Goal: Information Seeking & Learning: Learn about a topic

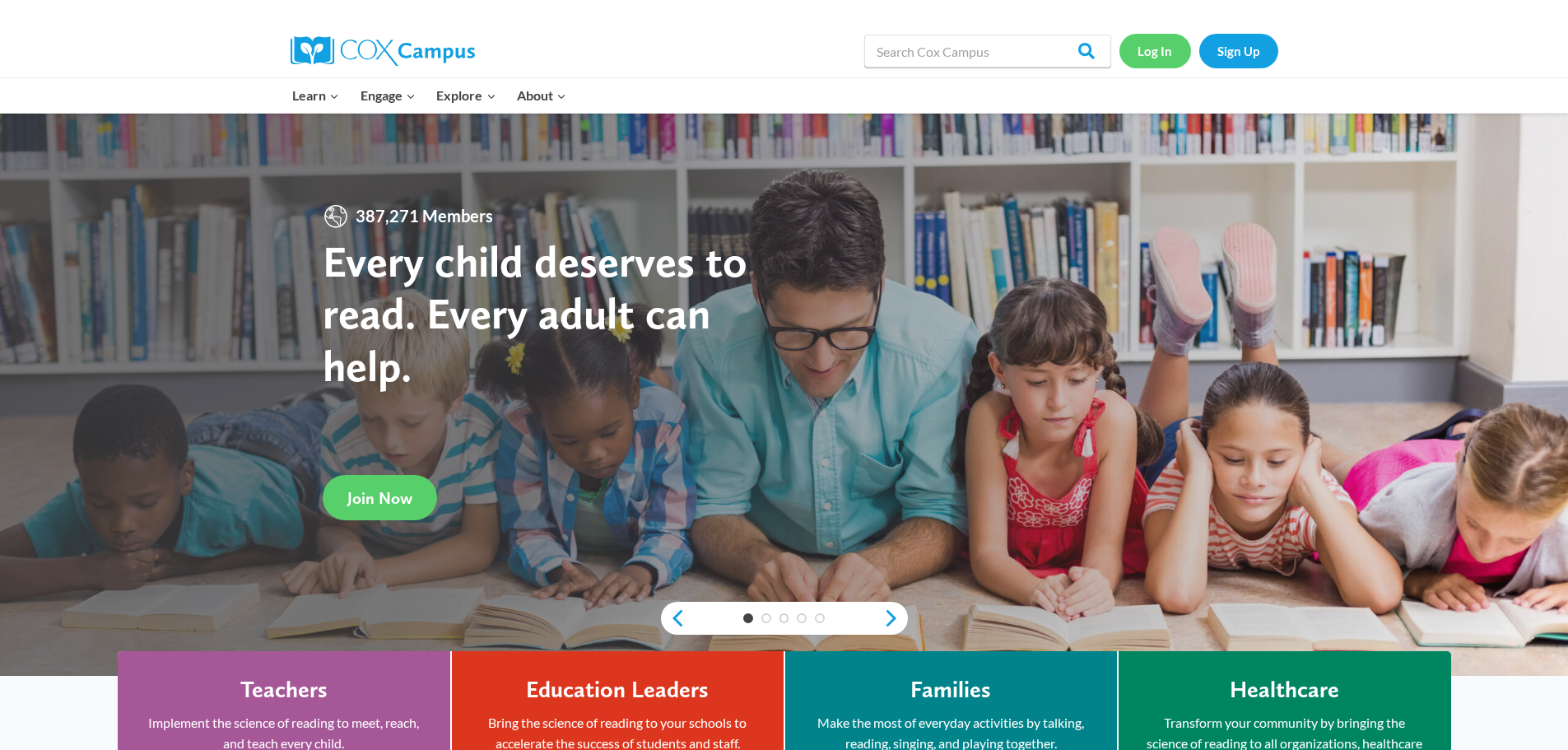
click at [1152, 56] on link "Log In" at bounding box center [1155, 51] width 72 height 34
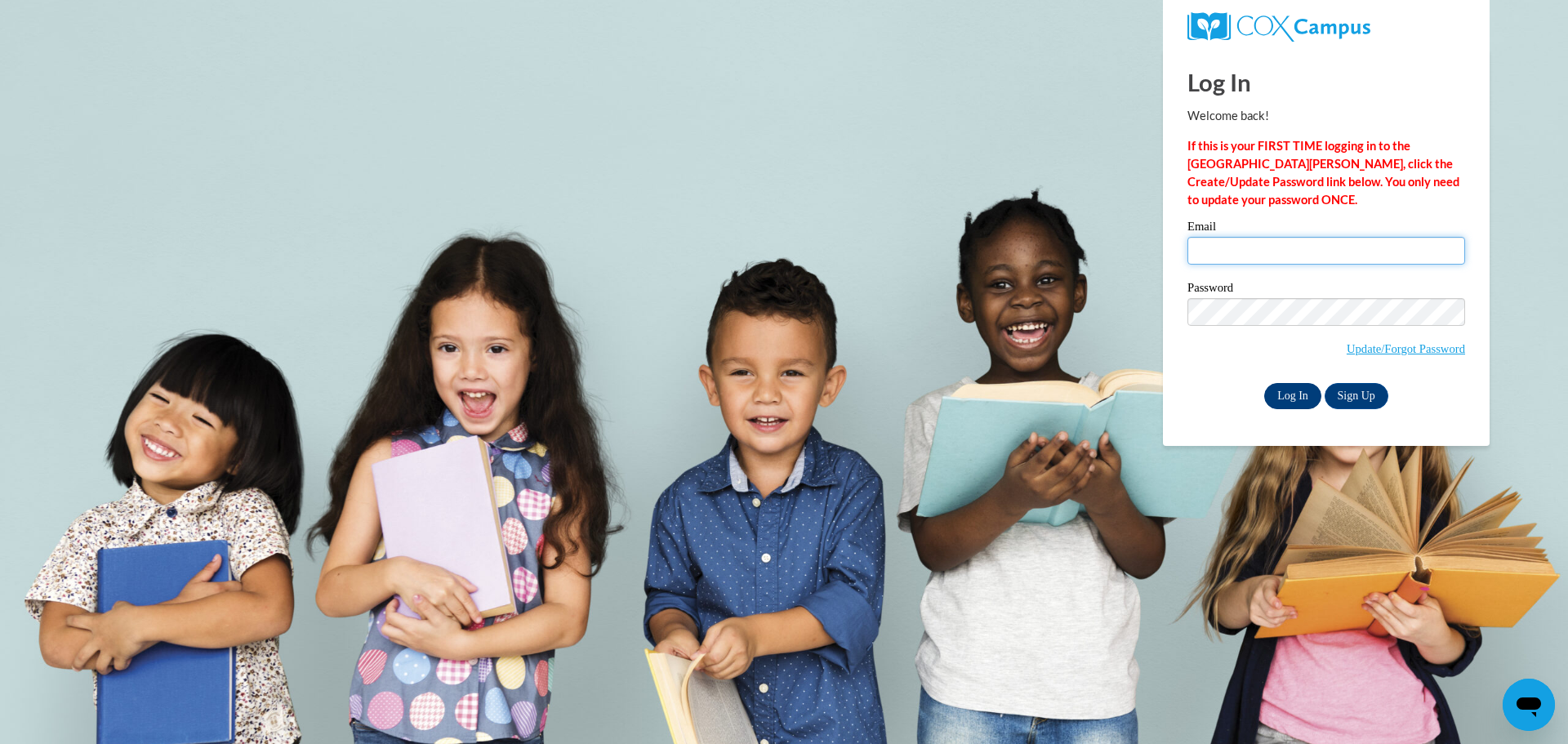
type input "Jerilyn.Hyndman@gcpsk12.org"
click at [1297, 396] on input "Log In" at bounding box center [1292, 396] width 57 height 26
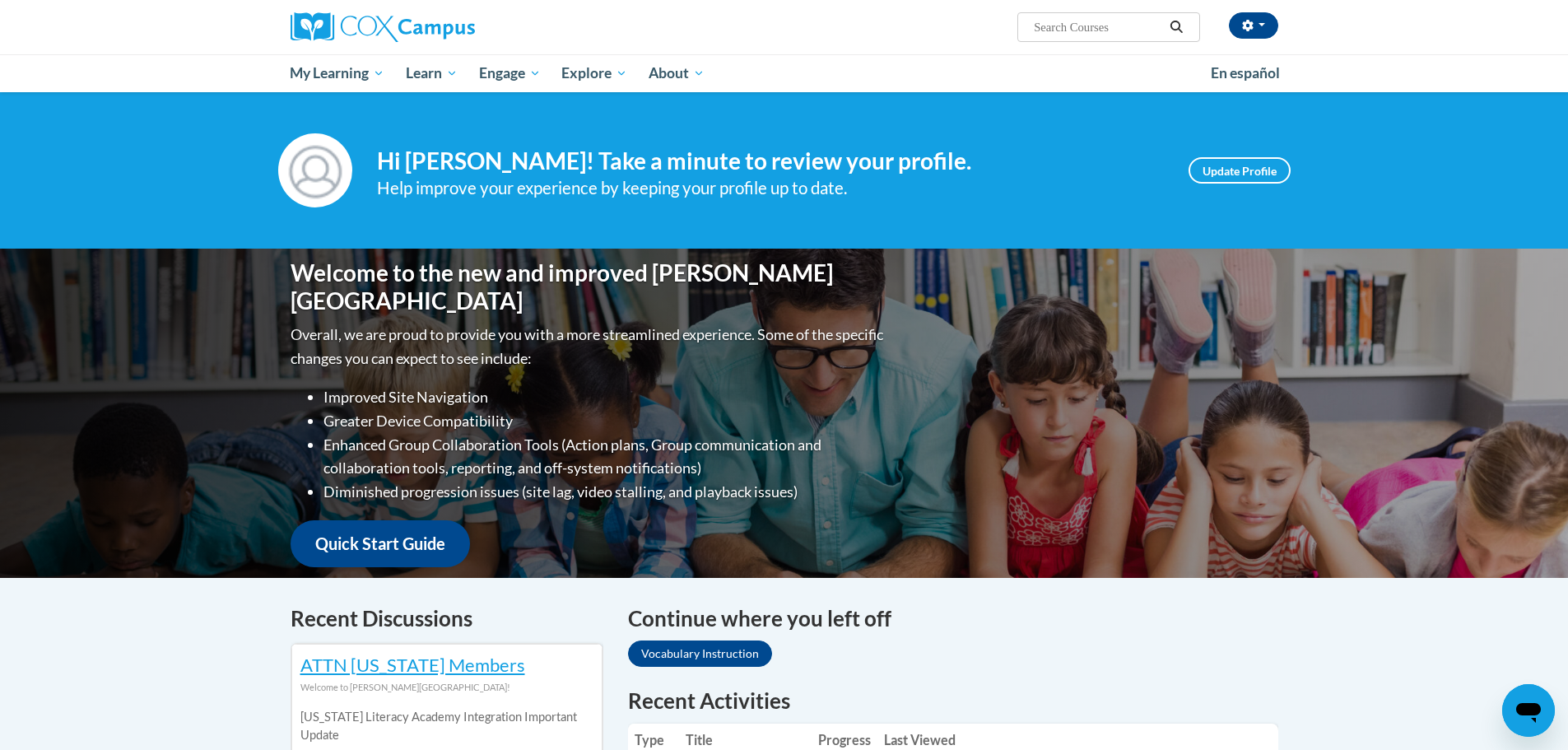
scroll to position [165, 0]
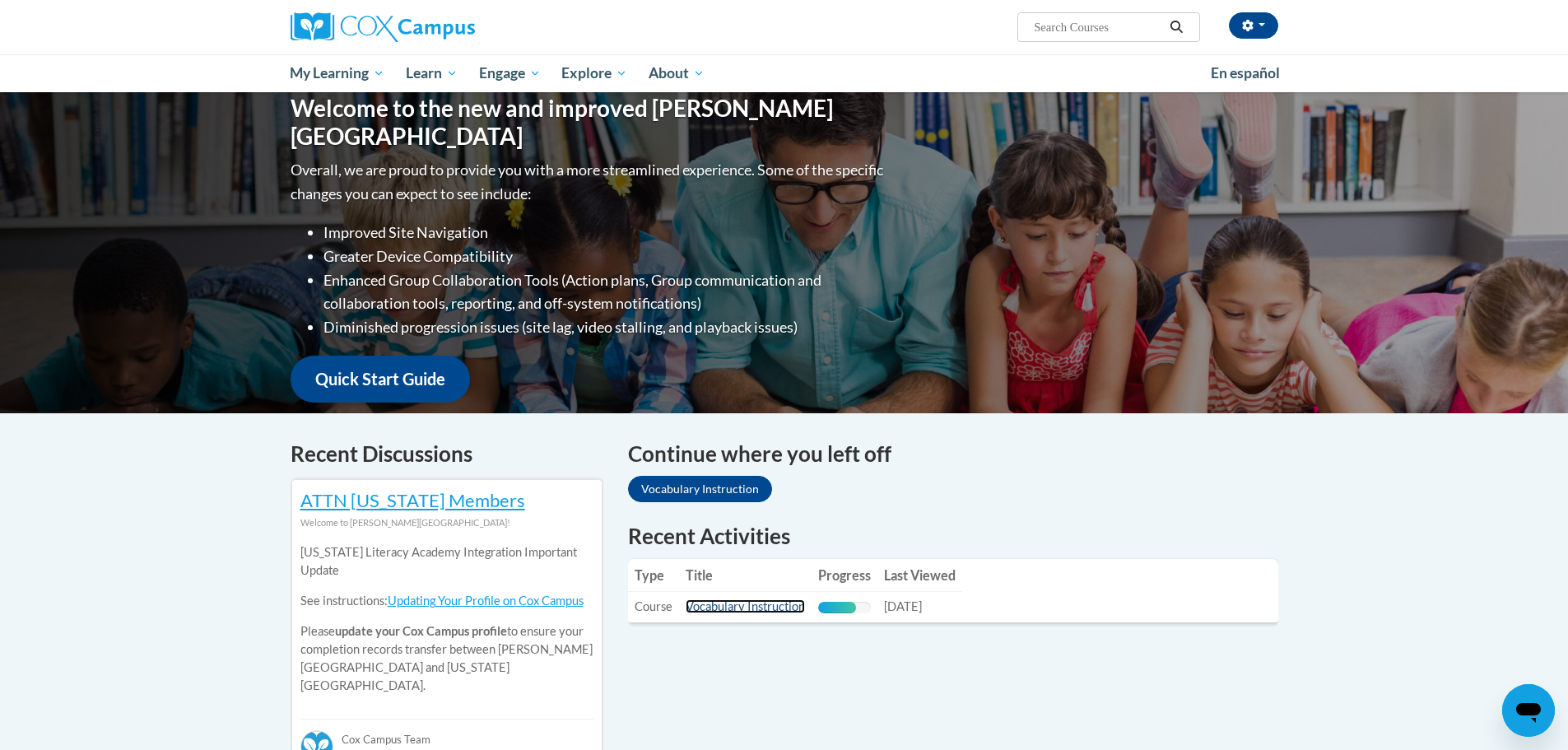
click at [725, 606] on link "Vocabulary Instruction" at bounding box center [746, 606] width 120 height 14
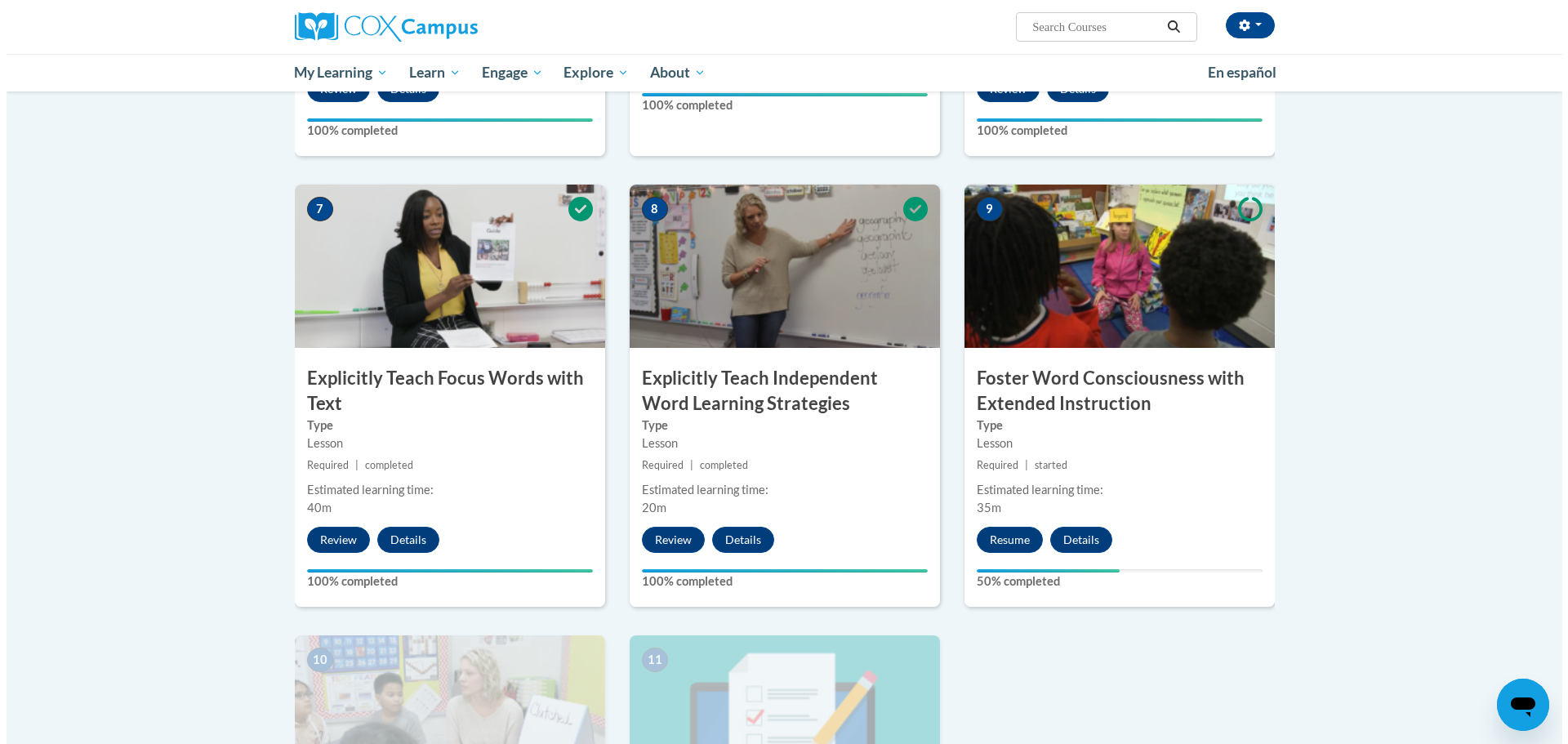
scroll to position [1225, 0]
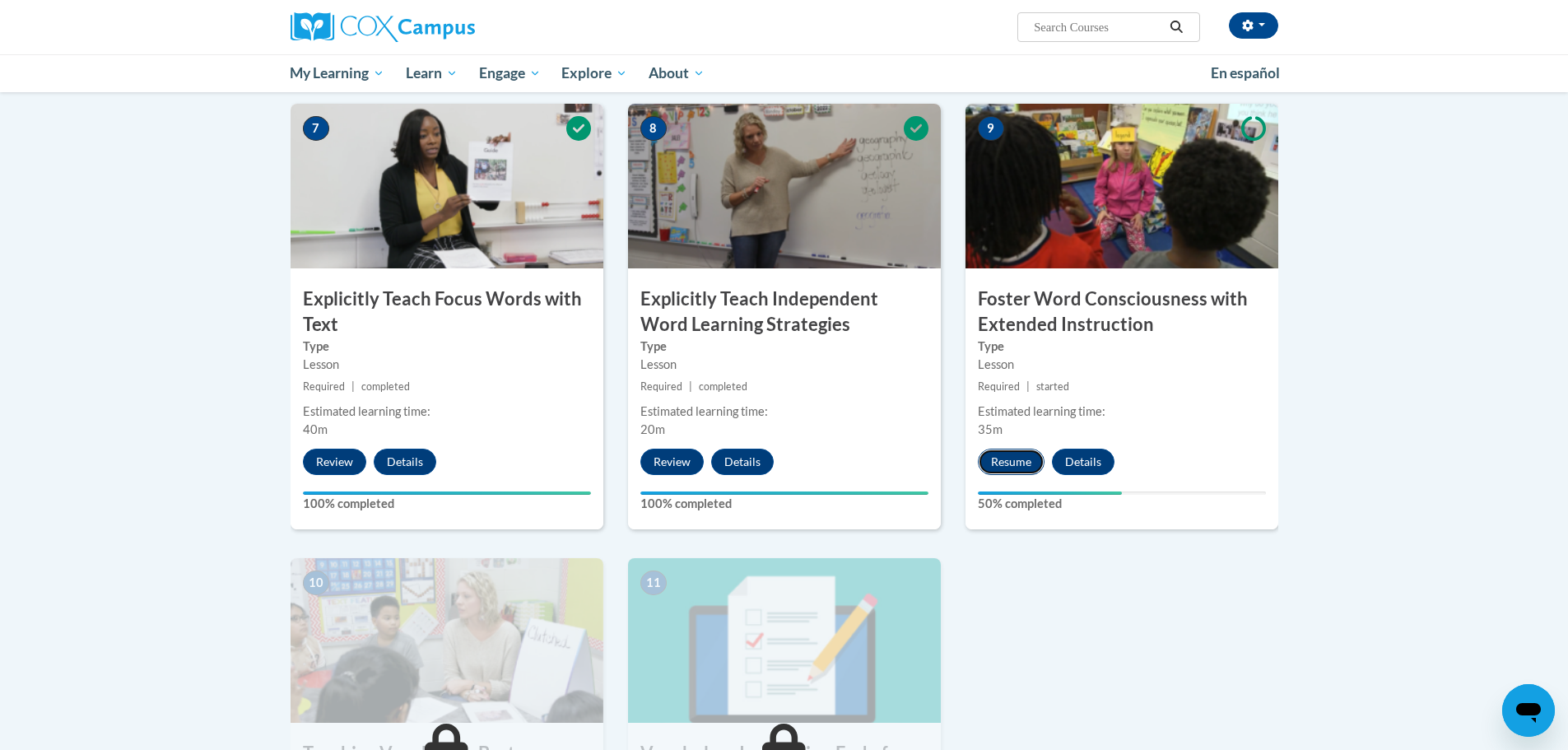
click at [1002, 457] on button "Resume" at bounding box center [1011, 461] width 66 height 26
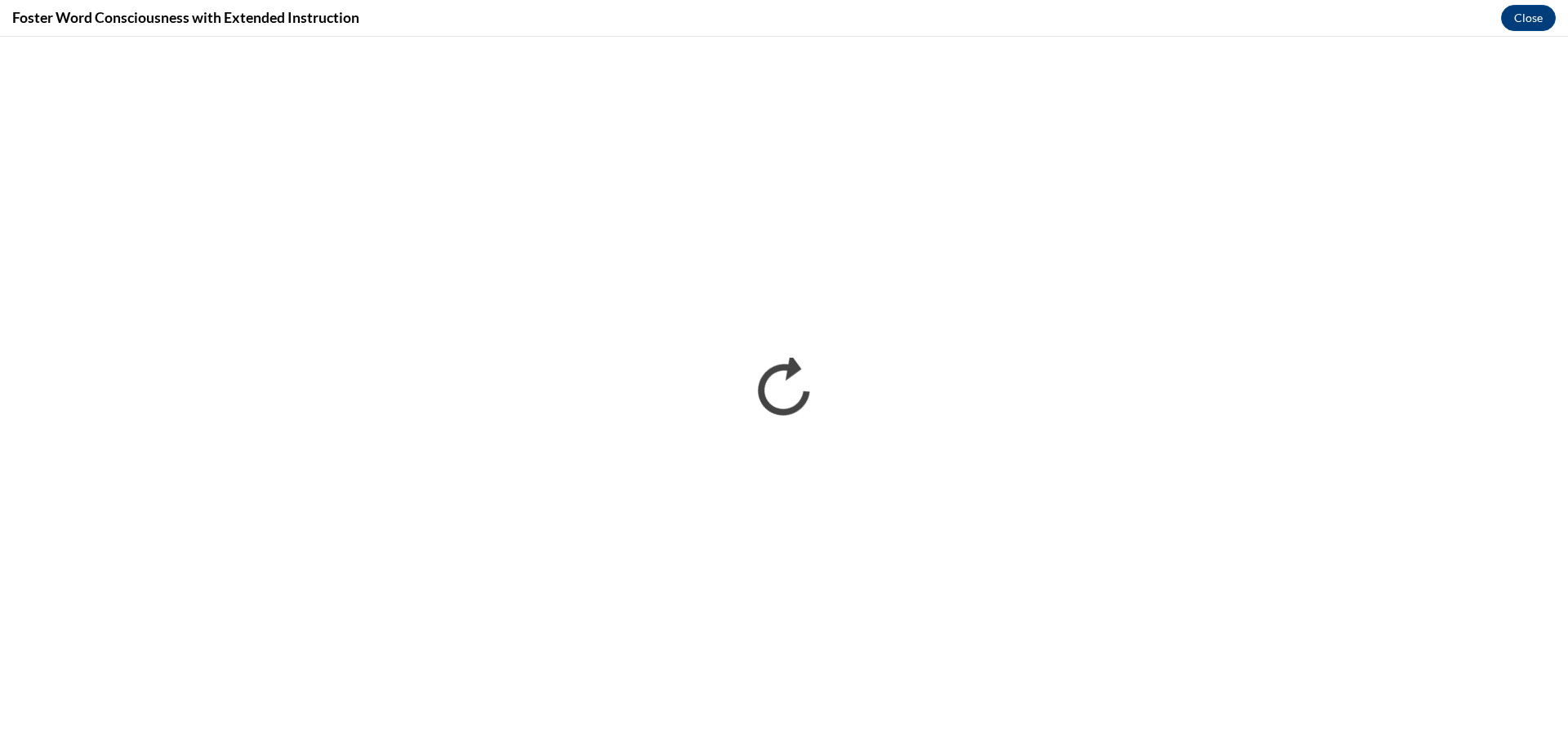
scroll to position [0, 0]
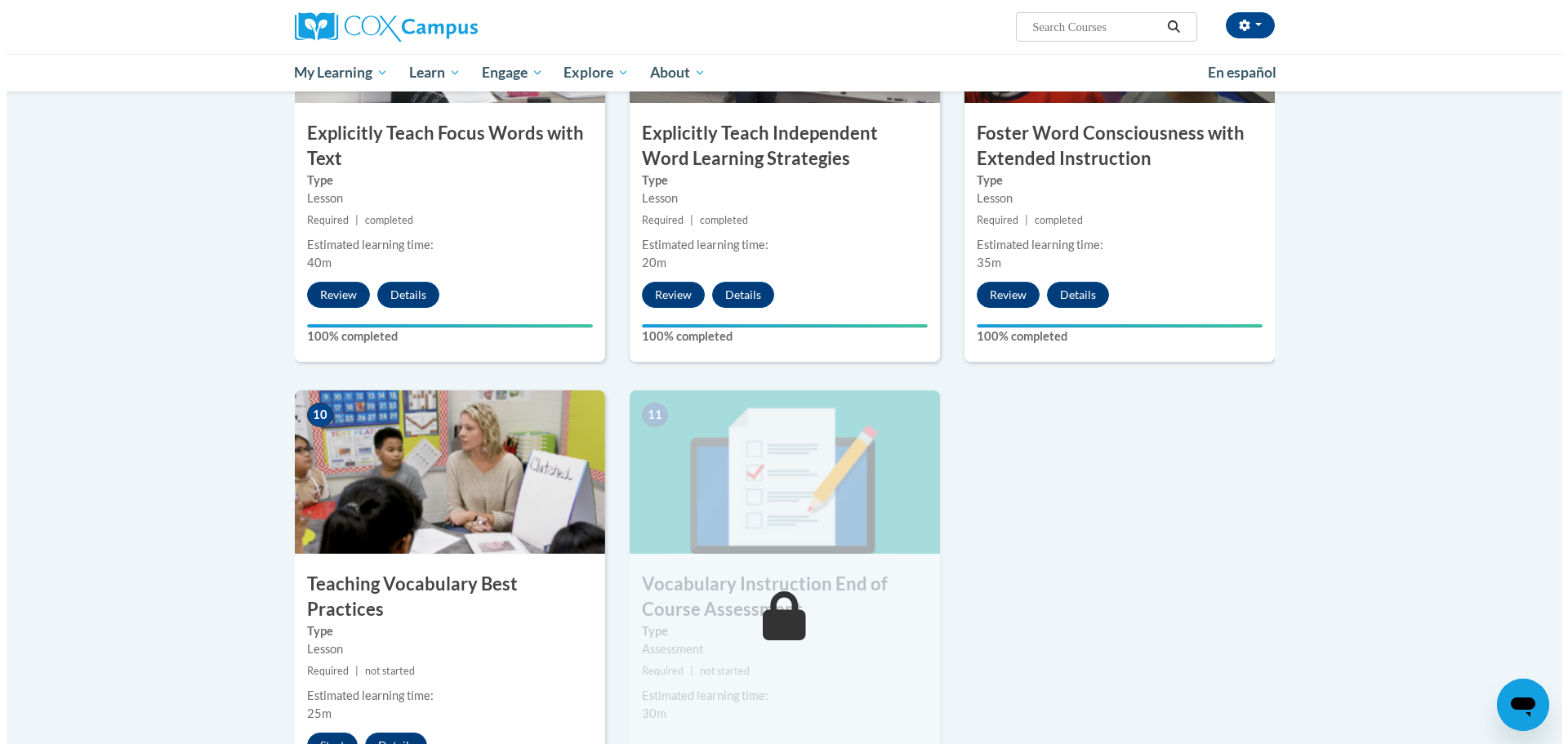
scroll to position [1470, 0]
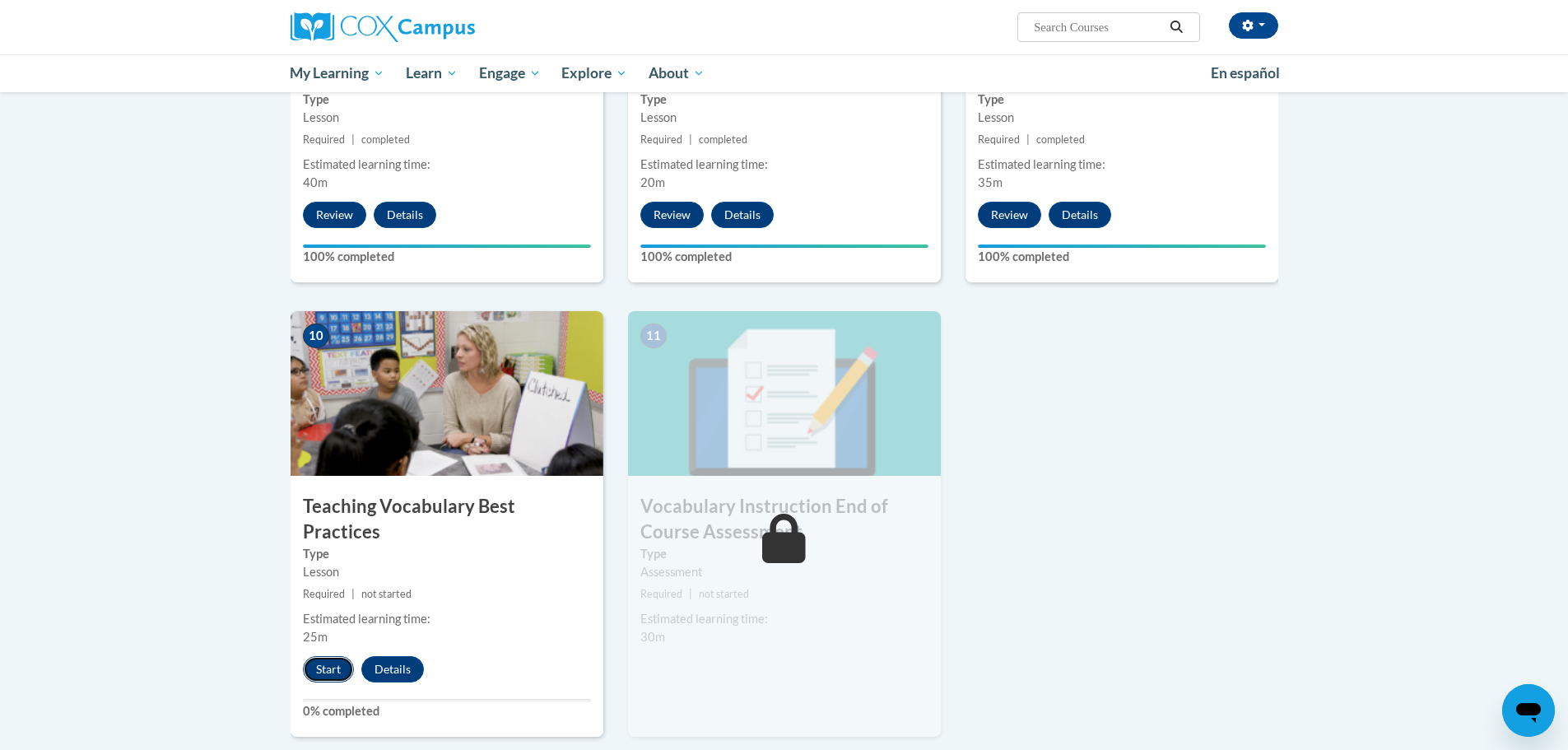
click at [327, 657] on button "Start" at bounding box center [328, 669] width 51 height 26
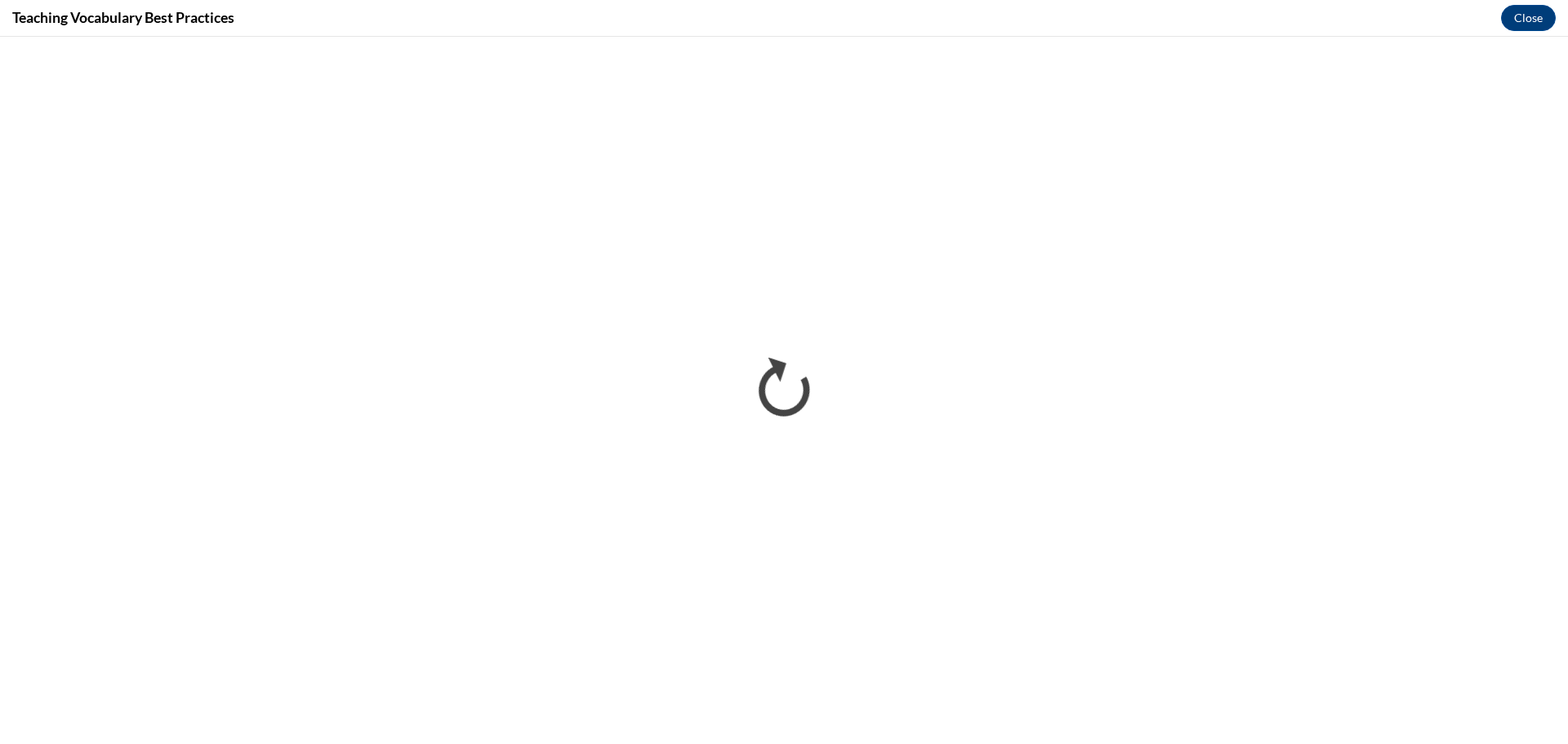
scroll to position [0, 0]
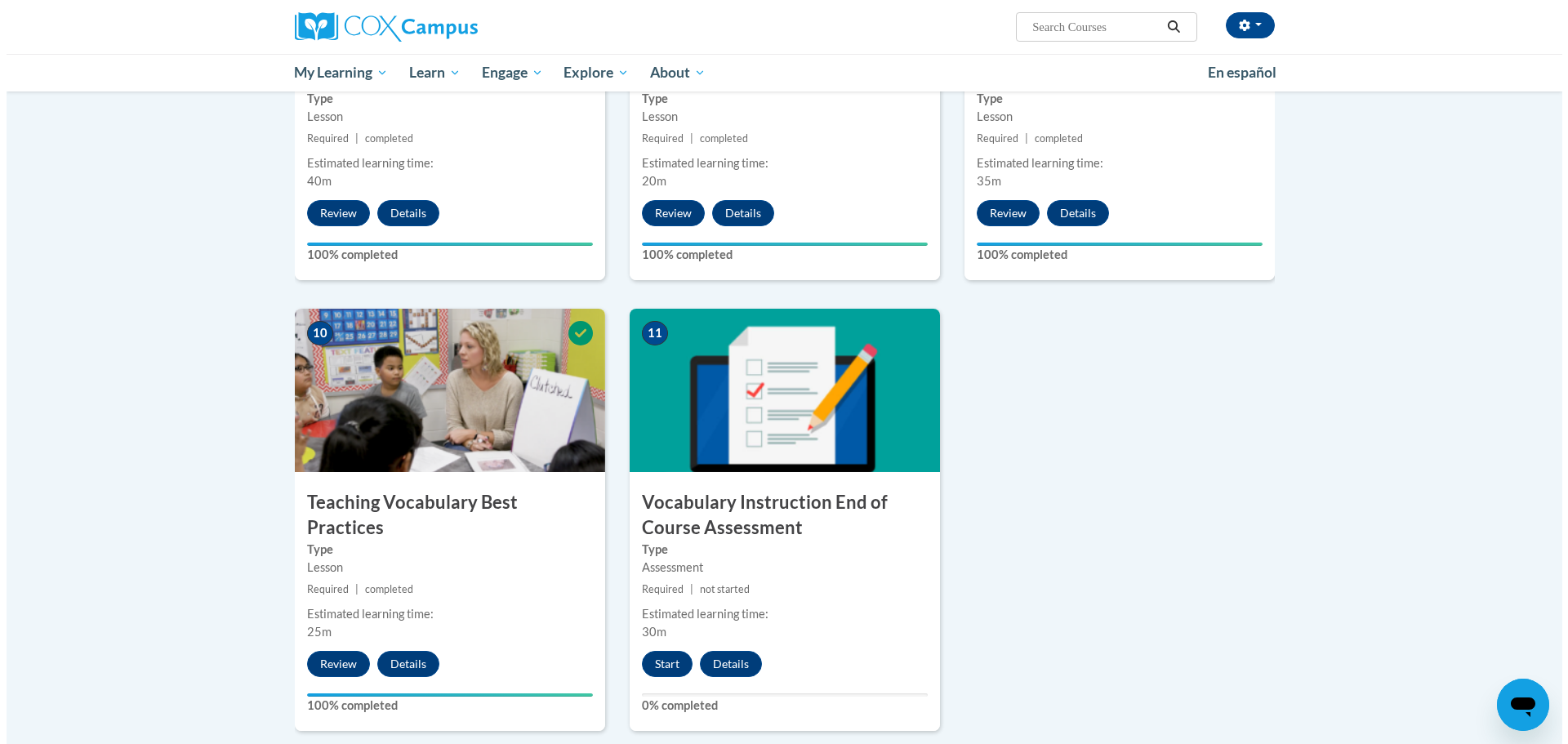
scroll to position [1552, 0]
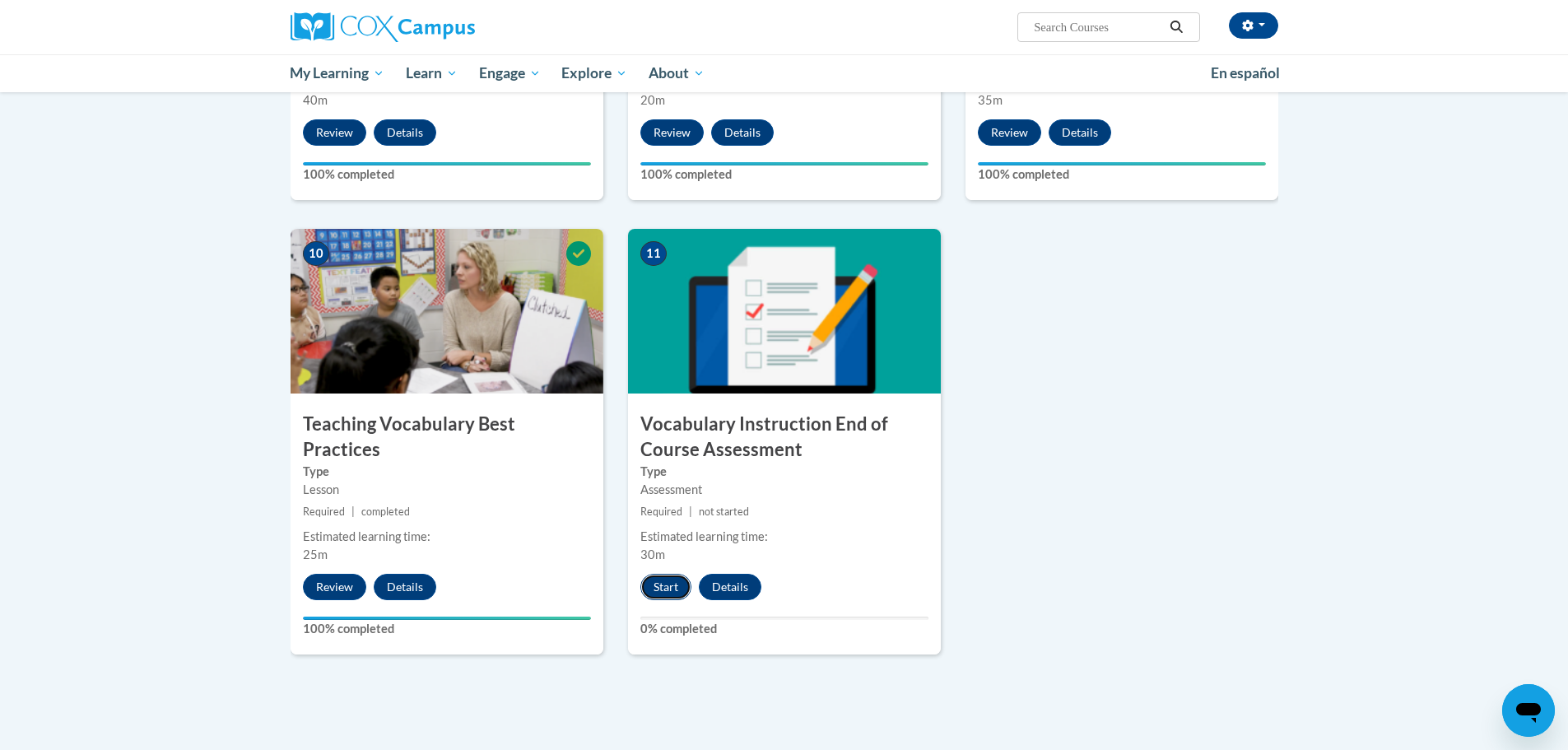
click at [669, 592] on button "Start" at bounding box center [666, 587] width 51 height 26
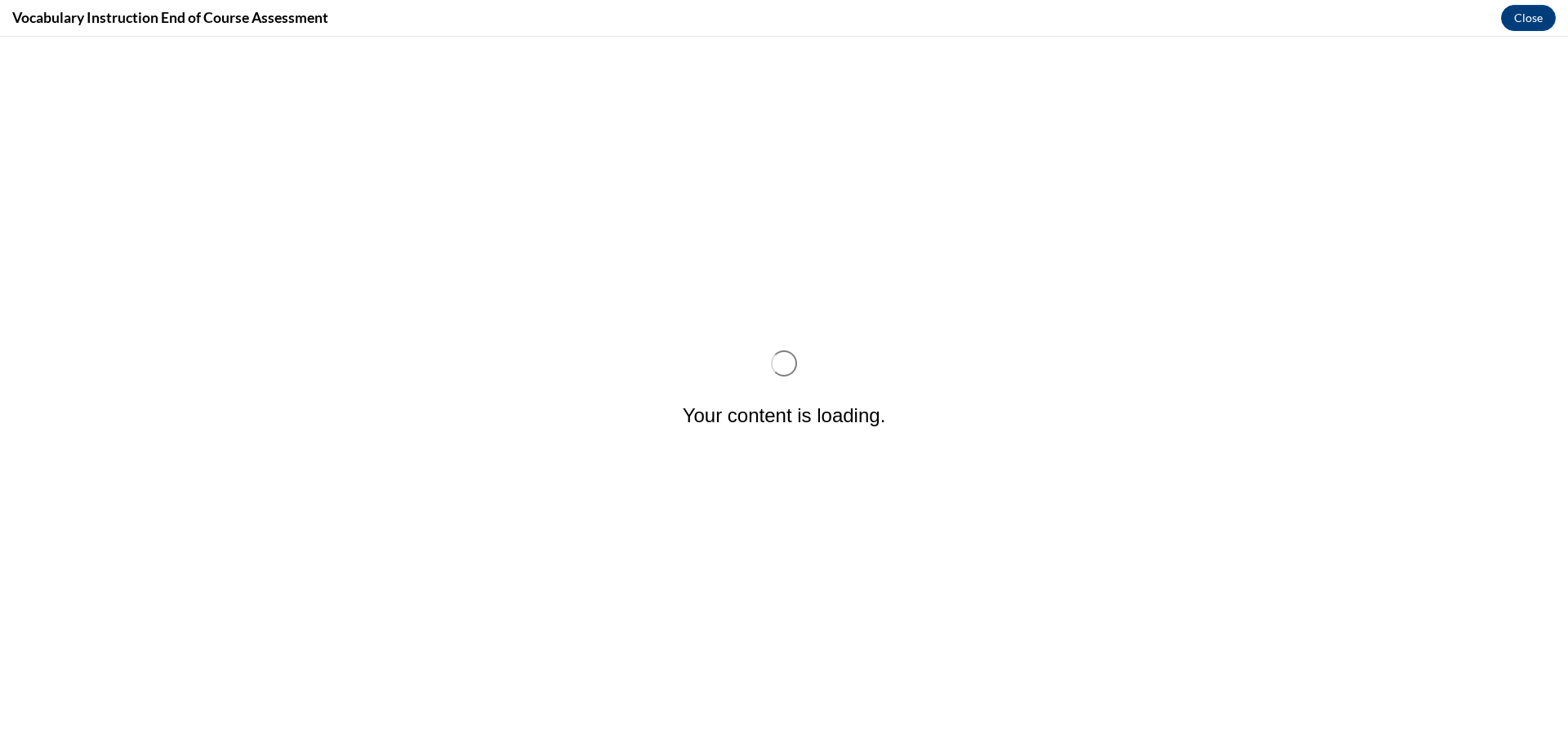
scroll to position [0, 0]
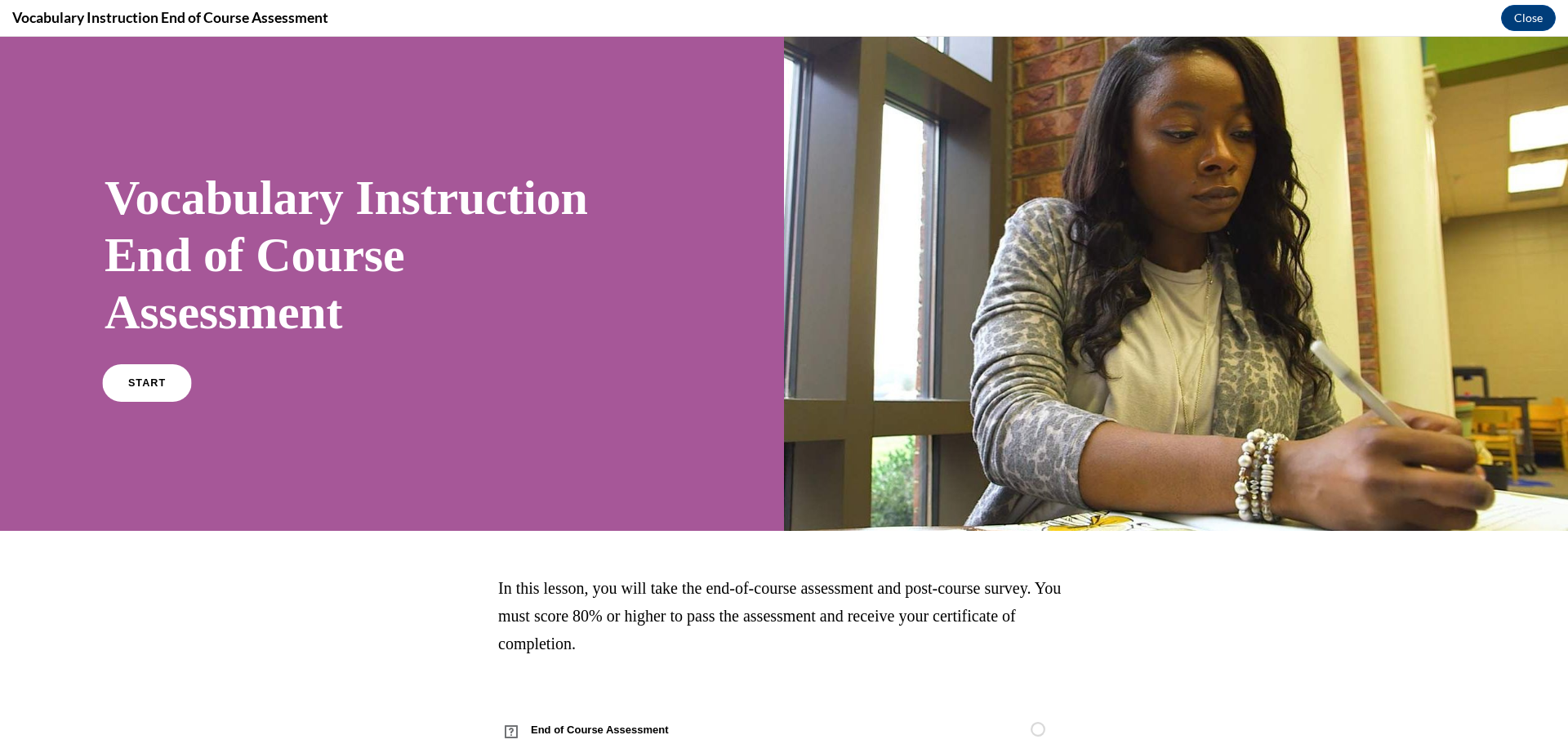
click at [154, 374] on link "START" at bounding box center [146, 382] width 89 height 38
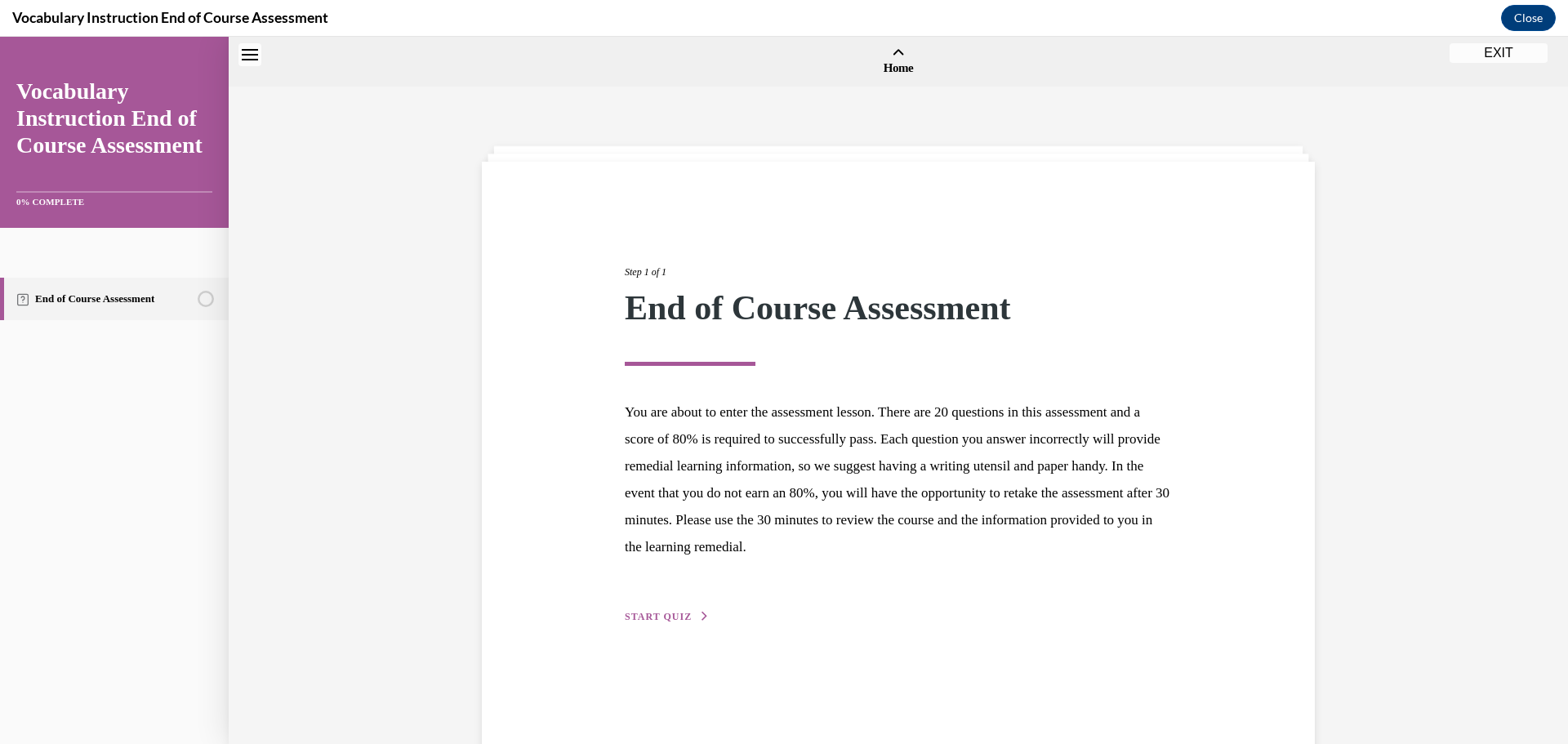
scroll to position [51, 0]
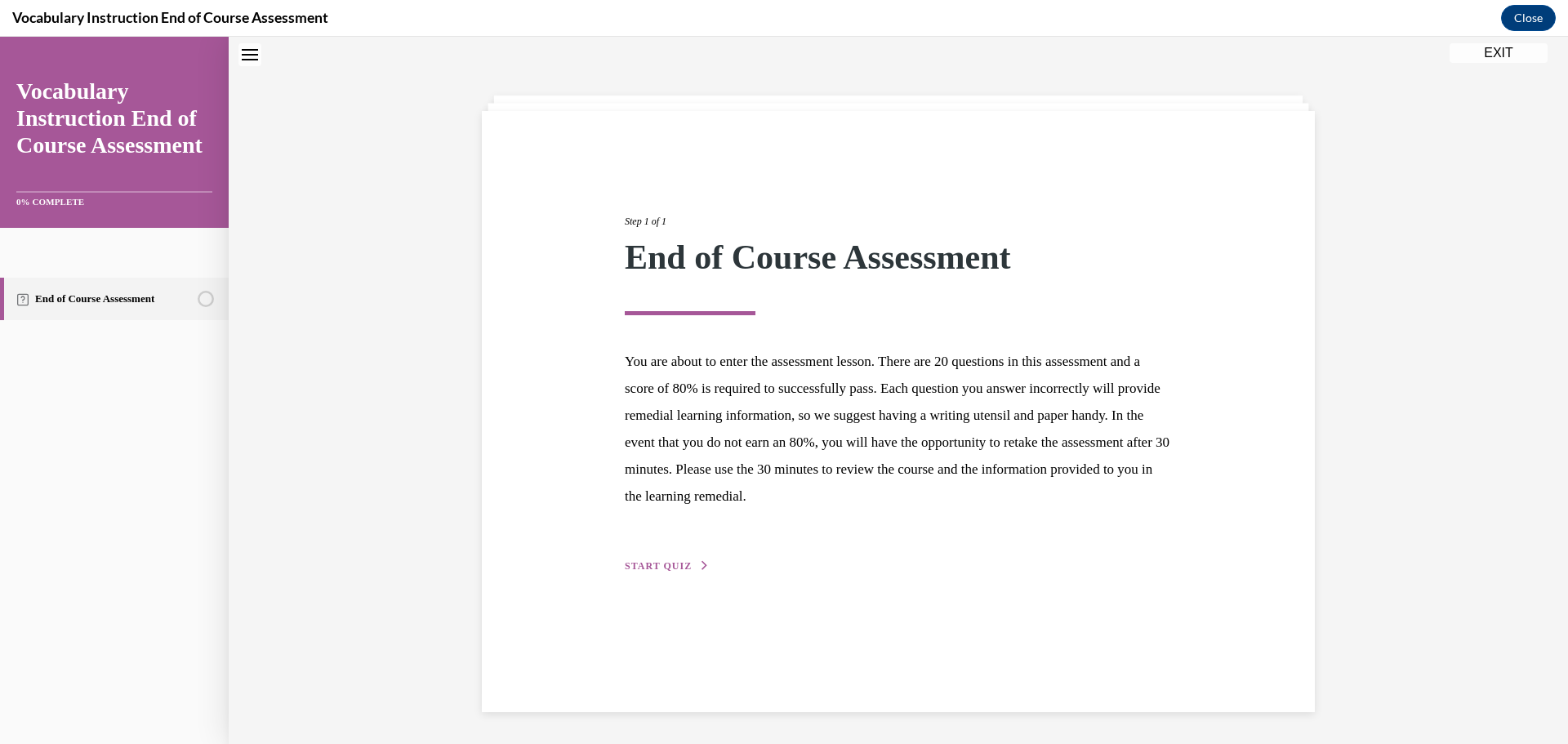
click at [660, 570] on span "START QUIZ" at bounding box center [658, 566] width 67 height 12
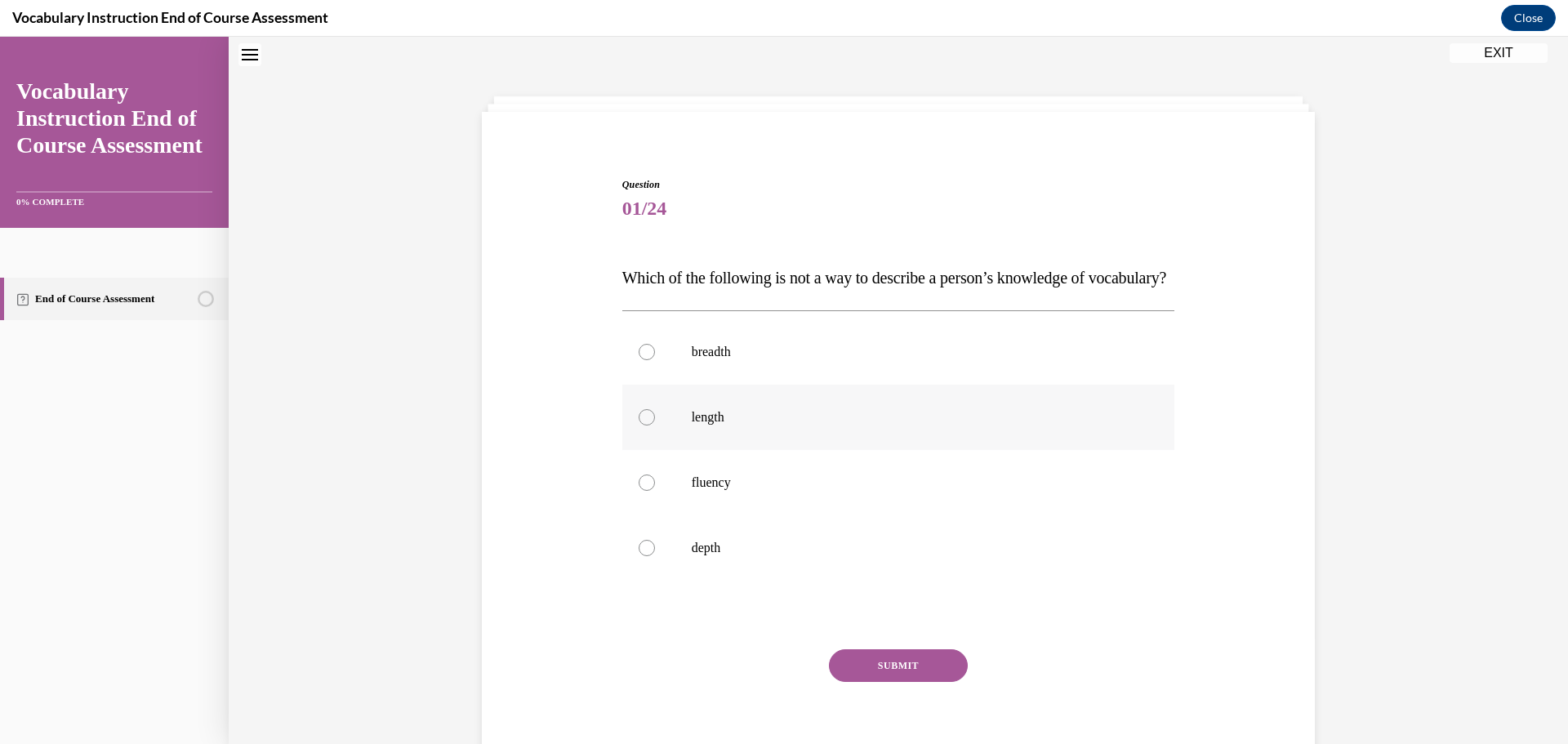
click at [642, 426] on div at bounding box center [647, 418] width 17 height 17
click at [642, 426] on input "length" at bounding box center [647, 418] width 17 height 17
radio input "true"
click at [902, 682] on button "SUBMIT" at bounding box center [898, 666] width 139 height 33
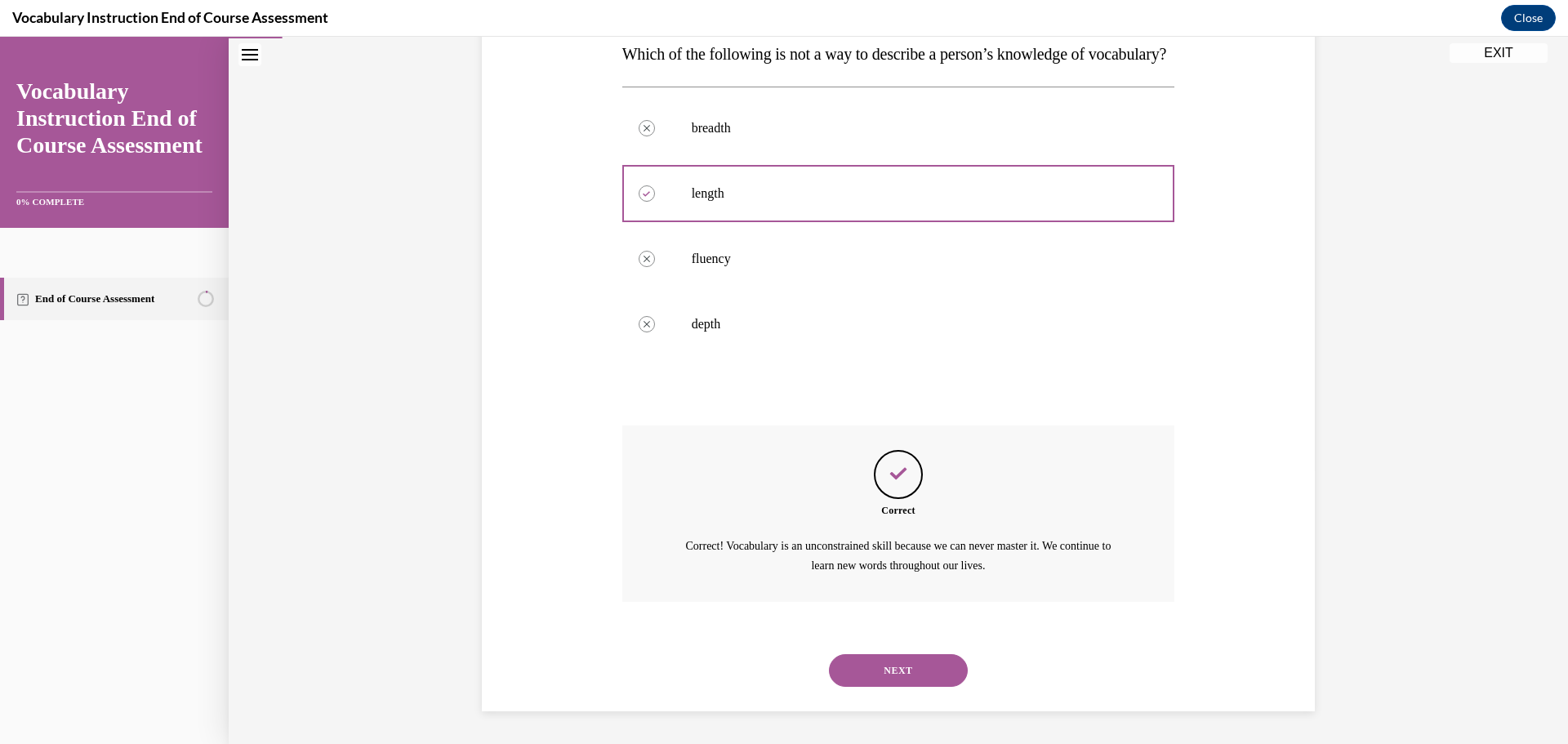
scroll to position [306, 0]
click at [911, 679] on button "NEXT" at bounding box center [898, 671] width 139 height 33
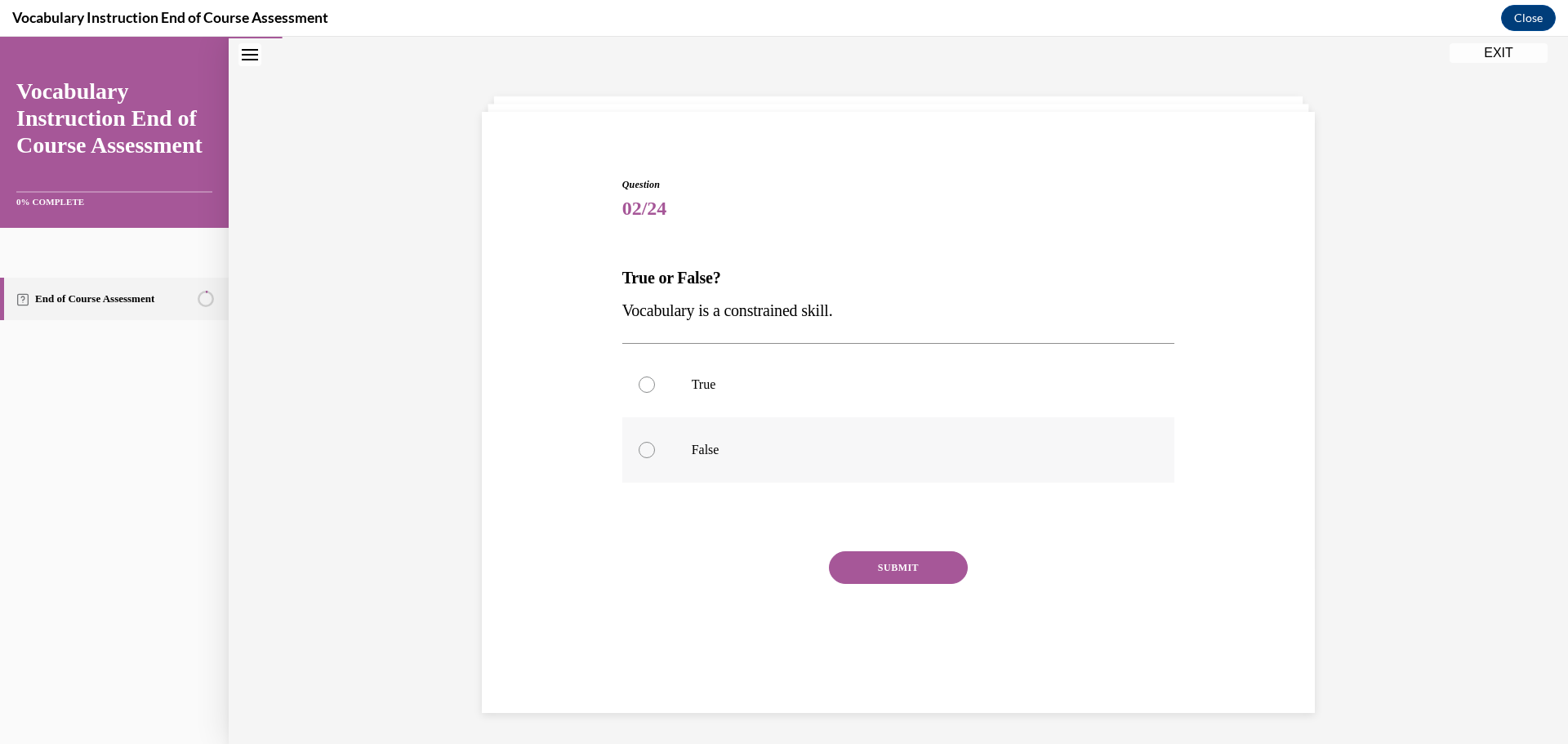
click at [648, 448] on div at bounding box center [647, 450] width 17 height 17
click at [648, 448] on input "False" at bounding box center [647, 450] width 17 height 17
radio input "true"
click at [888, 571] on button "SUBMIT" at bounding box center [898, 567] width 139 height 33
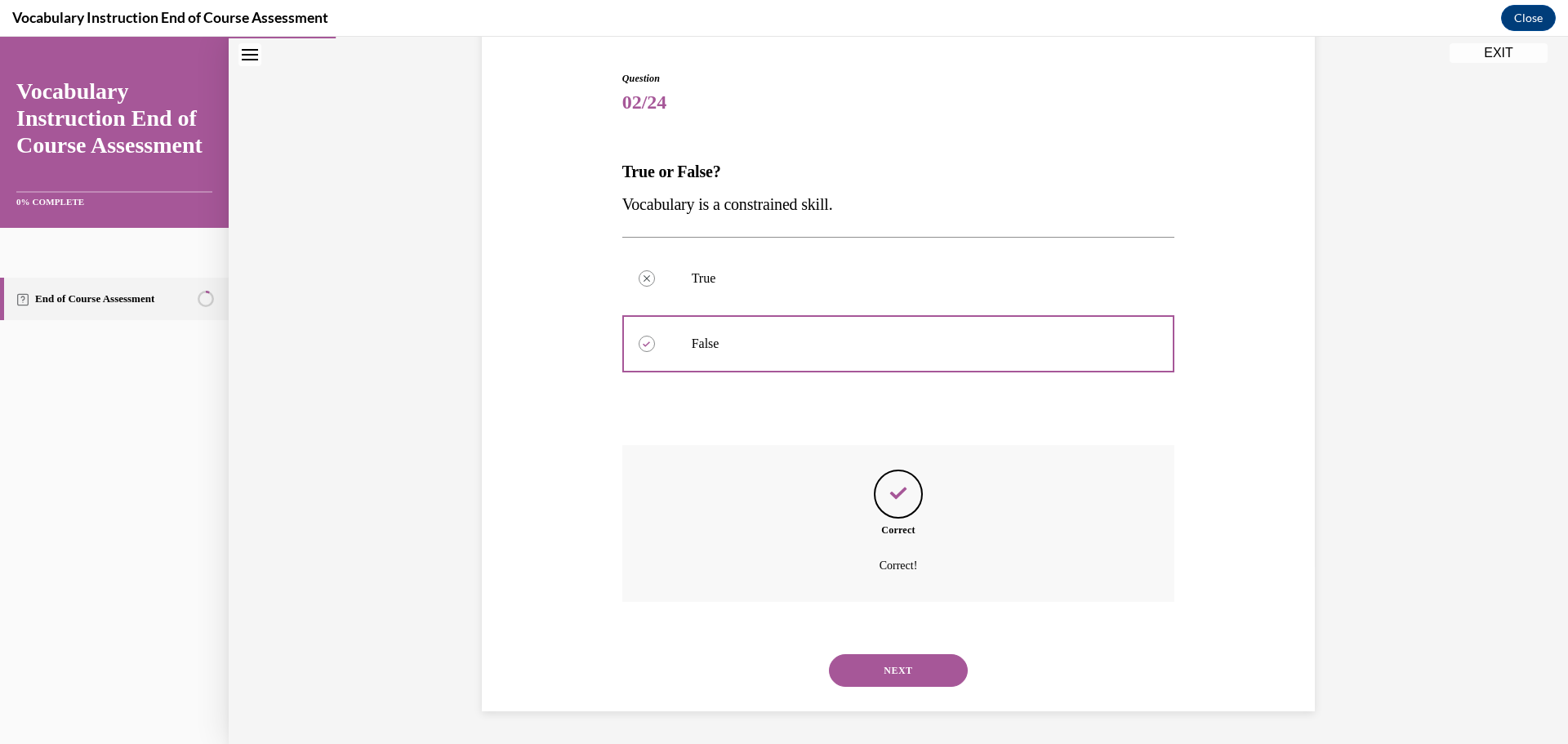
click at [893, 676] on button "NEXT" at bounding box center [898, 671] width 139 height 33
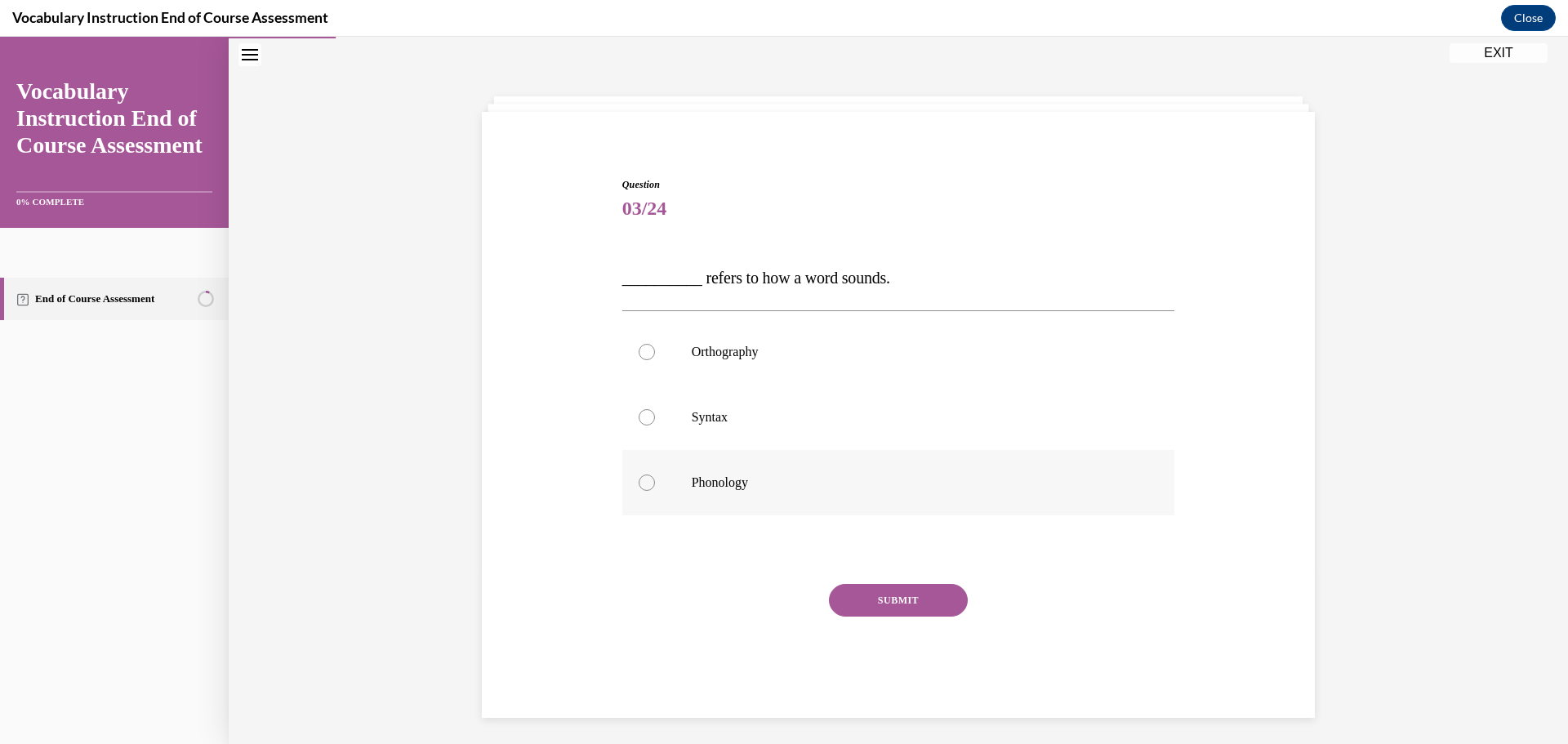
click at [643, 483] on div at bounding box center [647, 483] width 17 height 17
click at [643, 483] on input "Phonology" at bounding box center [647, 483] width 17 height 17
radio input "true"
click at [877, 599] on button "SUBMIT" at bounding box center [898, 600] width 139 height 33
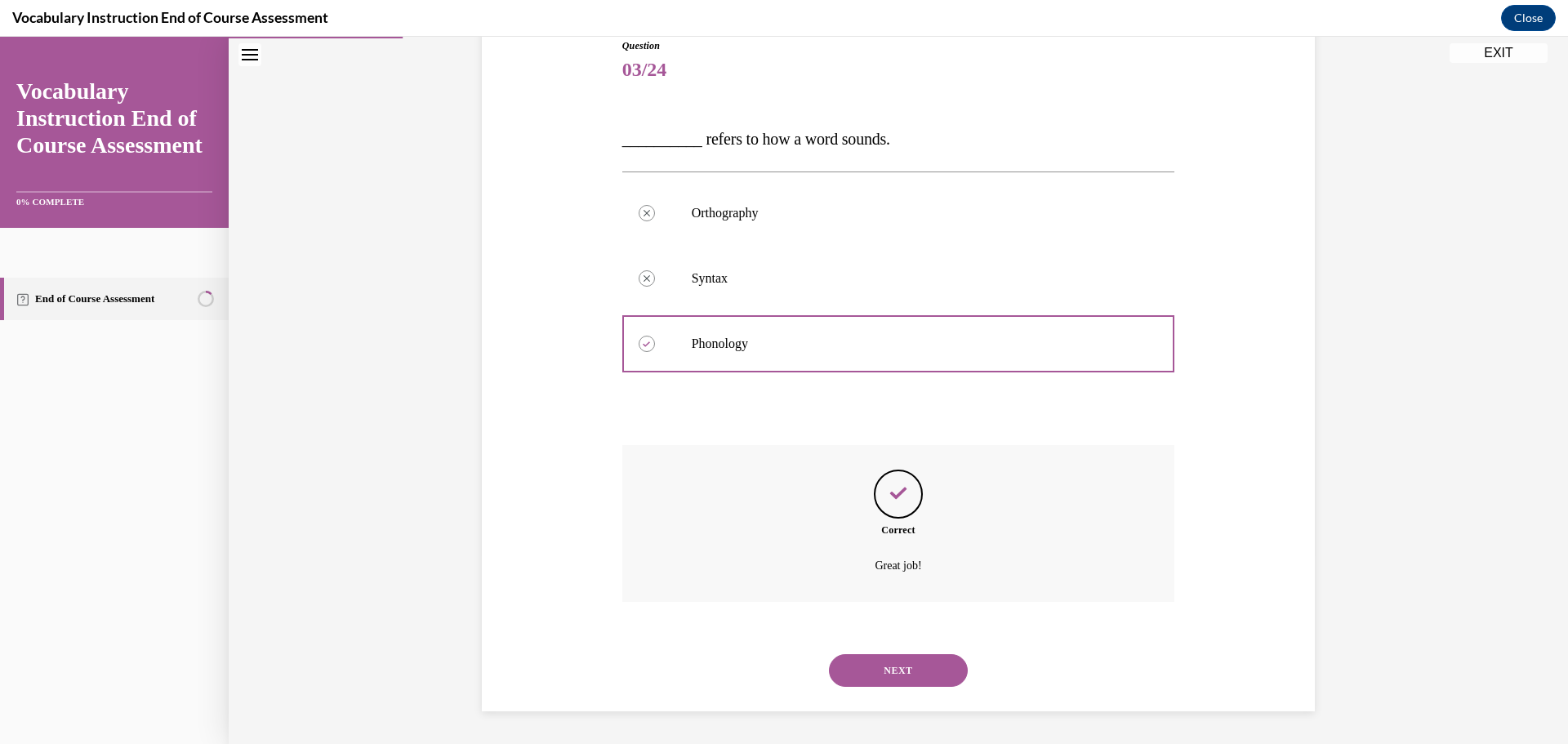
click at [907, 668] on button "NEXT" at bounding box center [898, 671] width 139 height 33
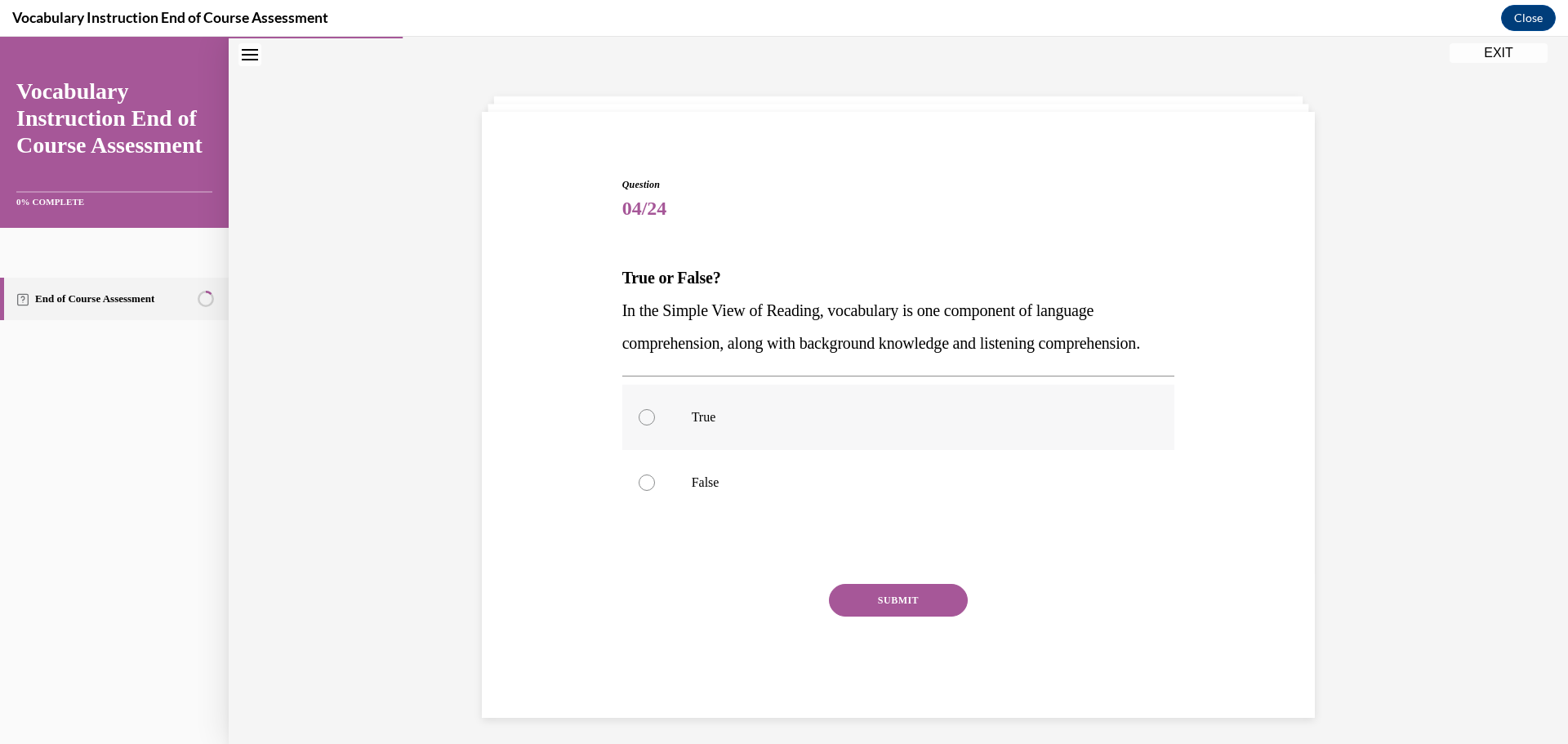
click at [639, 426] on div at bounding box center [647, 418] width 17 height 17
click at [639, 426] on input "True" at bounding box center [647, 418] width 17 height 17
radio input "true"
click at [885, 617] on button "SUBMIT" at bounding box center [898, 600] width 139 height 33
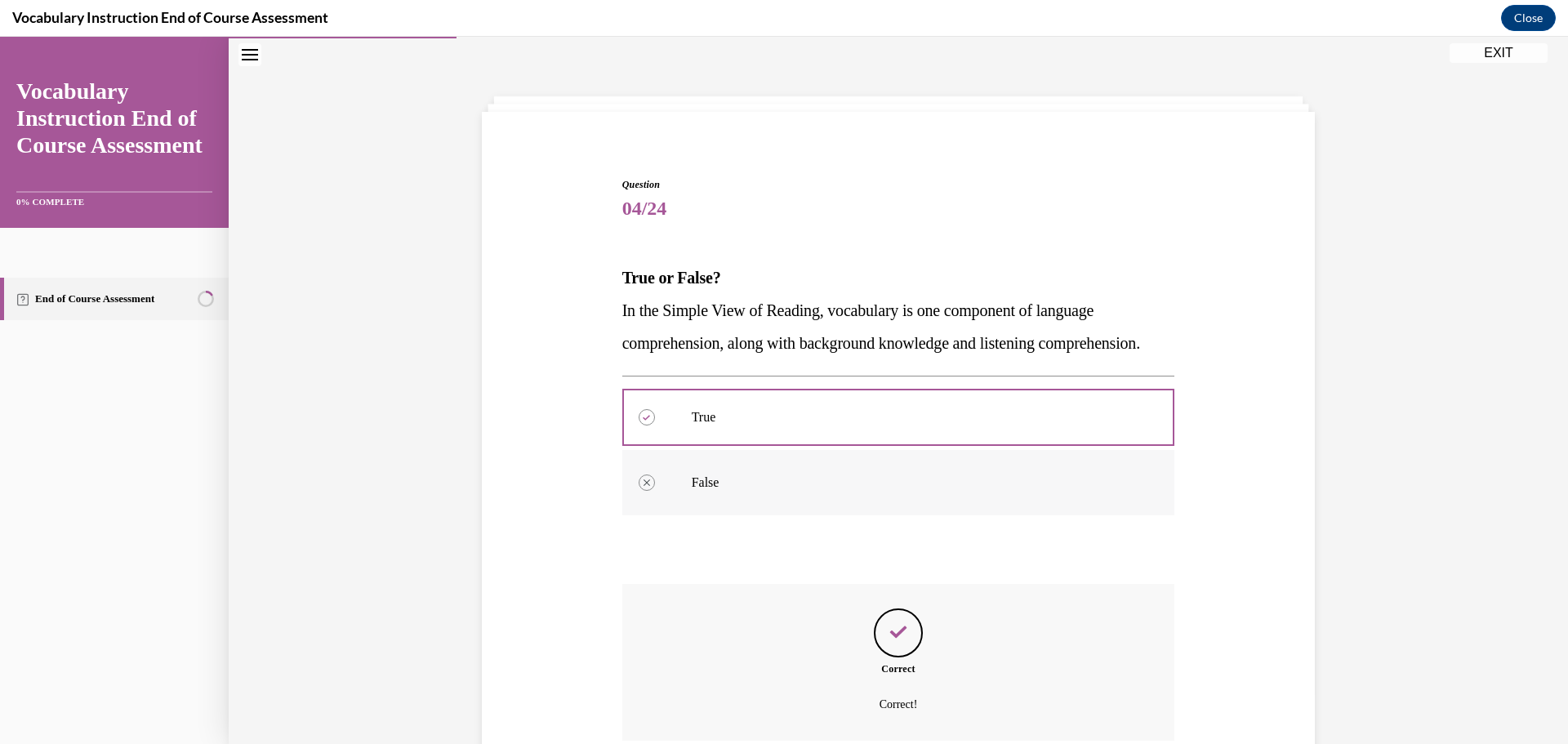
scroll to position [213, 0]
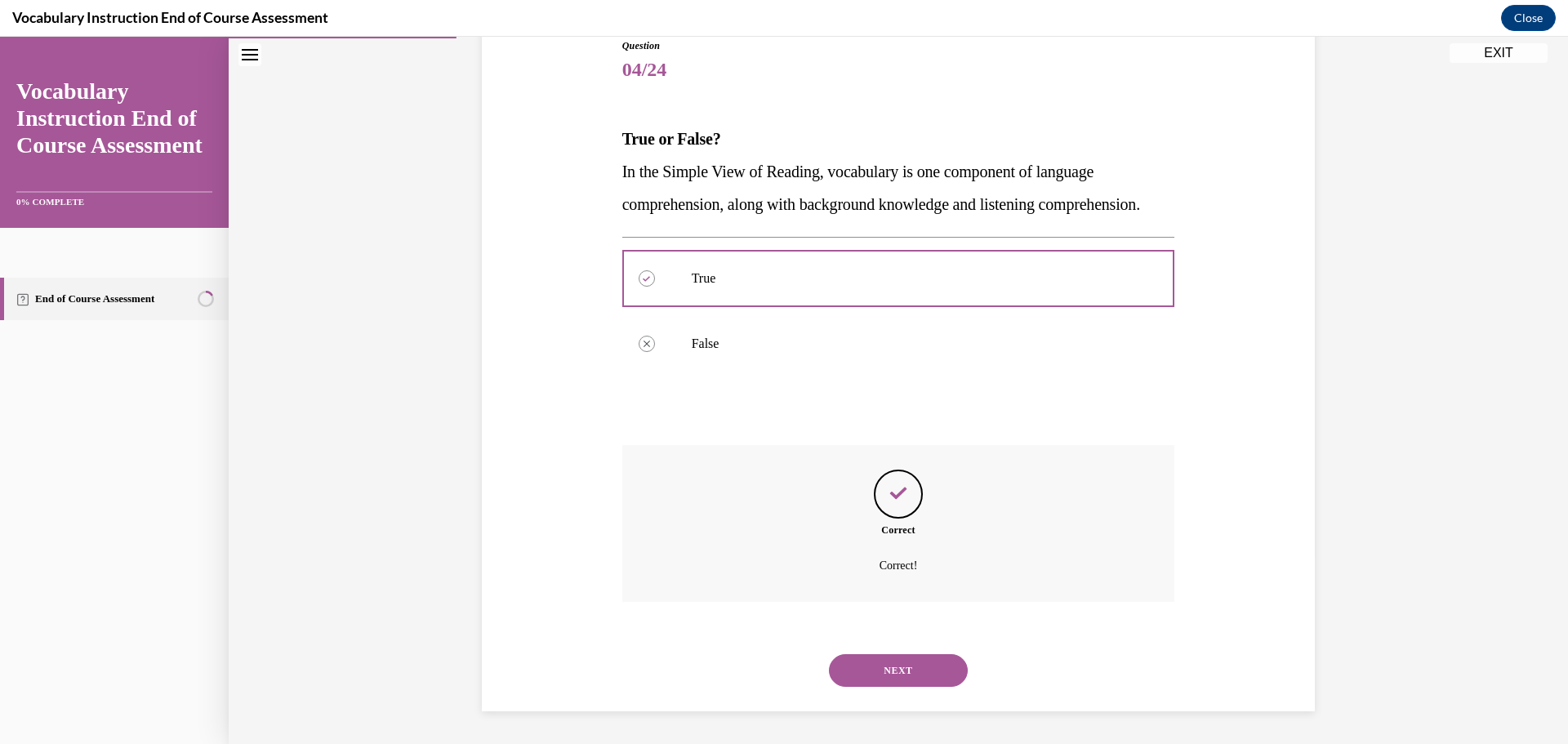
click at [885, 675] on button "NEXT" at bounding box center [898, 671] width 139 height 33
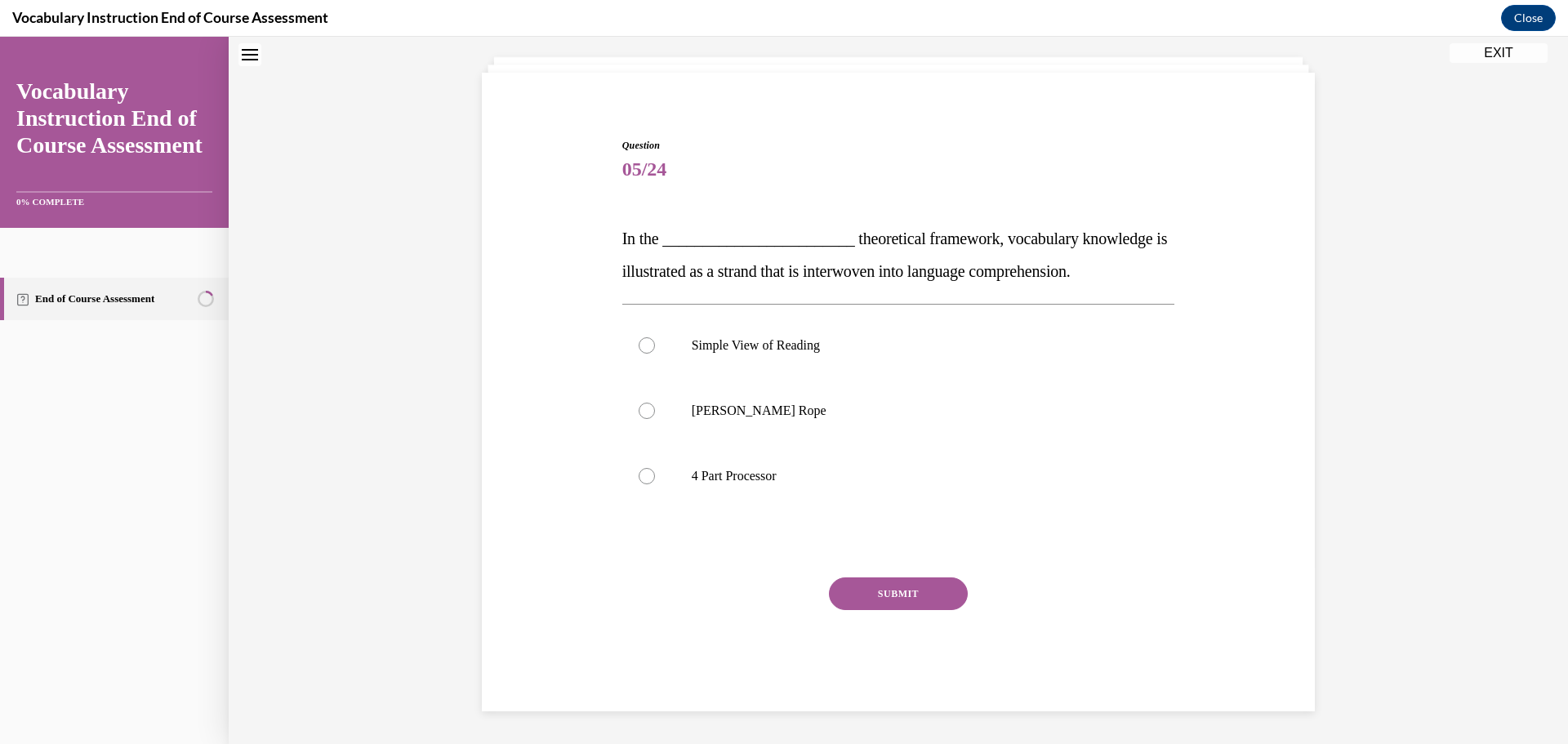
scroll to position [50, 0]
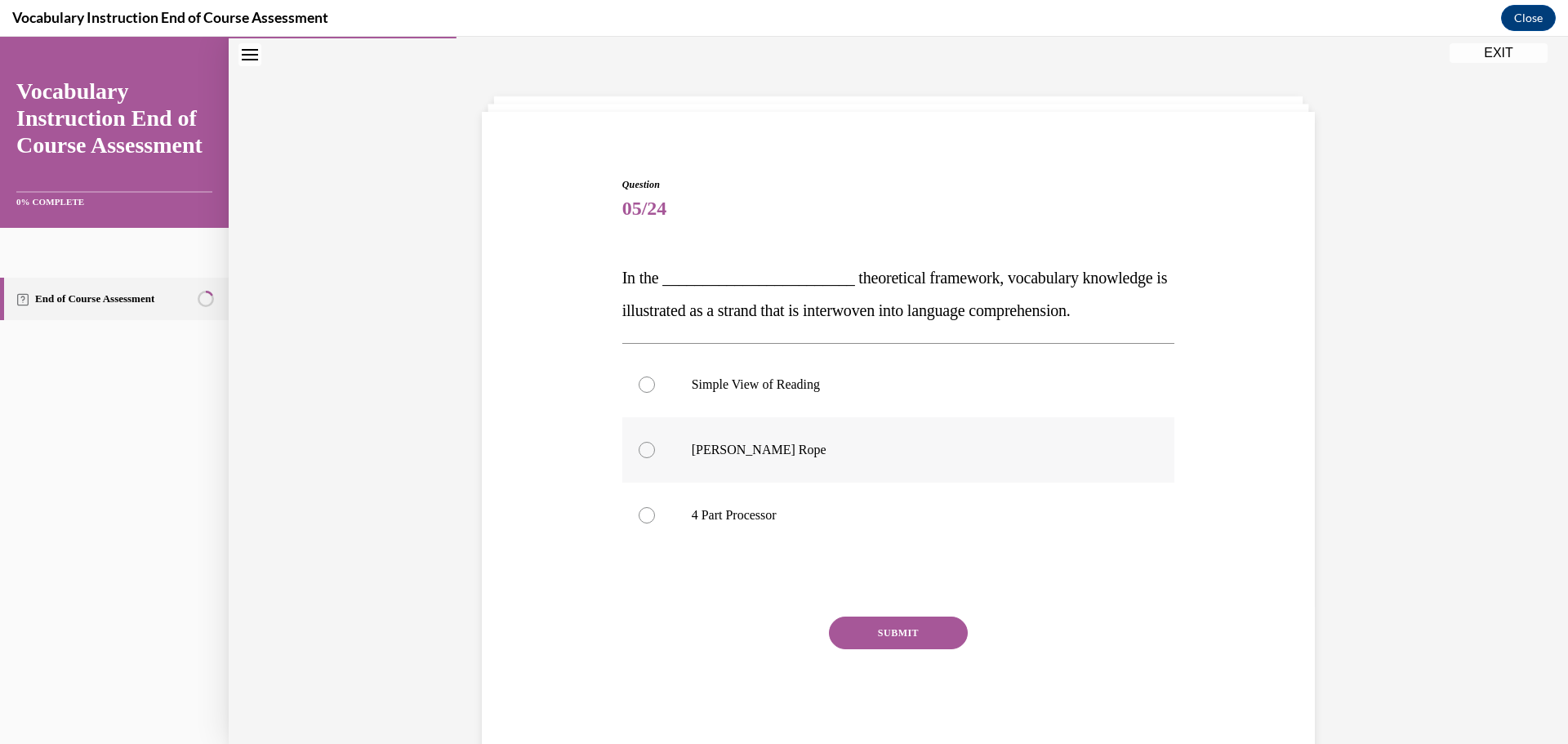
click at [642, 451] on div at bounding box center [647, 450] width 17 height 17
click at [642, 451] on input "Scarborough's Rope" at bounding box center [647, 450] width 17 height 17
radio input "true"
click at [886, 633] on button "SUBMIT" at bounding box center [898, 633] width 139 height 33
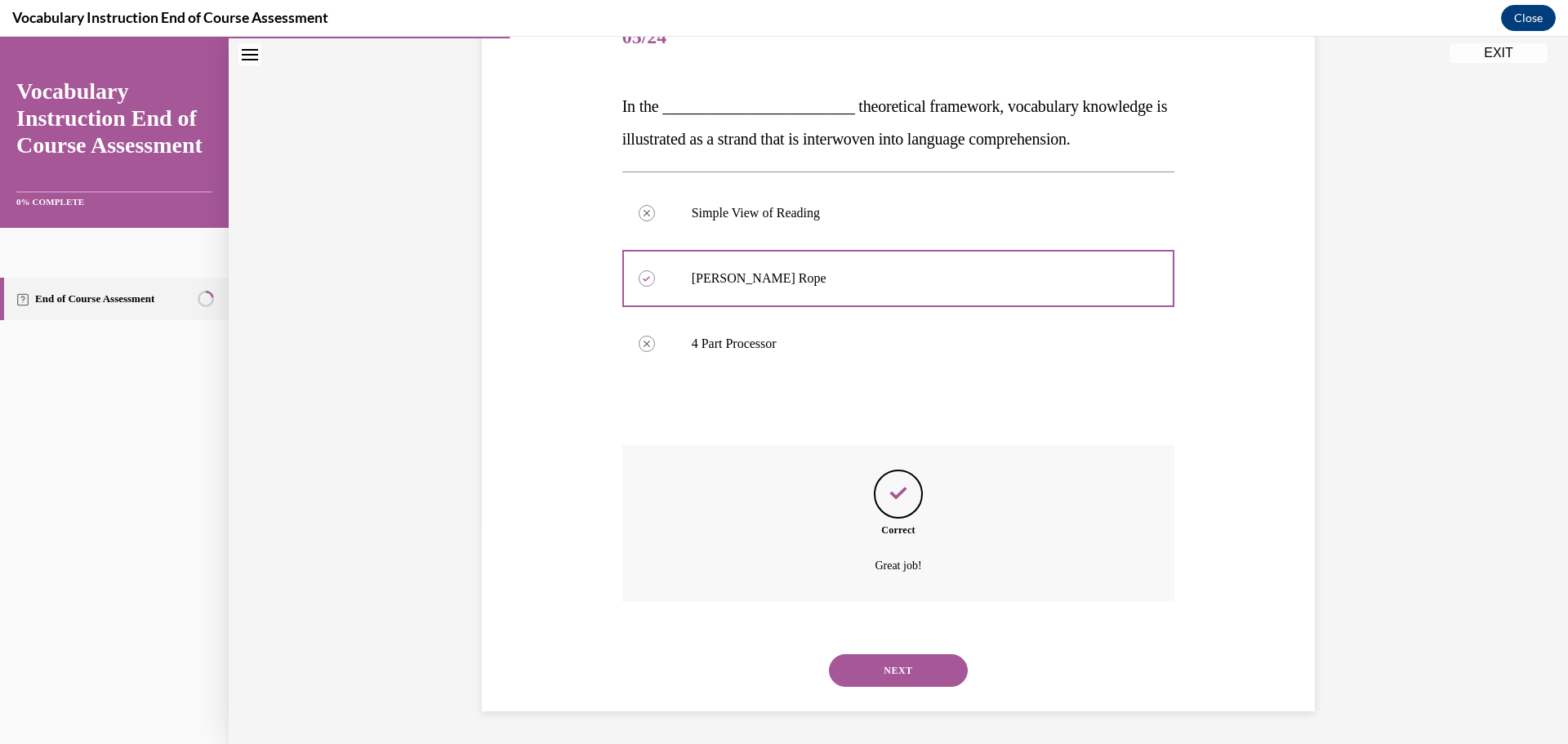
click at [883, 659] on button "NEXT" at bounding box center [898, 671] width 139 height 33
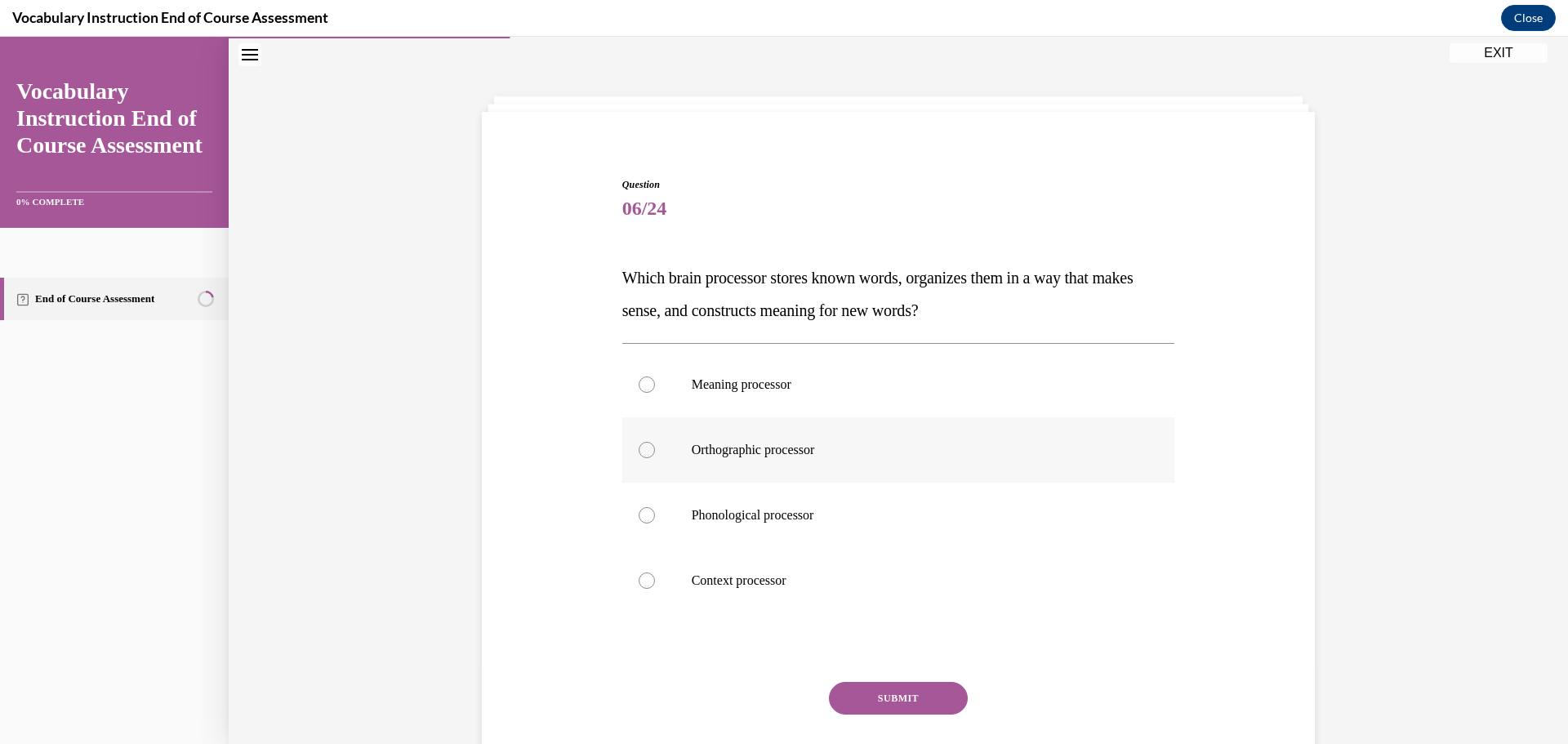
click at [645, 448] on div at bounding box center [647, 450] width 17 height 17
click at [645, 448] on input "Orthographic processor" at bounding box center [647, 450] width 17 height 17
radio input "true"
click at [900, 693] on button "SUBMIT" at bounding box center [898, 698] width 139 height 33
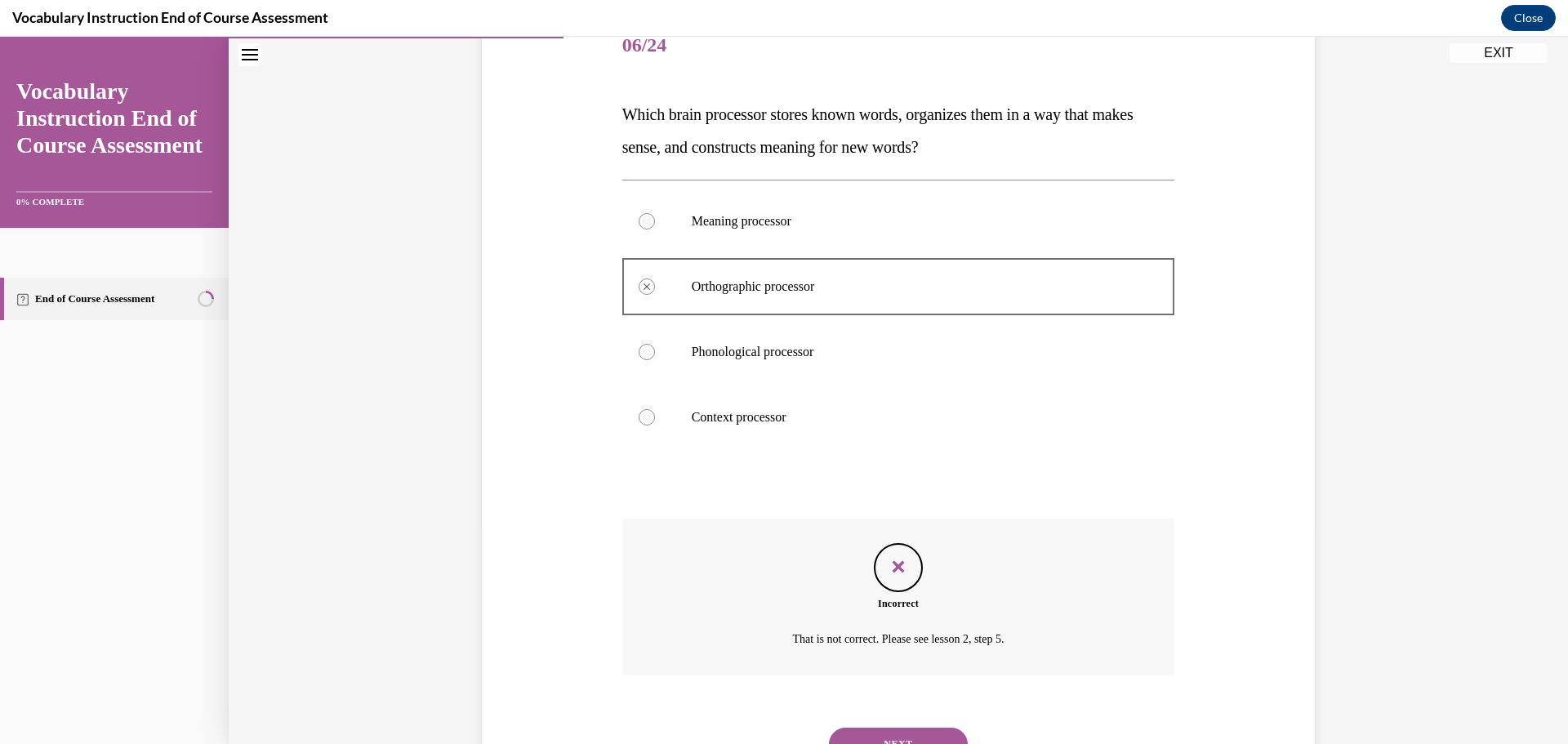
scroll to position [286, 0]
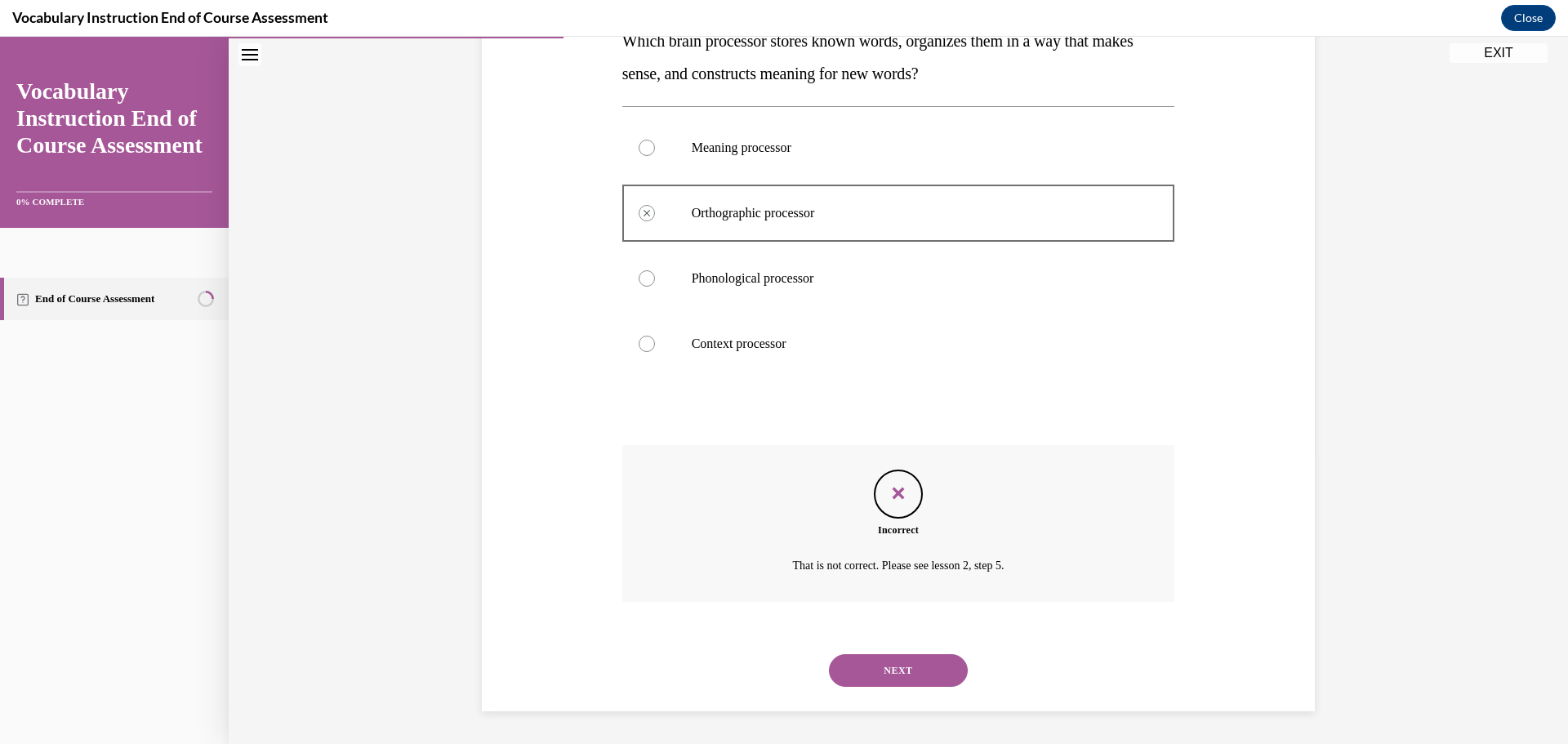
click at [922, 665] on button "NEXT" at bounding box center [898, 671] width 139 height 33
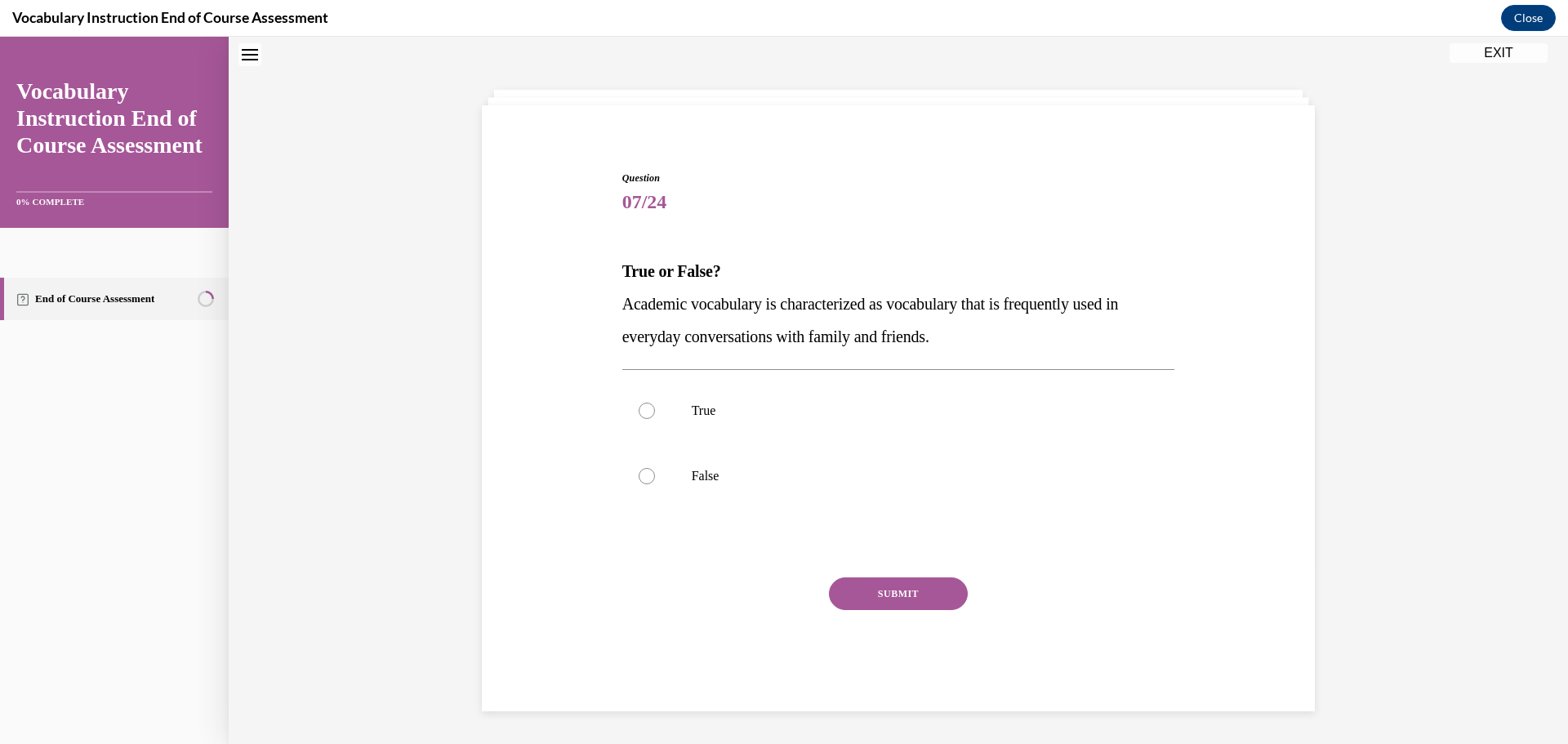
scroll to position [50, 0]
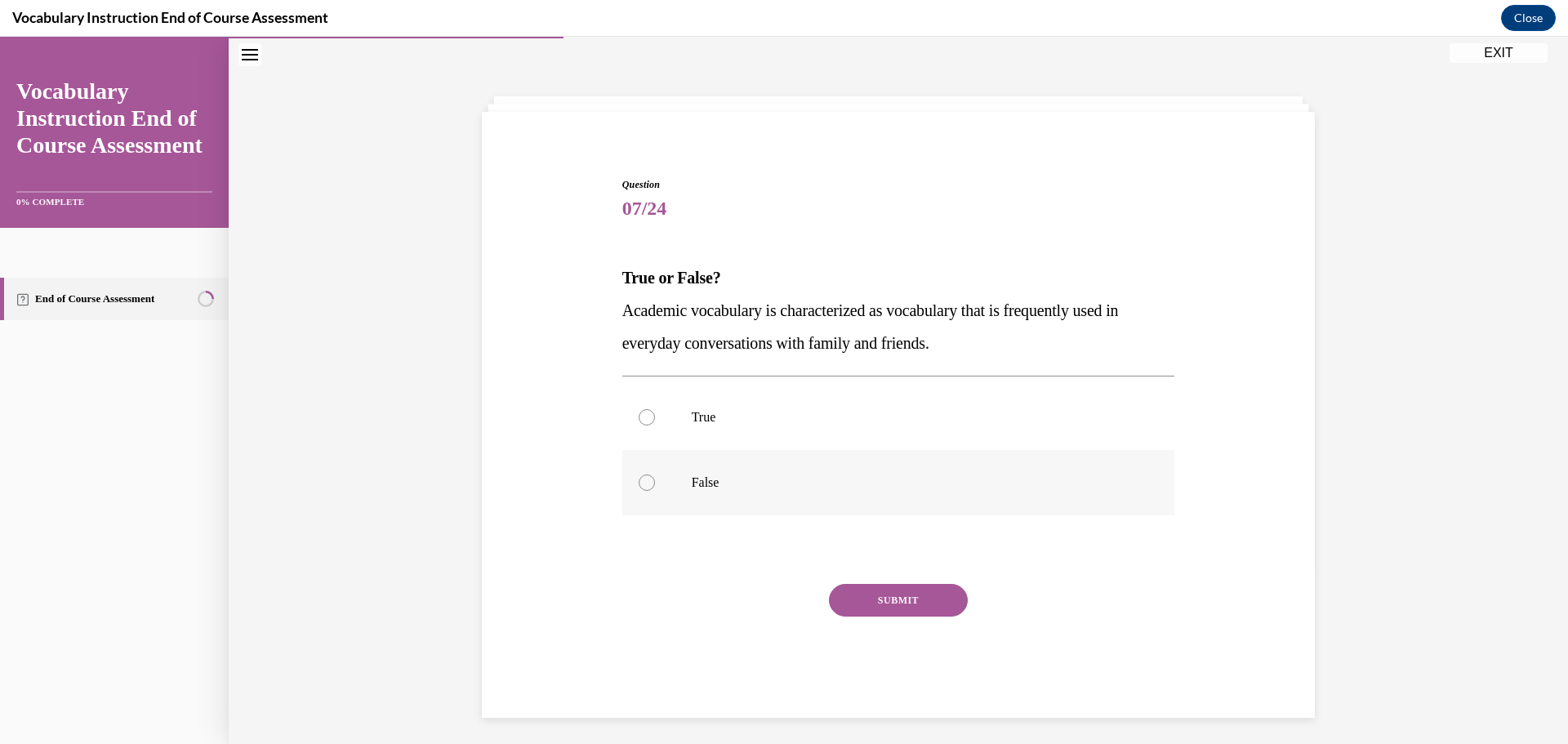
click at [639, 479] on div at bounding box center [647, 483] width 17 height 17
click at [639, 479] on input "False" at bounding box center [647, 483] width 17 height 17
radio input "true"
click at [929, 595] on button "SUBMIT" at bounding box center [898, 600] width 139 height 33
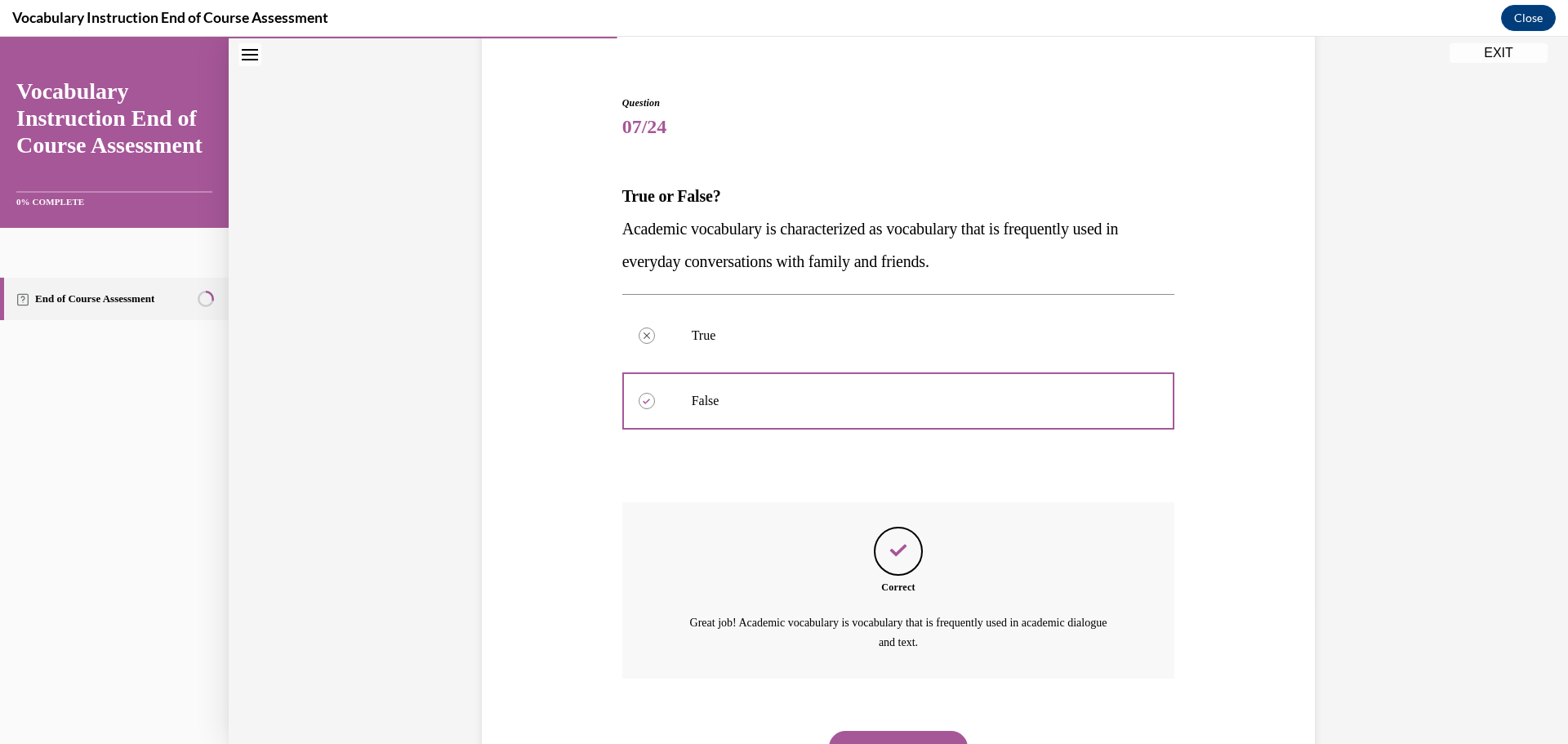
scroll to position [208, 0]
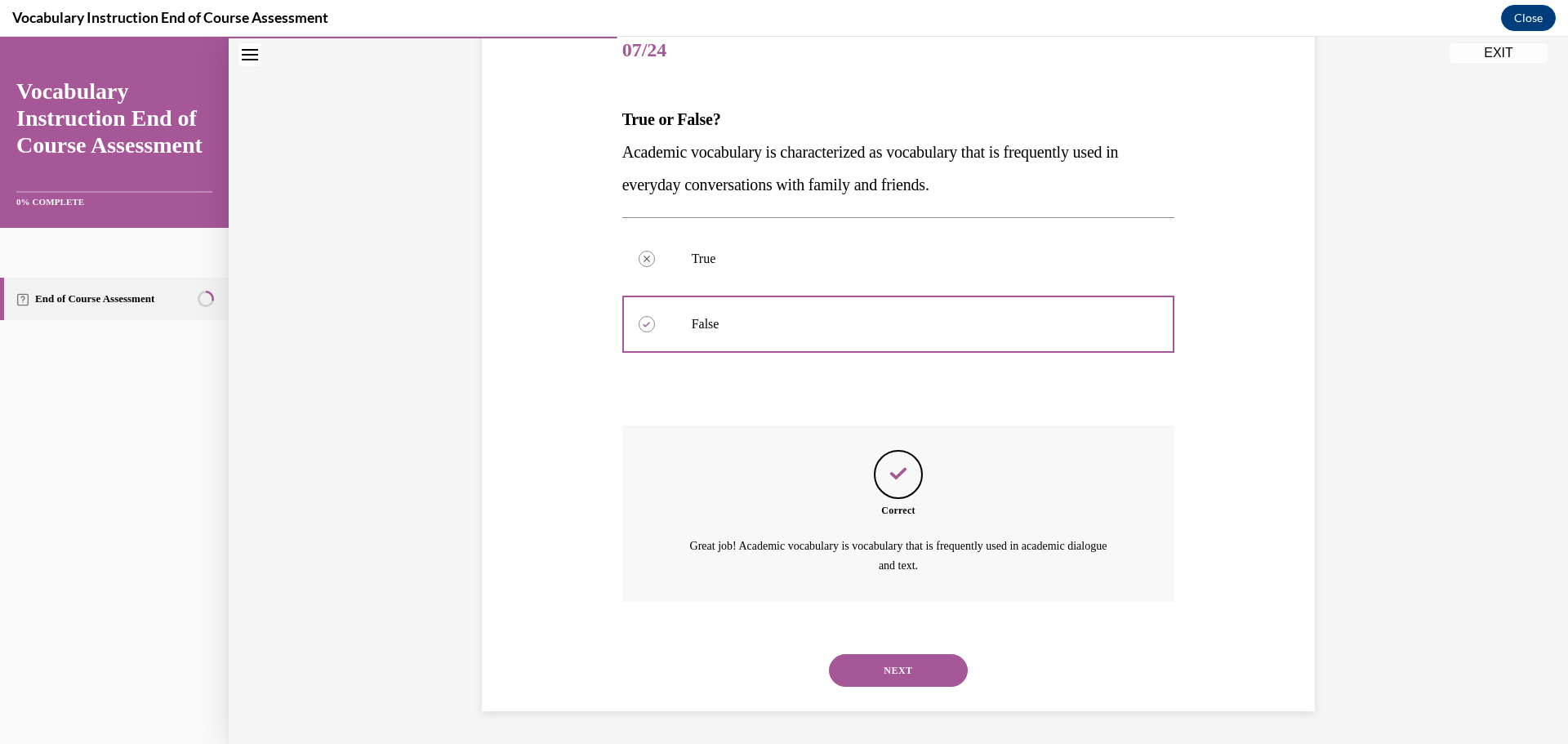
click at [899, 671] on button "NEXT" at bounding box center [898, 671] width 139 height 33
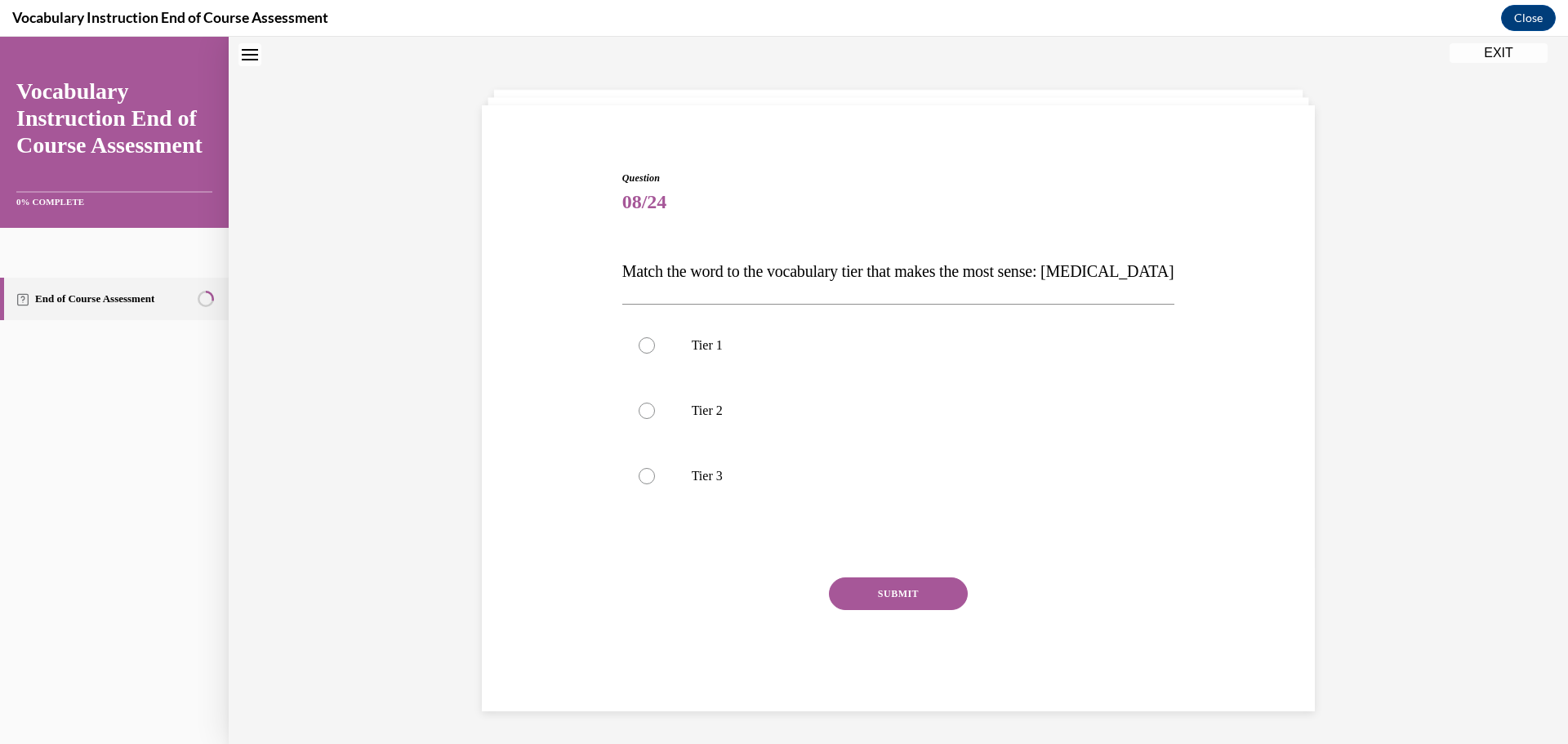
scroll to position [50, 0]
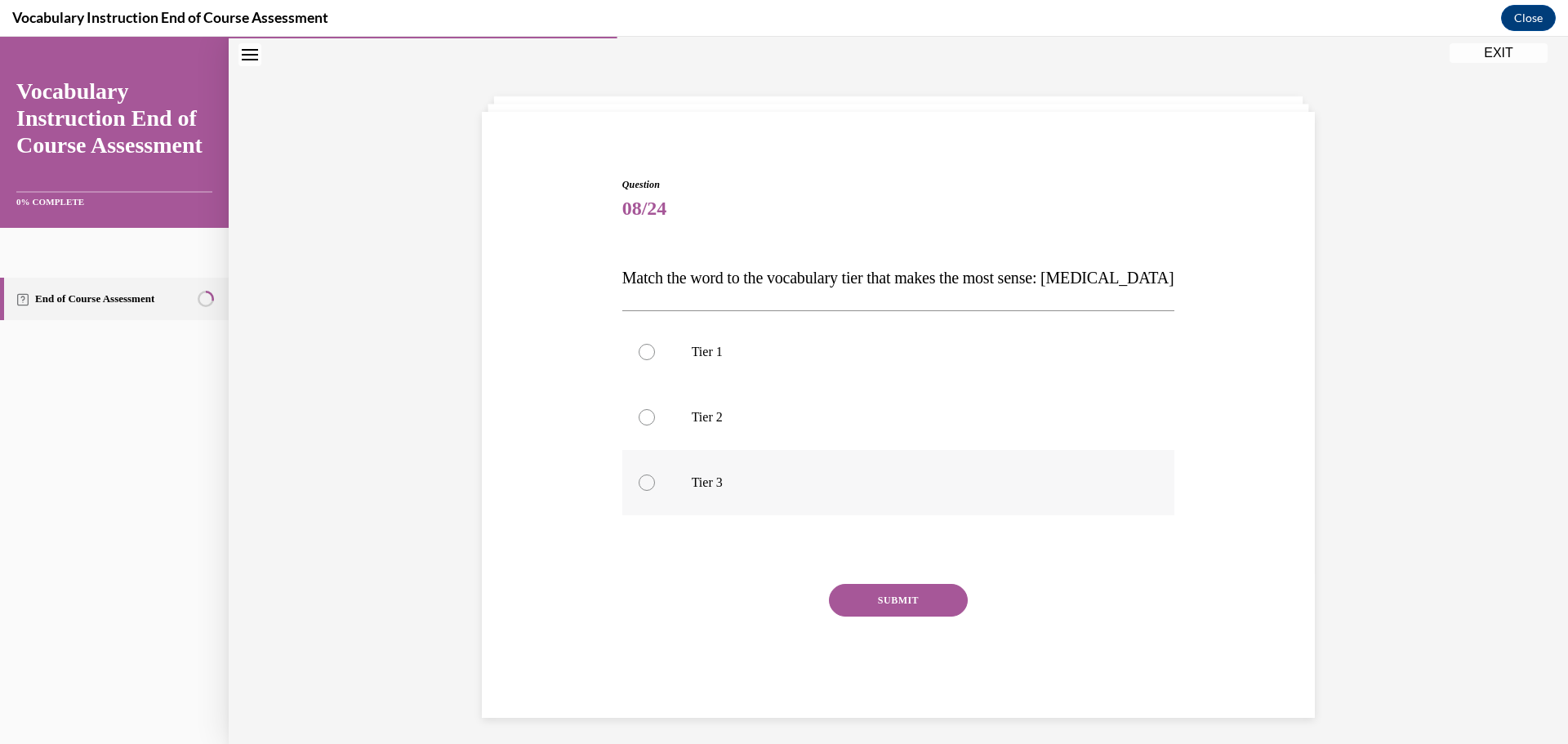
drag, startPoint x: 645, startPoint y: 478, endPoint x: 655, endPoint y: 475, distance: 10.4
click at [645, 478] on div at bounding box center [647, 483] width 17 height 17
click at [645, 478] on input "Tier 3" at bounding box center [647, 483] width 17 height 17
radio input "true"
click at [918, 595] on button "SUBMIT" at bounding box center [898, 600] width 139 height 33
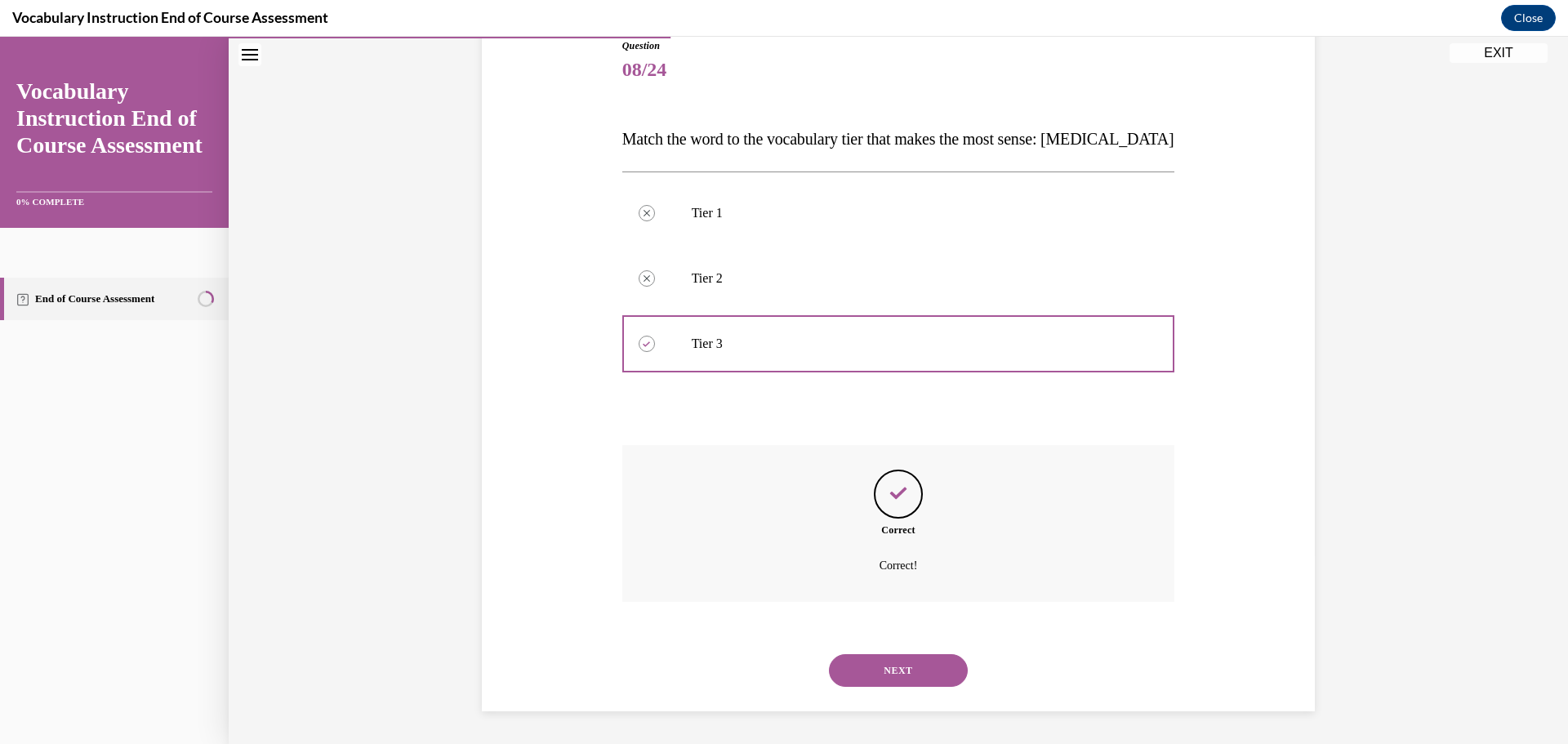
click at [918, 664] on button "NEXT" at bounding box center [898, 671] width 139 height 33
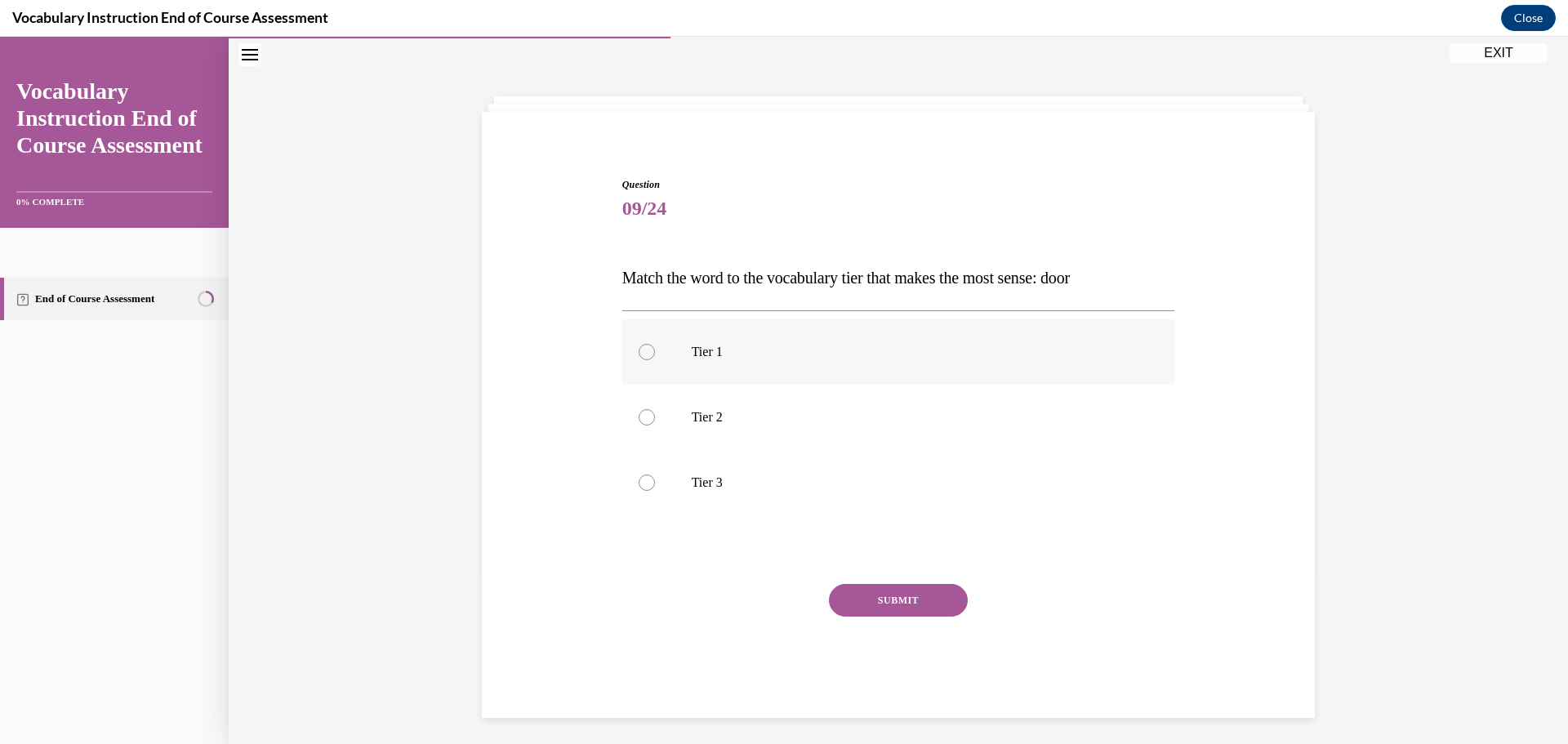
click at [640, 349] on div at bounding box center [647, 352] width 17 height 17
click at [640, 349] on input "Tier 1" at bounding box center [647, 352] width 17 height 17
radio input "true"
click at [895, 599] on button "SUBMIT" at bounding box center [898, 600] width 139 height 33
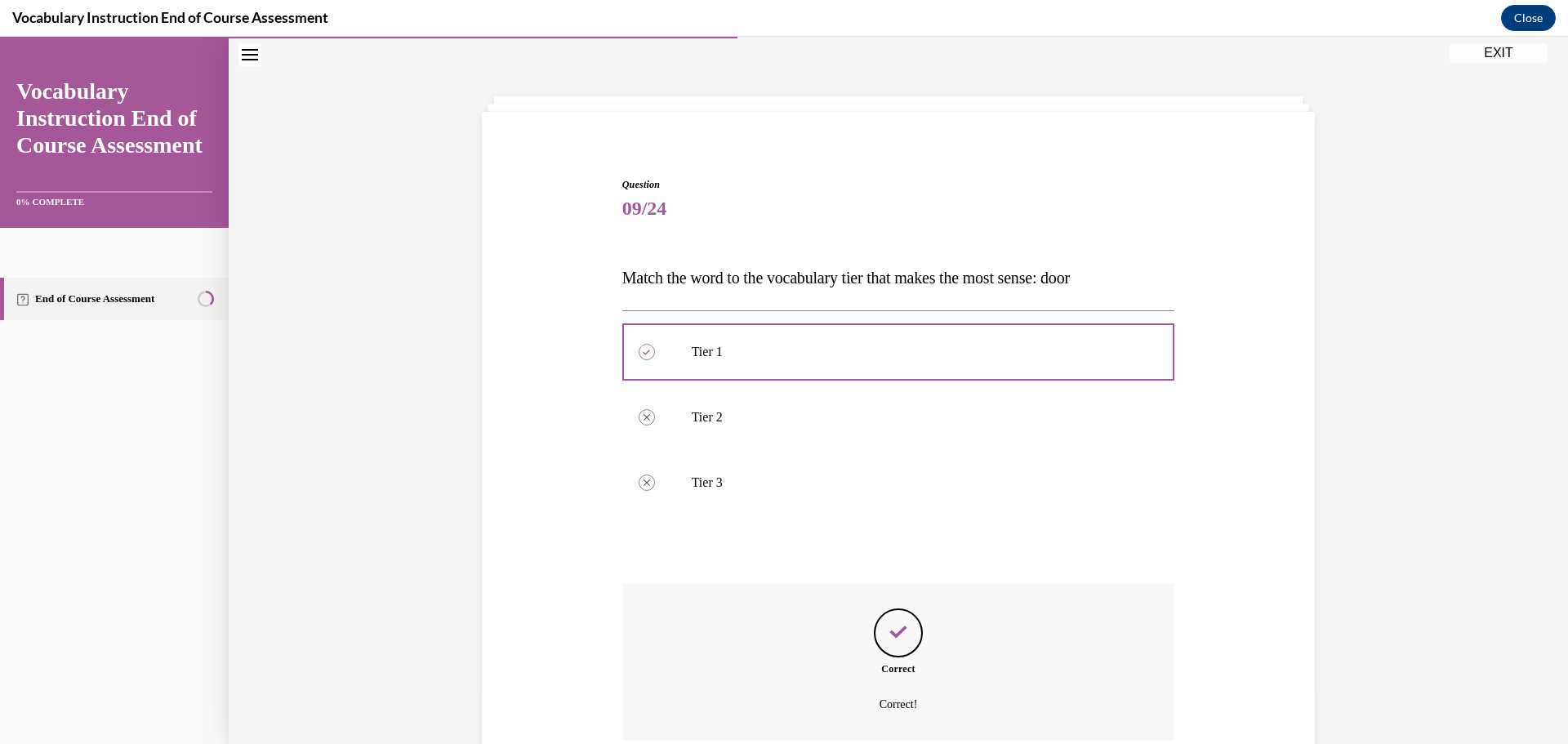
scroll to position [189, 0]
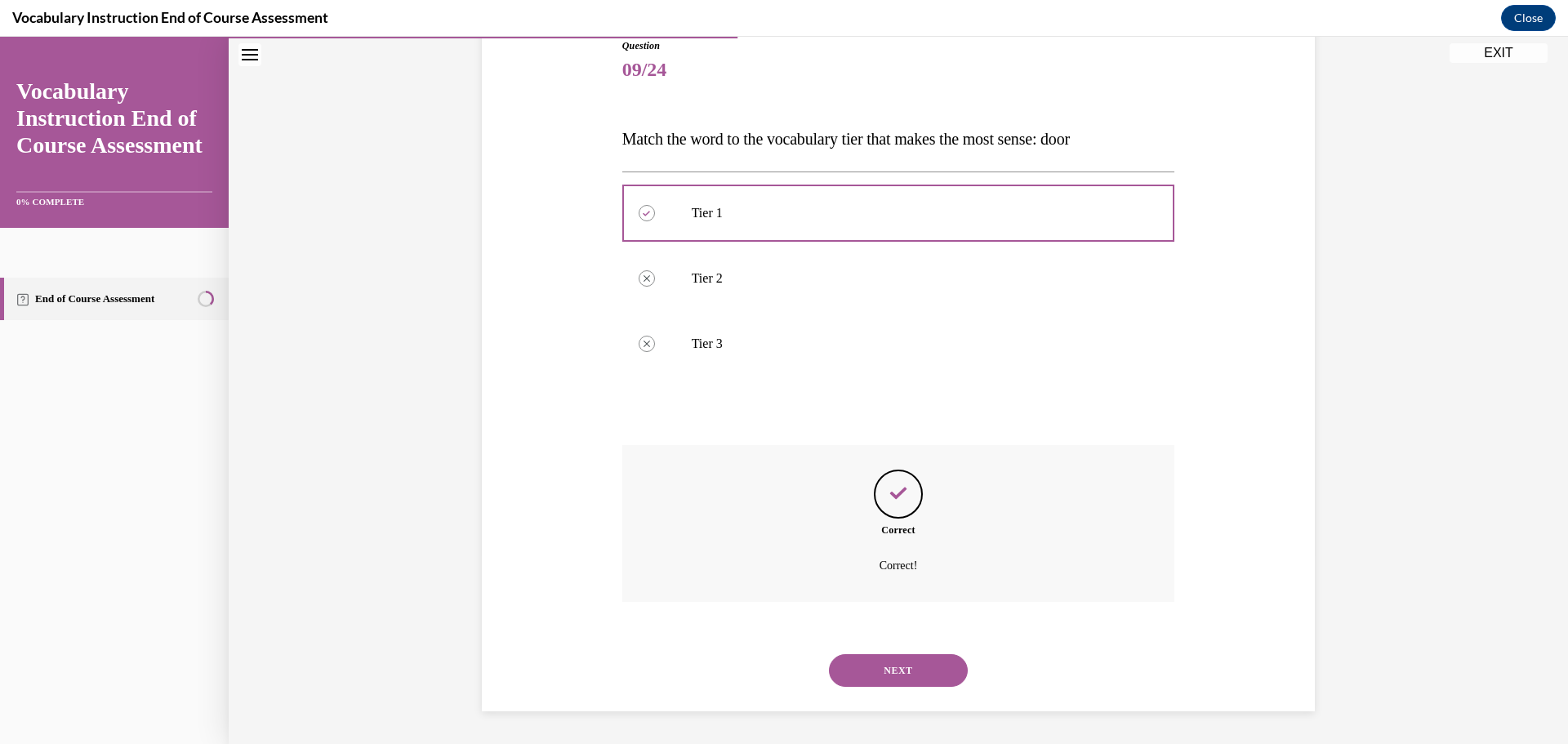
click at [890, 669] on button "NEXT" at bounding box center [898, 671] width 139 height 33
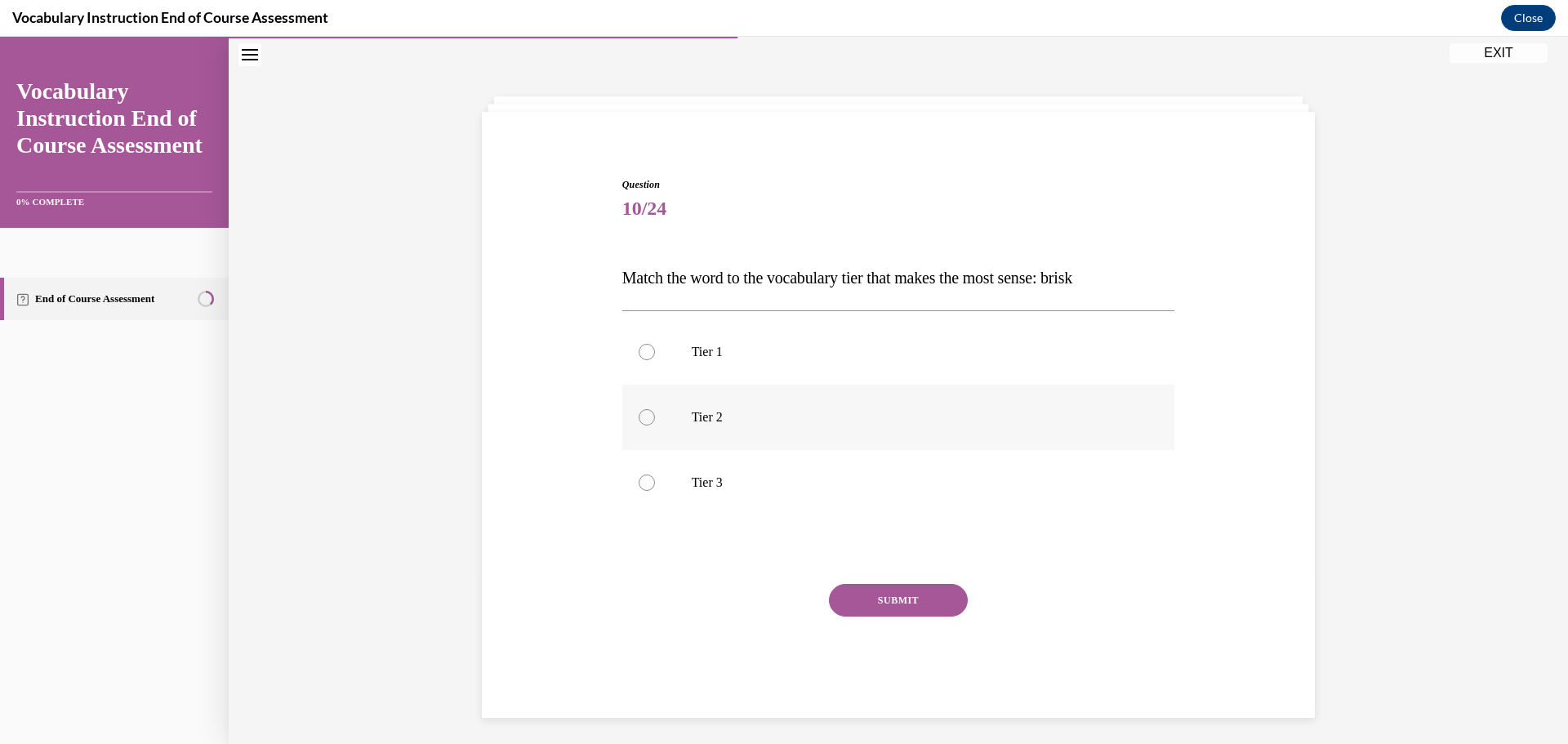
click at [645, 421] on div at bounding box center [647, 418] width 17 height 17
click at [645, 421] on input "Tier 2" at bounding box center [647, 418] width 17 height 17
radio input "true"
click at [894, 602] on button "SUBMIT" at bounding box center [898, 600] width 139 height 33
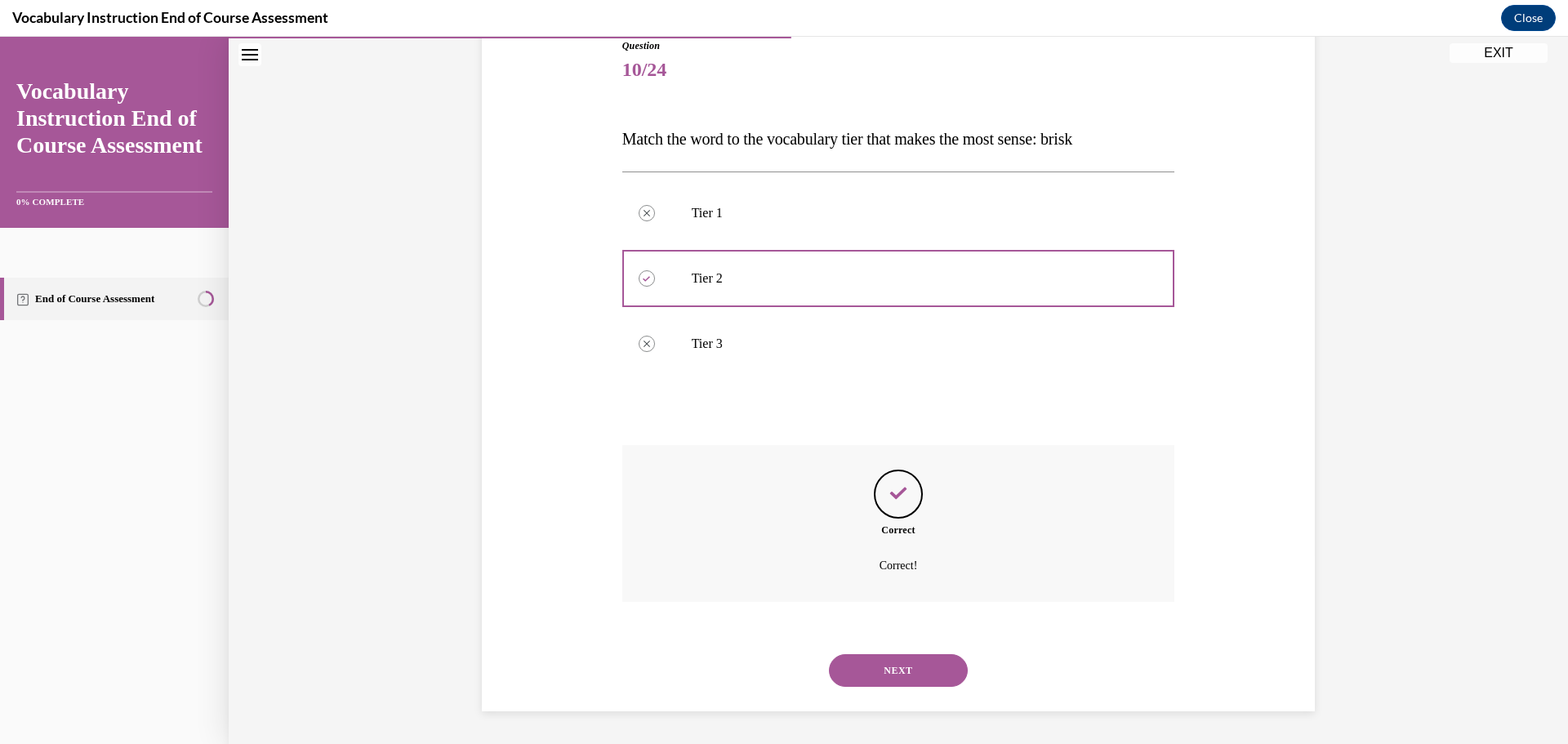
click at [890, 661] on button "NEXT" at bounding box center [898, 671] width 139 height 33
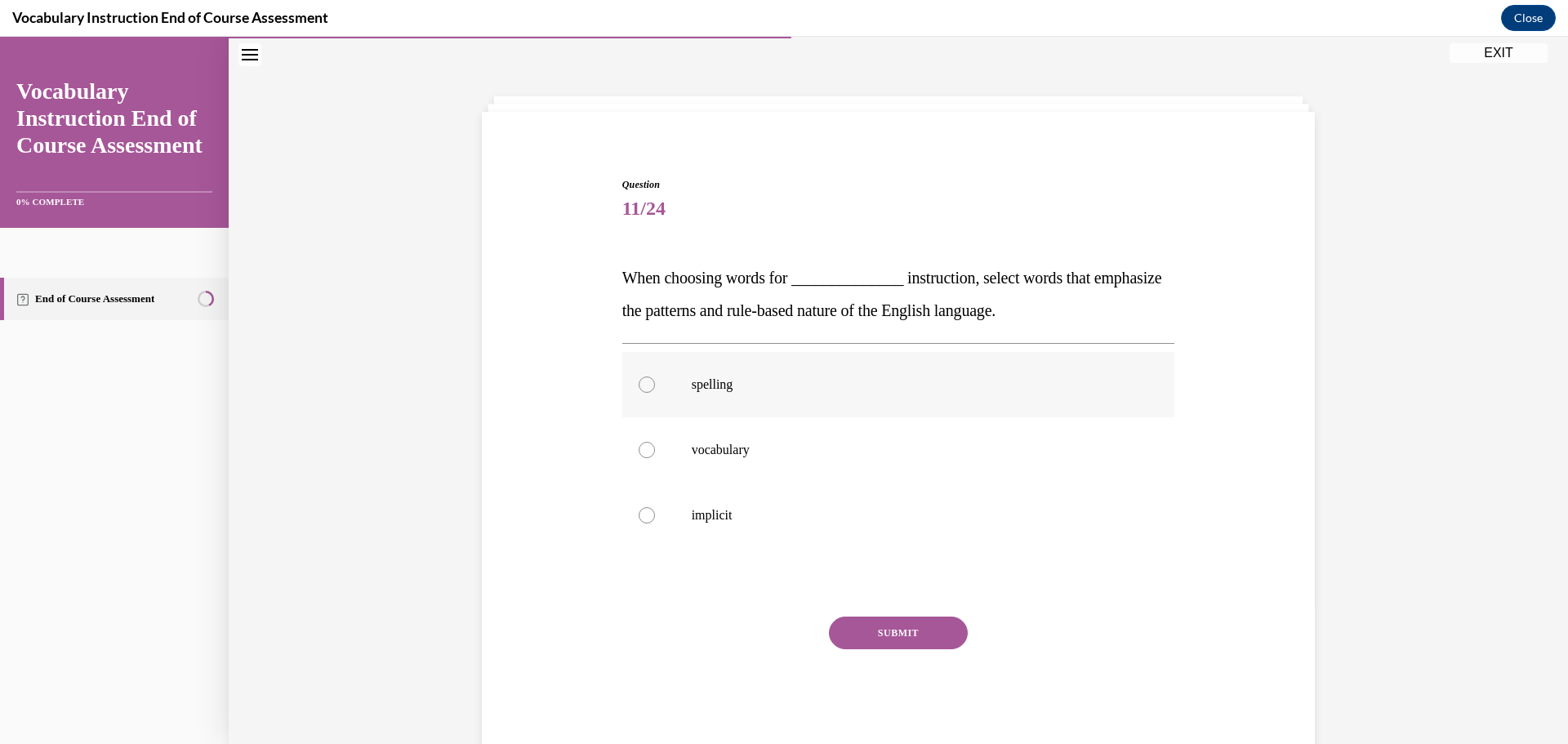
click at [639, 384] on div at bounding box center [647, 385] width 17 height 17
click at [639, 384] on input "spelling" at bounding box center [647, 385] width 17 height 17
radio input "true"
click at [921, 641] on button "SUBMIT" at bounding box center [898, 633] width 139 height 33
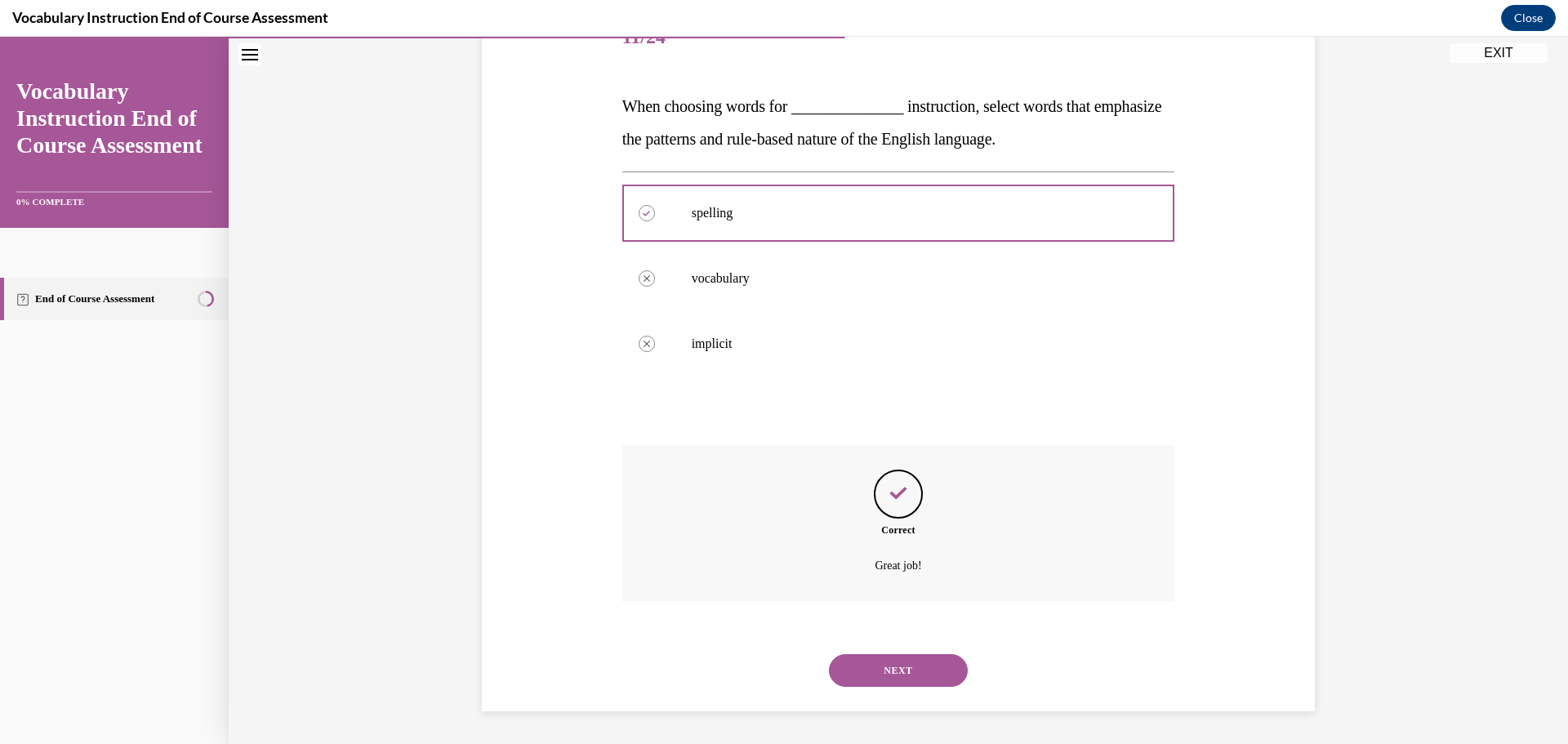
click at [908, 670] on button "NEXT" at bounding box center [898, 671] width 139 height 33
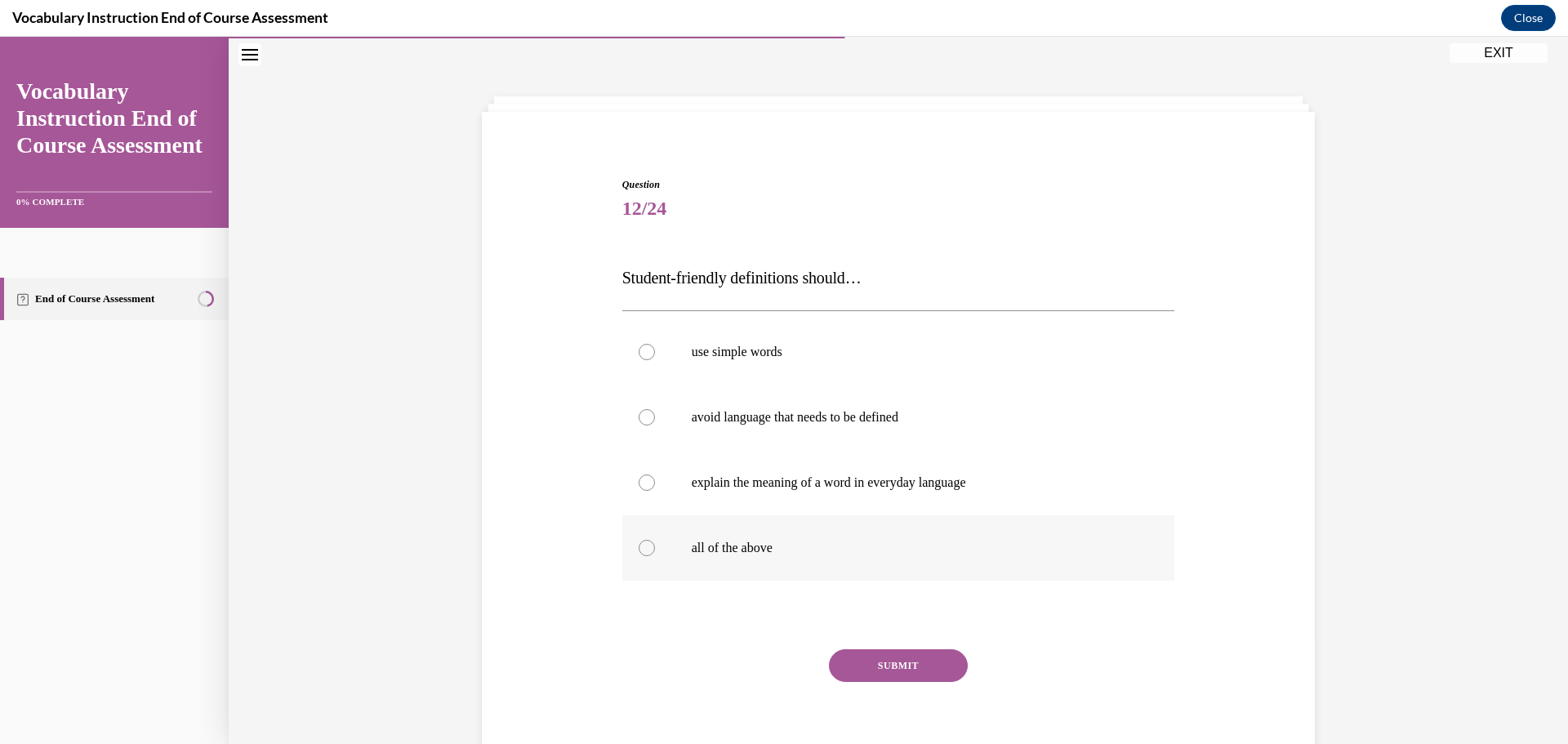
click at [643, 543] on div at bounding box center [647, 549] width 17 height 17
click at [643, 543] on input "all of the above" at bounding box center [647, 549] width 17 height 17
radio input "true"
click at [905, 668] on button "SUBMIT" at bounding box center [898, 666] width 139 height 33
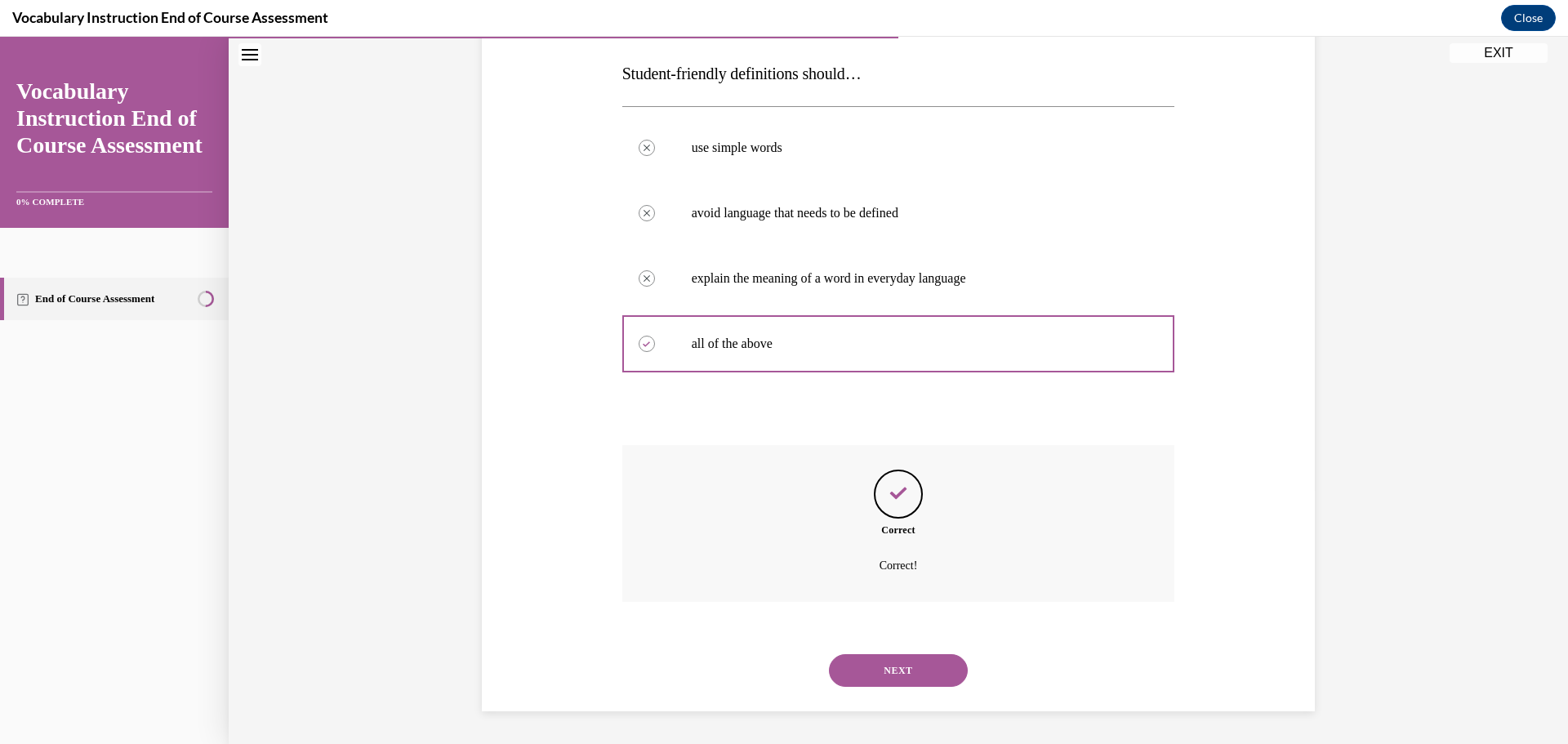
click at [908, 670] on button "NEXT" at bounding box center [898, 671] width 139 height 33
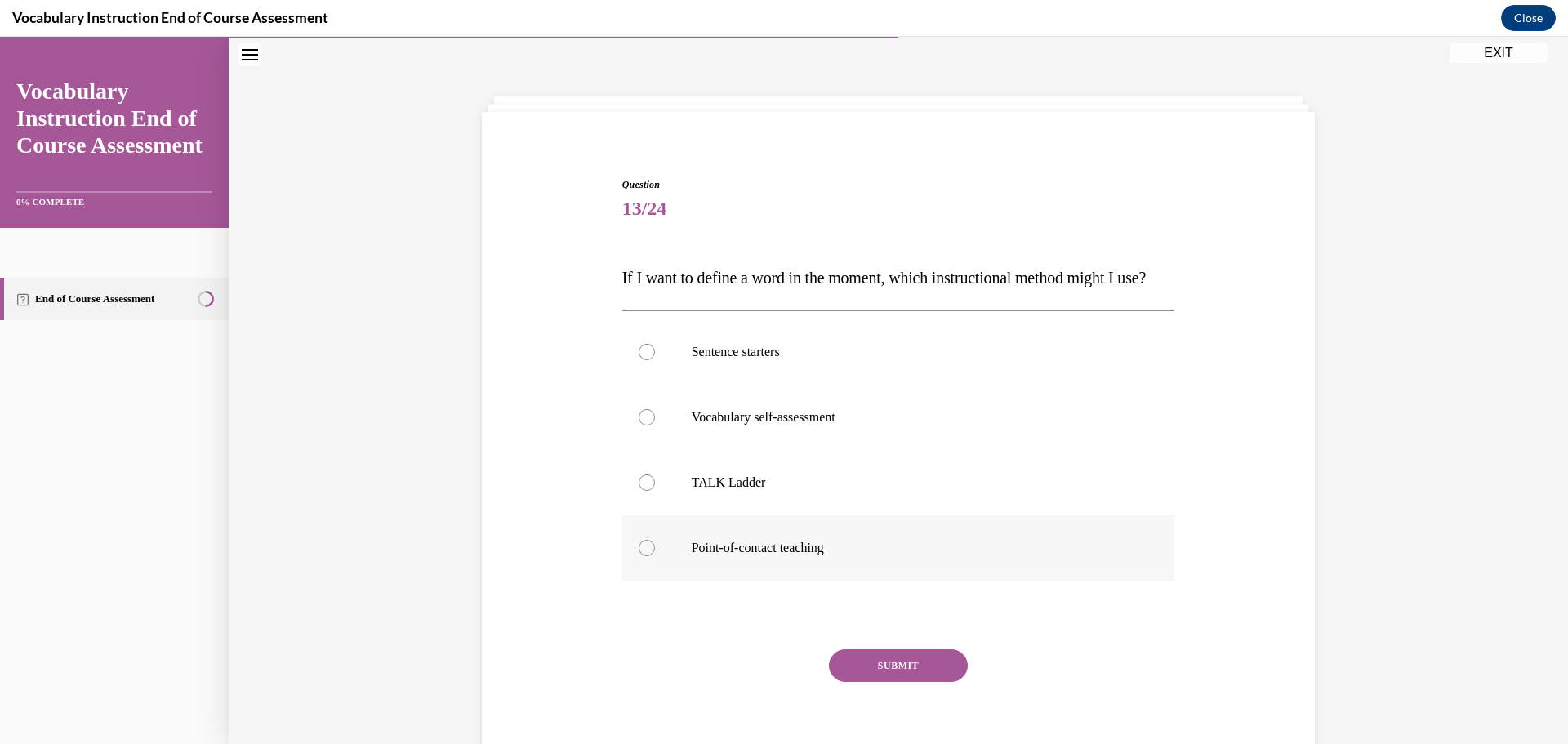
click at [640, 556] on div at bounding box center [647, 549] width 17 height 17
click at [640, 556] on input "Point-of-contact teaching" at bounding box center [647, 549] width 17 height 17
radio input "true"
click at [890, 682] on button "SUBMIT" at bounding box center [898, 666] width 139 height 33
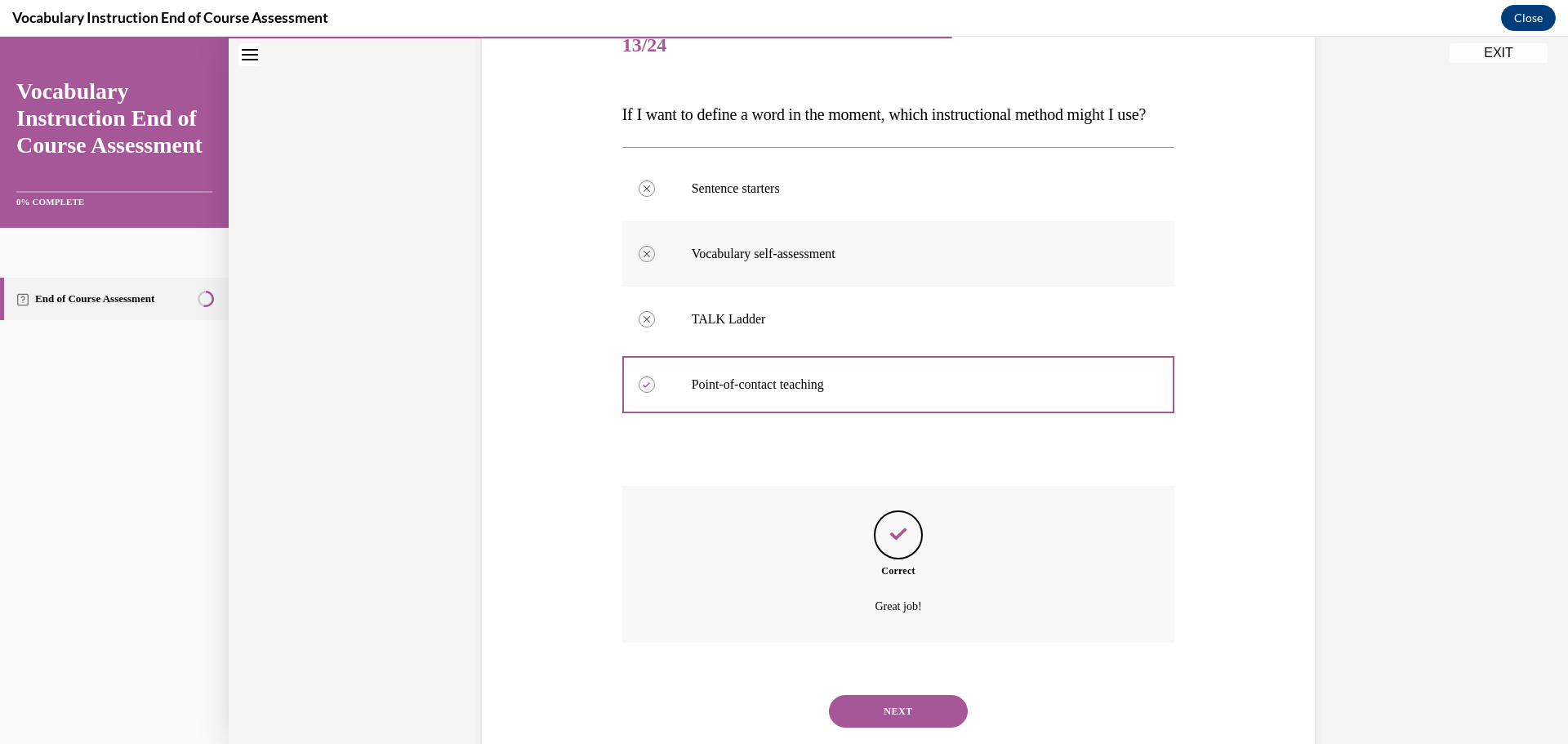
scroll to position [286, 0]
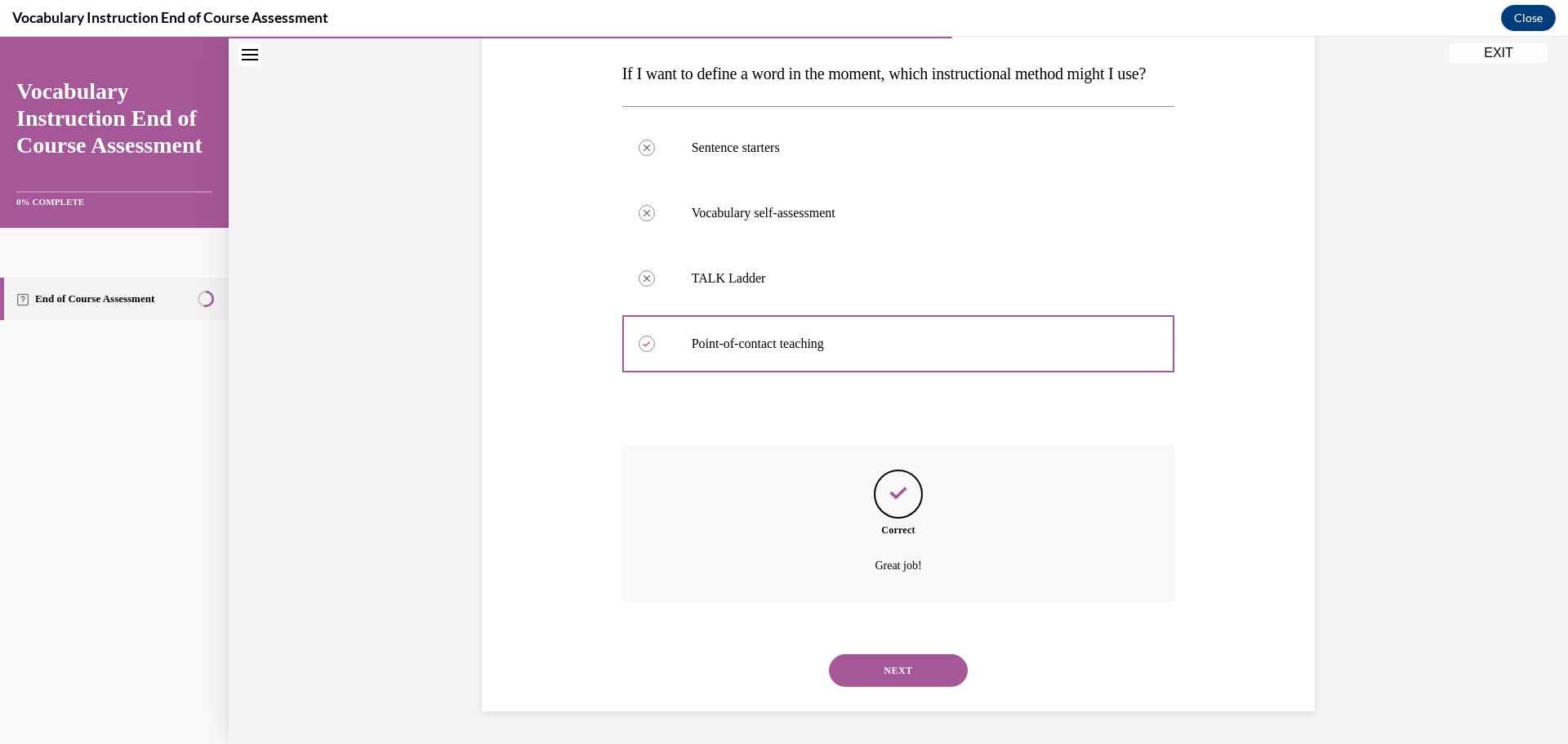
click at [911, 669] on button "NEXT" at bounding box center [898, 671] width 139 height 33
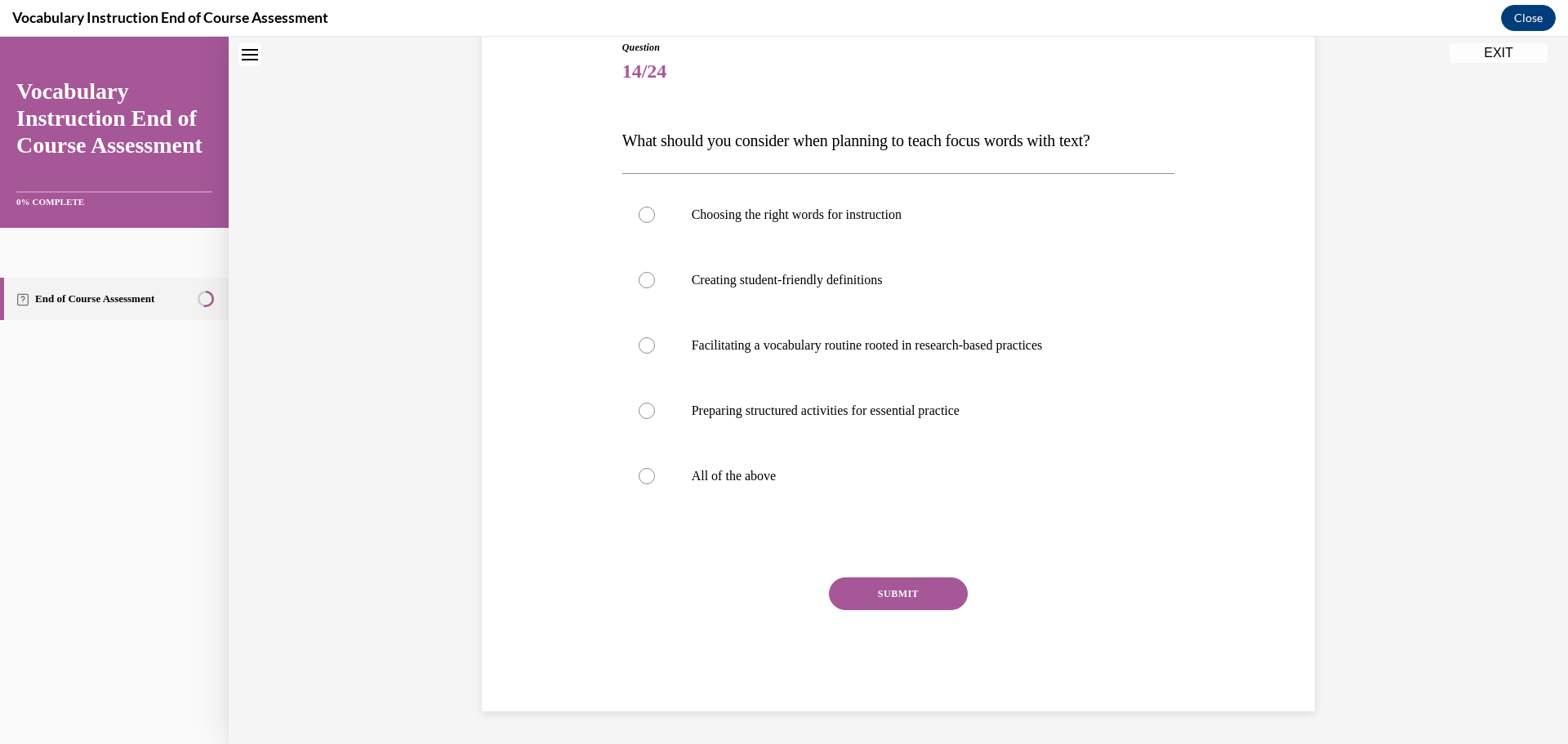
scroll to position [50, 0]
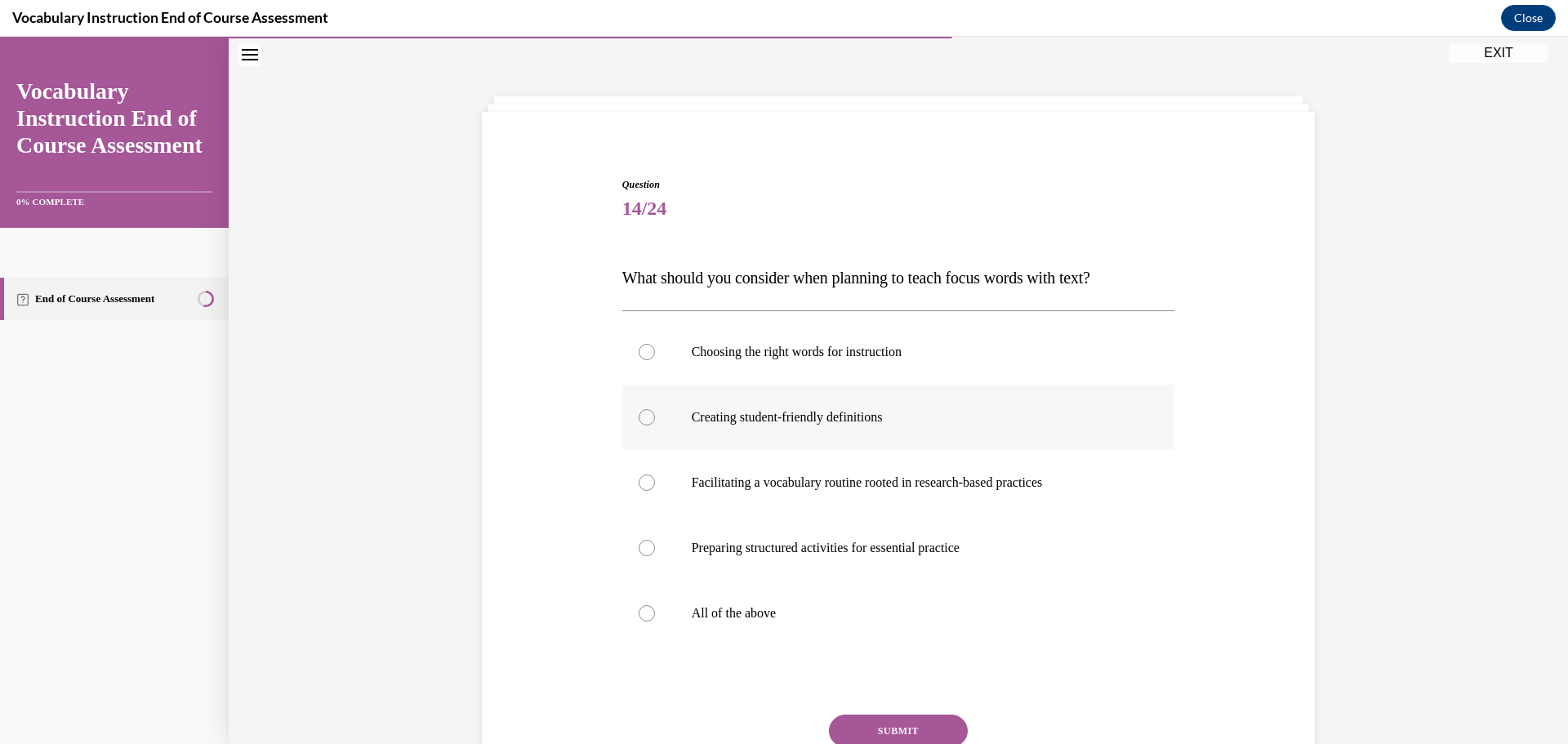
click at [639, 417] on div at bounding box center [647, 418] width 17 height 17
click at [639, 417] on input "Creating student-friendly definitions" at bounding box center [647, 418] width 17 height 17
radio input "true"
click at [641, 356] on div at bounding box center [647, 352] width 17 height 17
click at [641, 356] on input "Choosing the right words for instruction" at bounding box center [647, 352] width 17 height 17
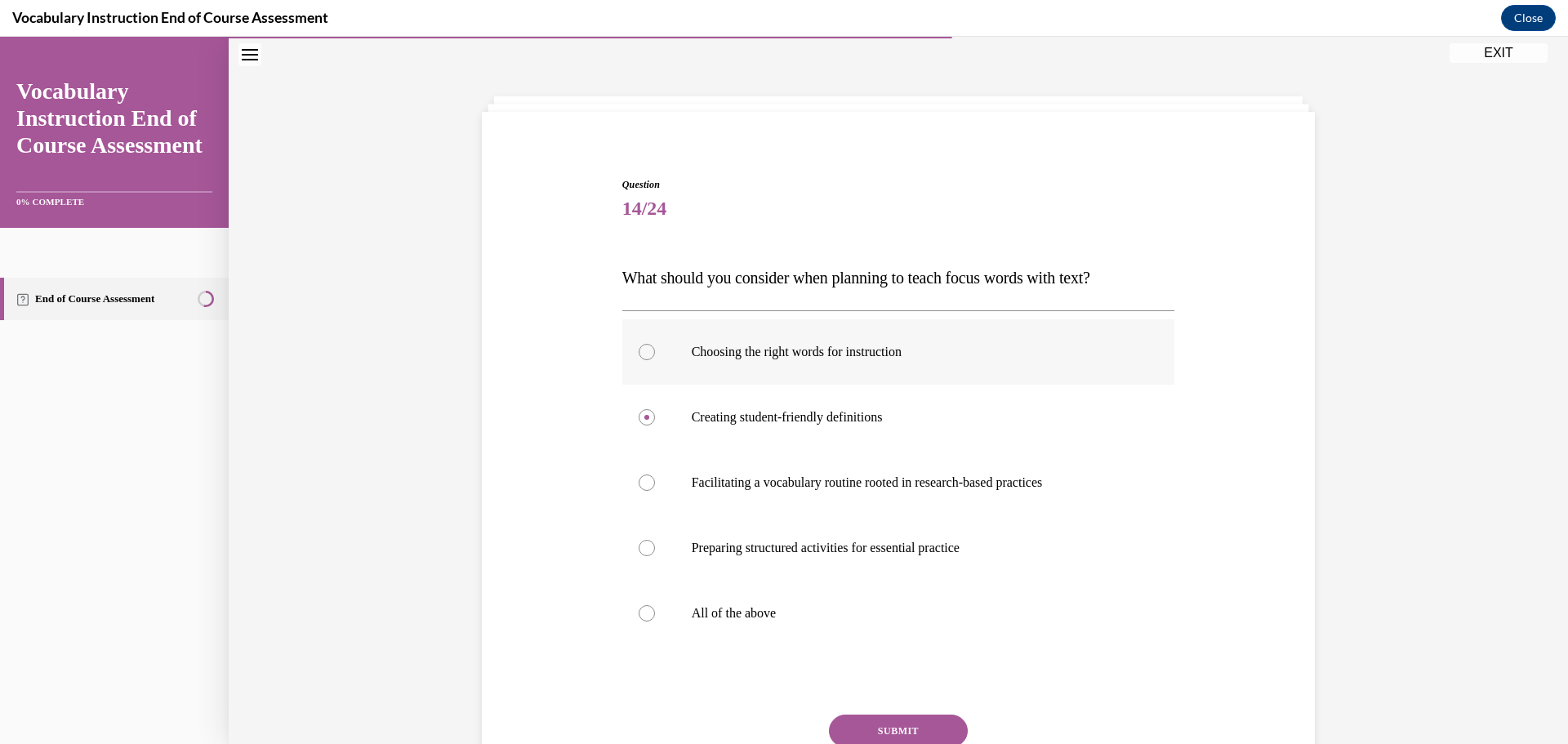
radio input "true"
click at [642, 612] on div at bounding box center [647, 614] width 17 height 17
click at [642, 612] on input "All of the above" at bounding box center [647, 614] width 17 height 17
radio input "true"
click at [920, 728] on button "SUBMIT" at bounding box center [898, 731] width 139 height 33
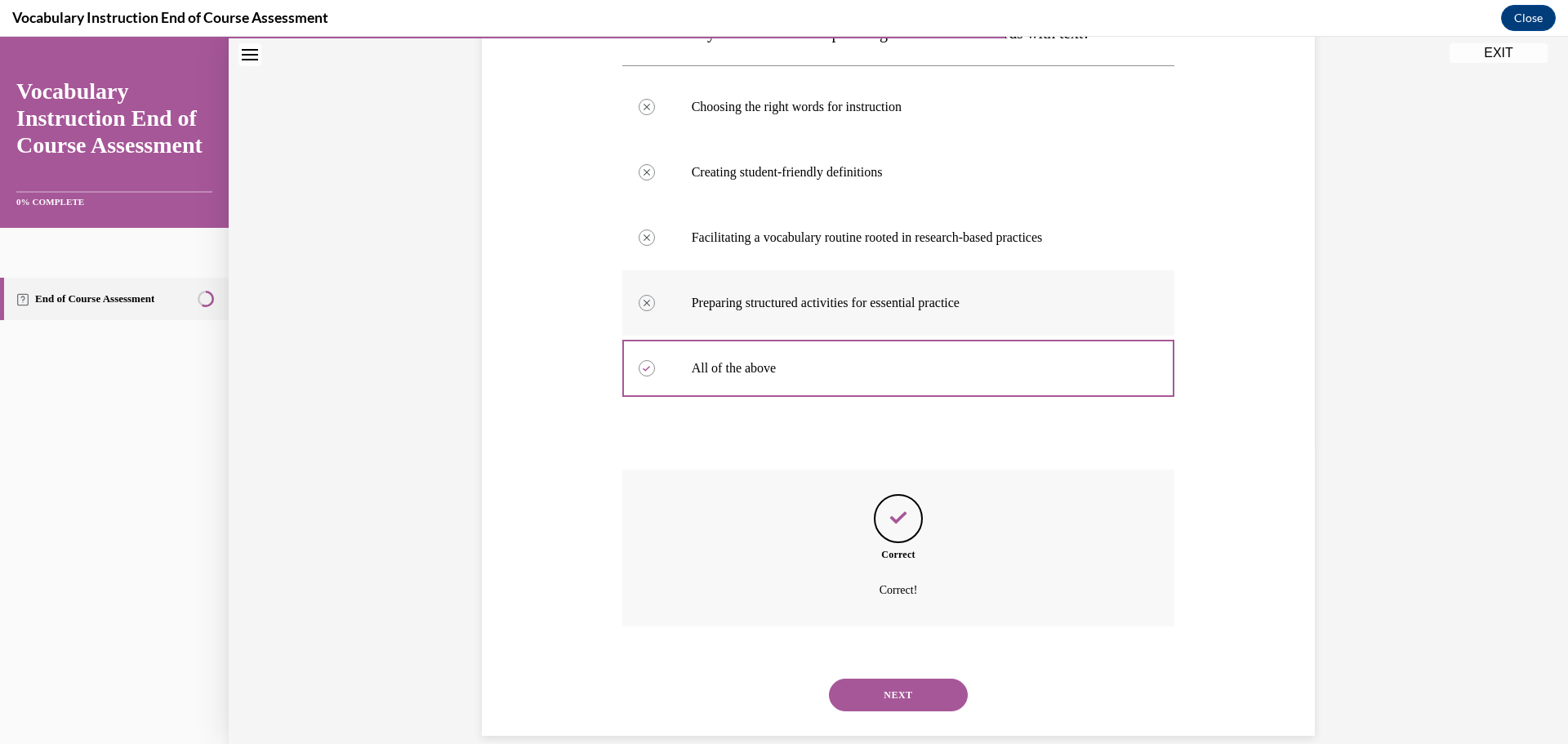
scroll to position [319, 0]
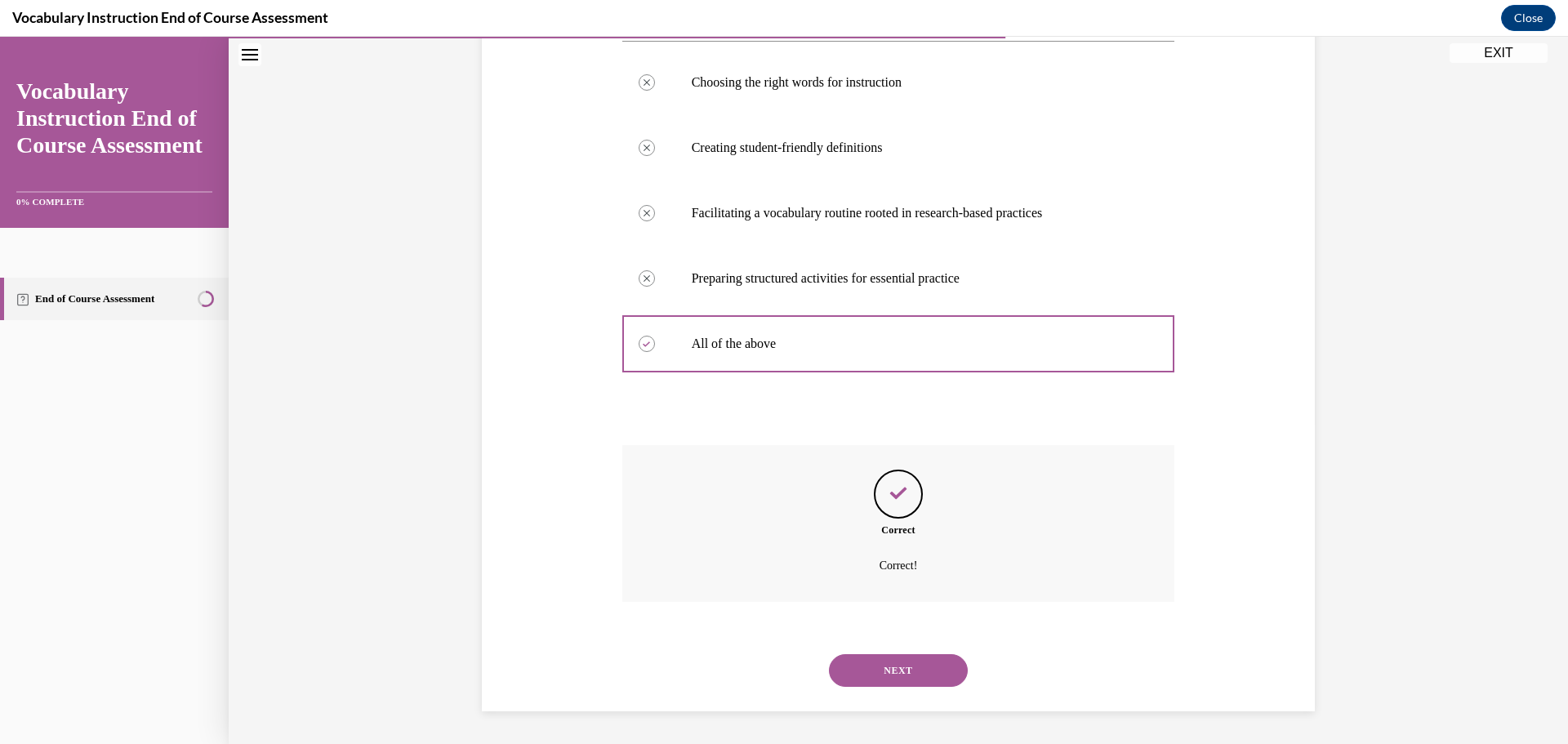
click at [915, 668] on button "NEXT" at bounding box center [898, 671] width 139 height 33
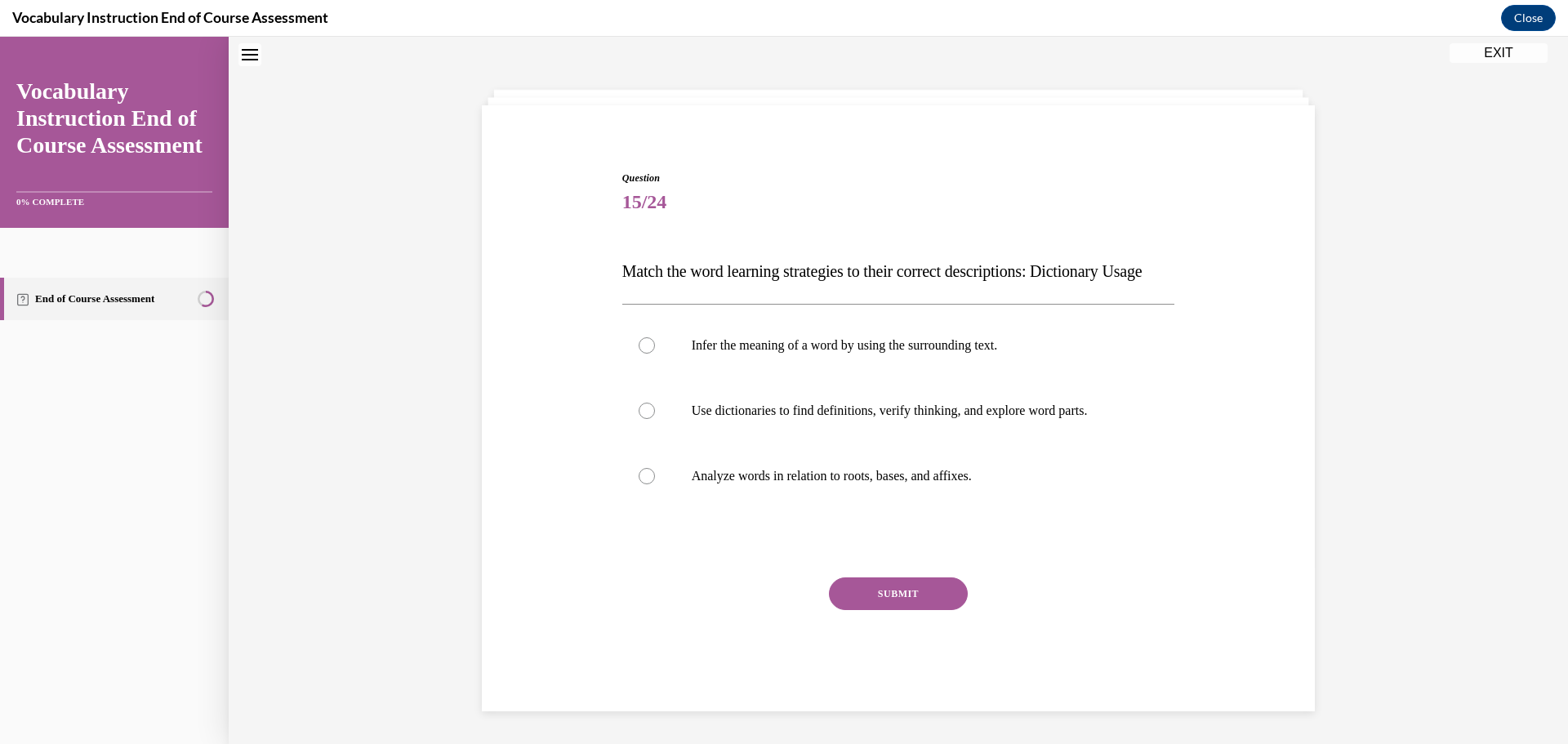
scroll to position [50, 0]
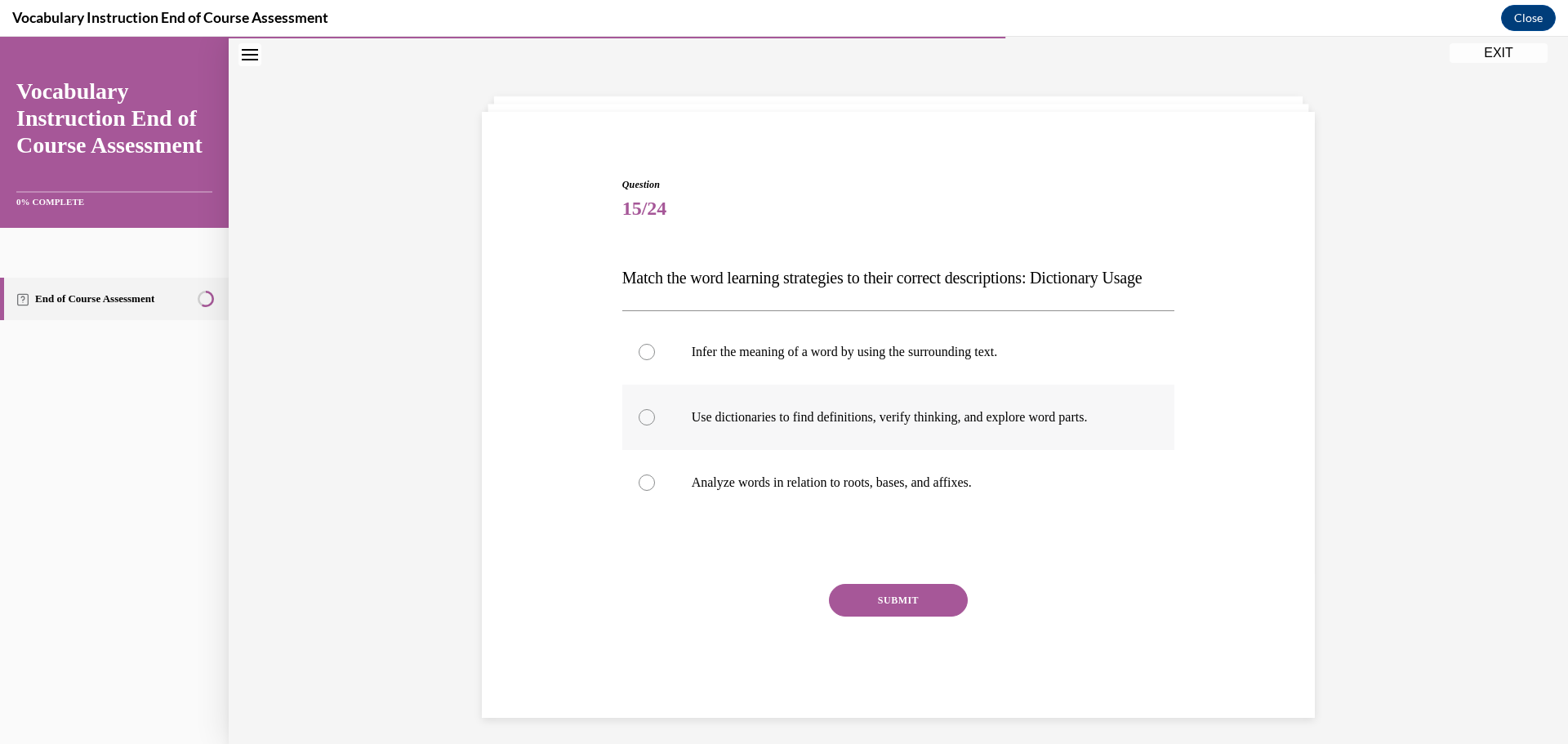
click at [648, 426] on div at bounding box center [647, 418] width 17 height 17
click at [648, 426] on input "Use dictionaries to find definitions, verify thinking, and explore word parts." at bounding box center [647, 418] width 17 height 17
radio input "true"
click at [899, 617] on button "SUBMIT" at bounding box center [898, 600] width 139 height 33
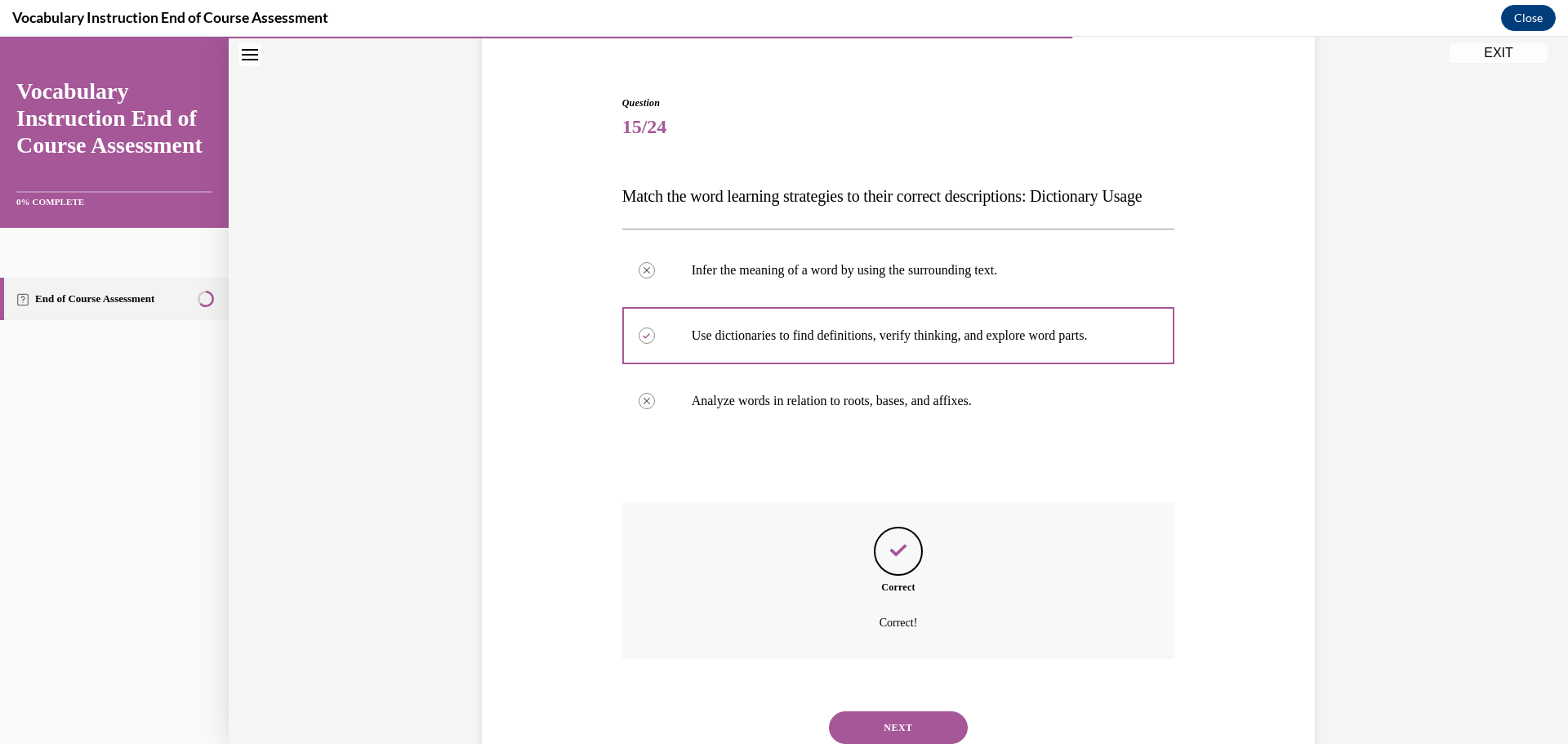
scroll to position [221, 0]
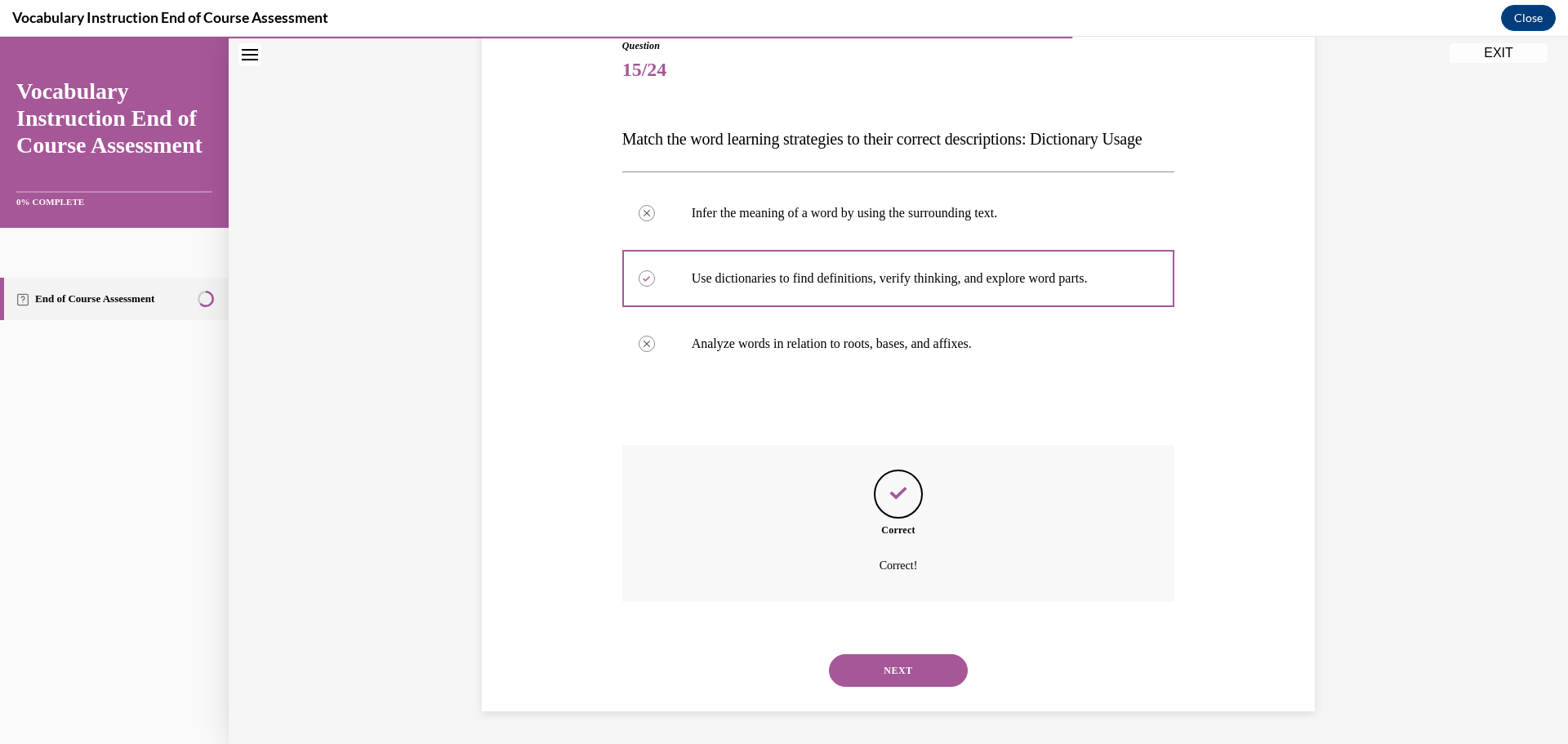
click at [931, 666] on button "NEXT" at bounding box center [898, 671] width 139 height 33
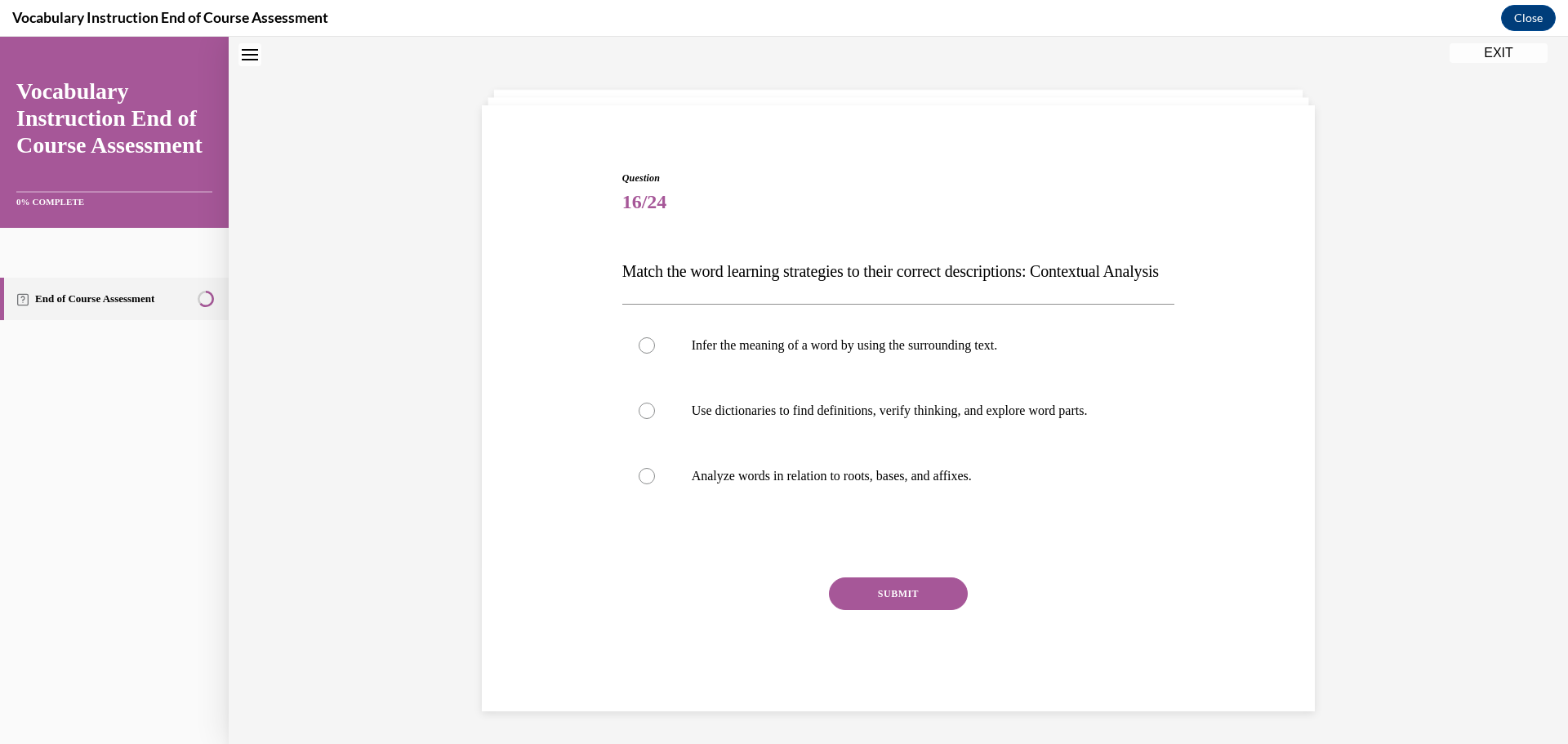
scroll to position [50, 0]
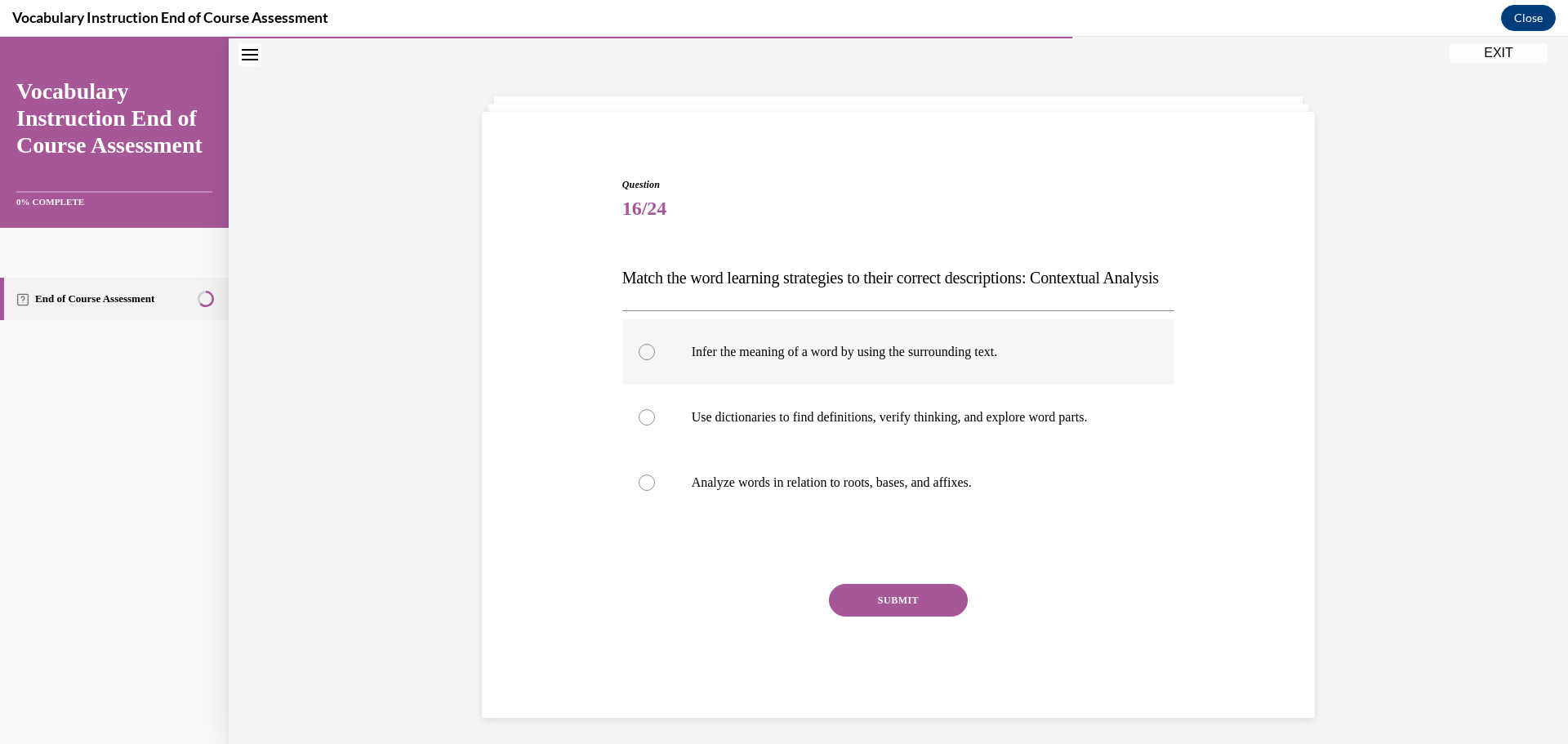
click at [640, 360] on div at bounding box center [647, 352] width 17 height 17
click at [640, 360] on input "Infer the meaning of a word by using the surrounding text." at bounding box center [647, 352] width 17 height 17
radio input "true"
click at [898, 617] on button "SUBMIT" at bounding box center [898, 600] width 139 height 33
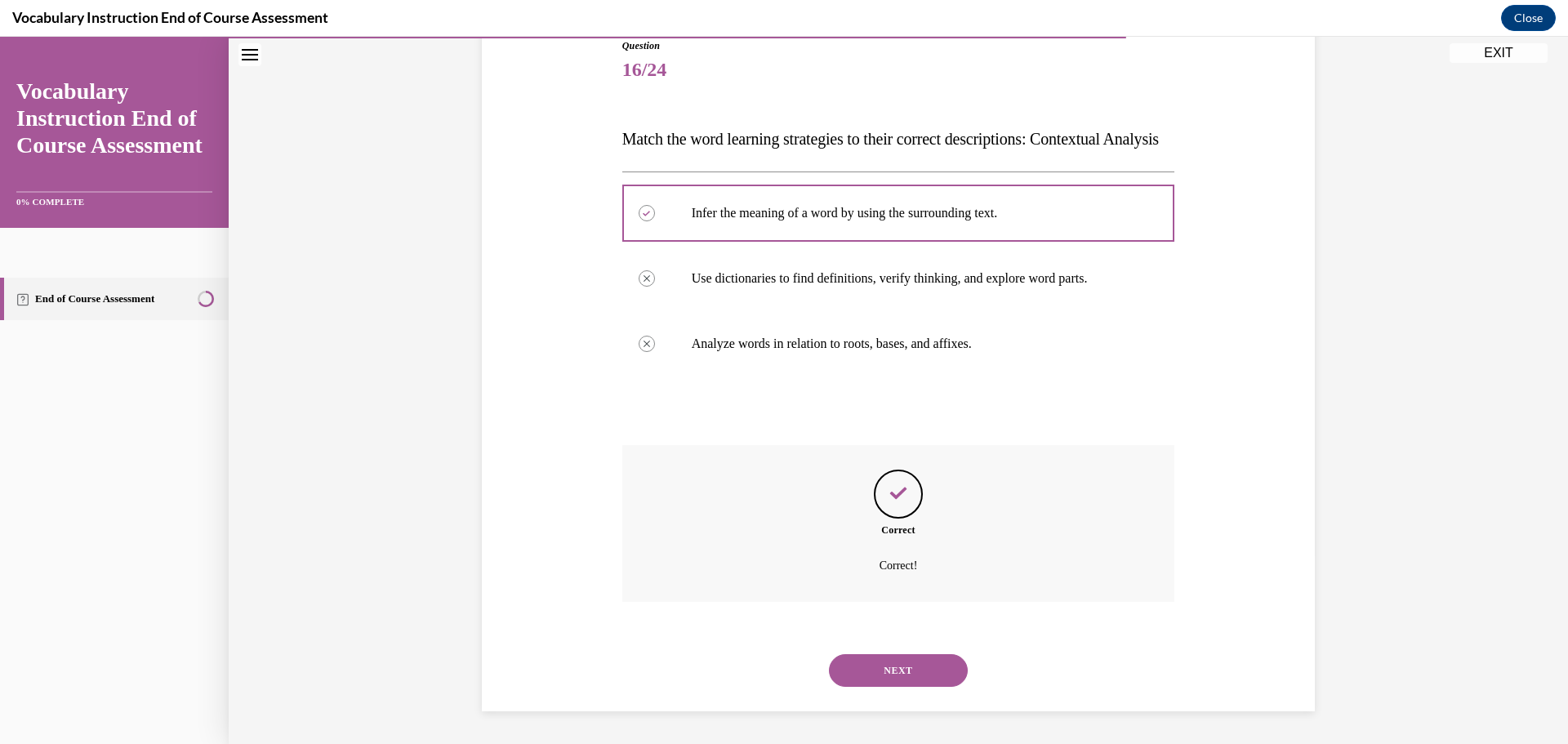
click at [887, 671] on button "NEXT" at bounding box center [898, 671] width 139 height 33
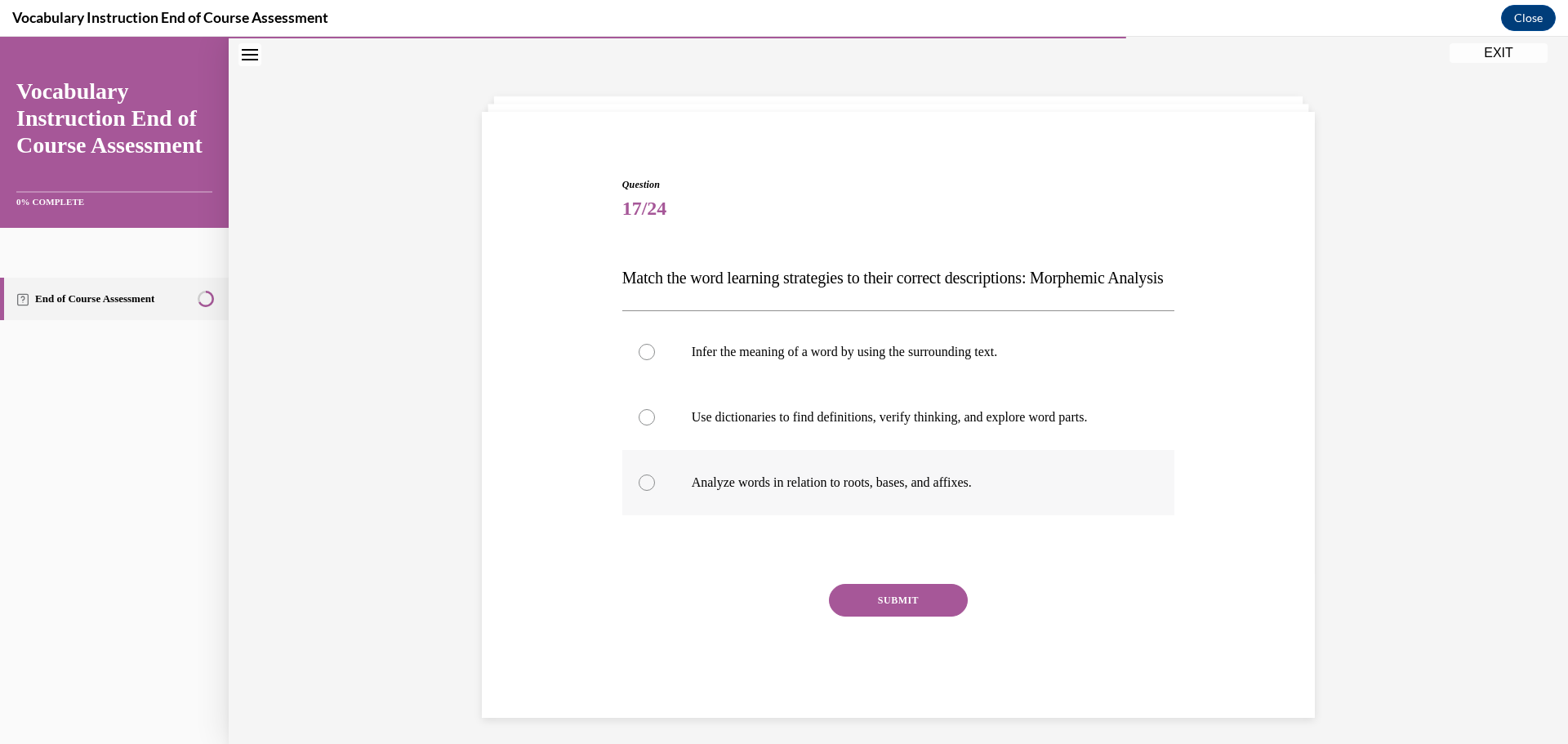
click at [639, 491] on div at bounding box center [647, 483] width 17 height 17
click at [639, 491] on input "Analyze words in relation to roots, bases, and affixes." at bounding box center [647, 483] width 17 height 17
radio input "true"
click at [880, 617] on button "SUBMIT" at bounding box center [898, 600] width 139 height 33
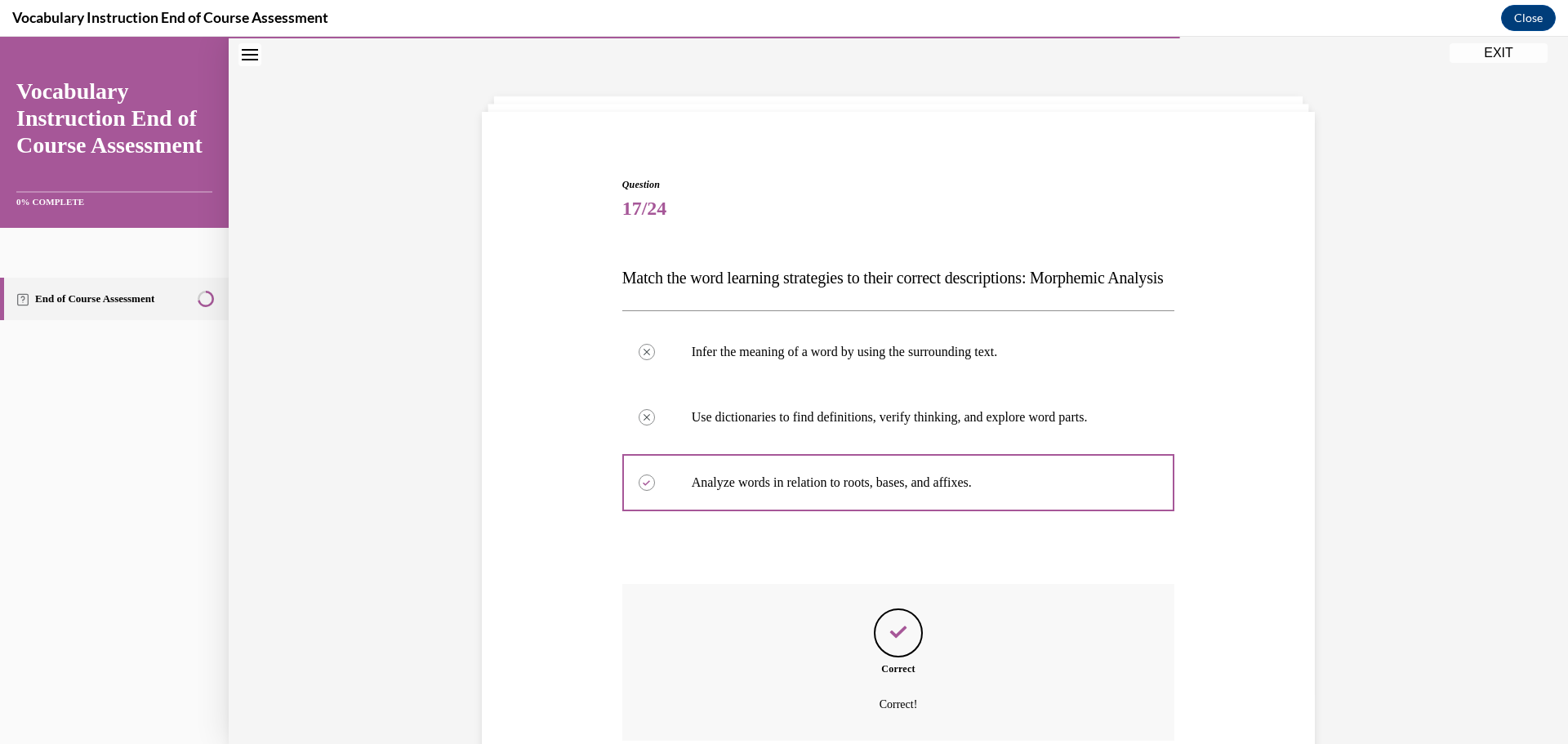
scroll to position [213, 0]
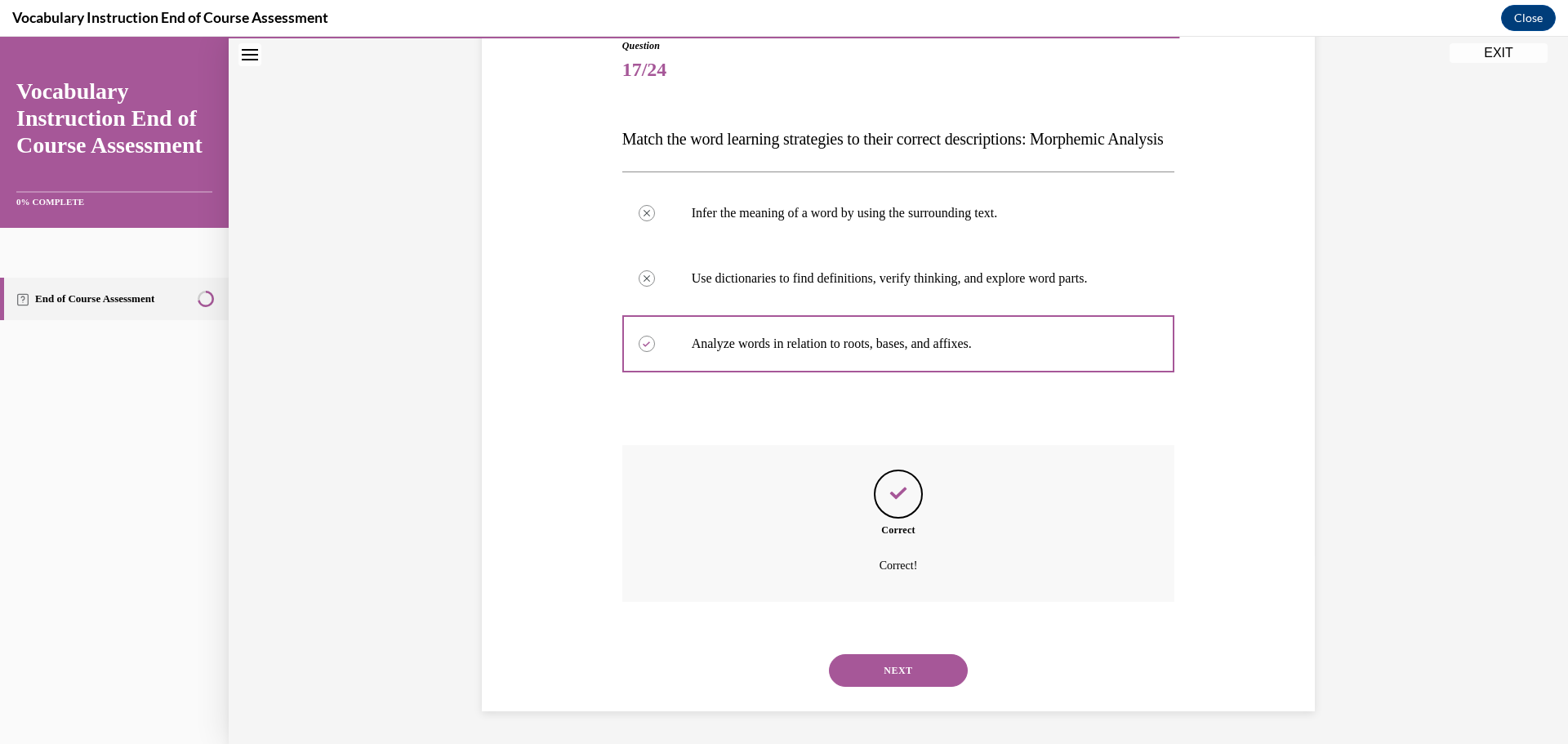
click at [896, 672] on button "NEXT" at bounding box center [898, 671] width 139 height 33
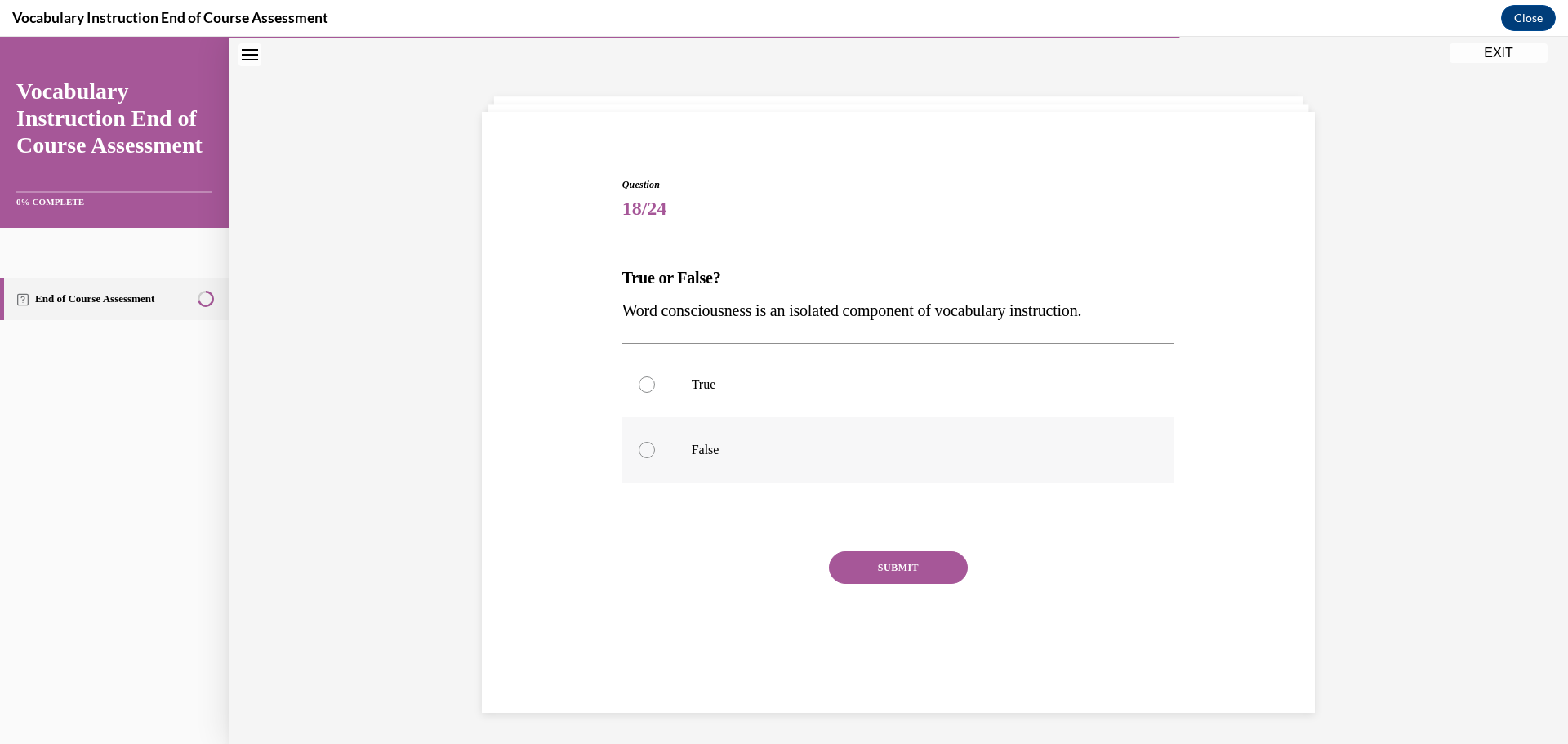
click at [639, 450] on div at bounding box center [647, 450] width 17 height 17
click at [639, 450] on input "False" at bounding box center [647, 450] width 17 height 17
radio input "true"
click at [906, 568] on button "SUBMIT" at bounding box center [898, 567] width 139 height 33
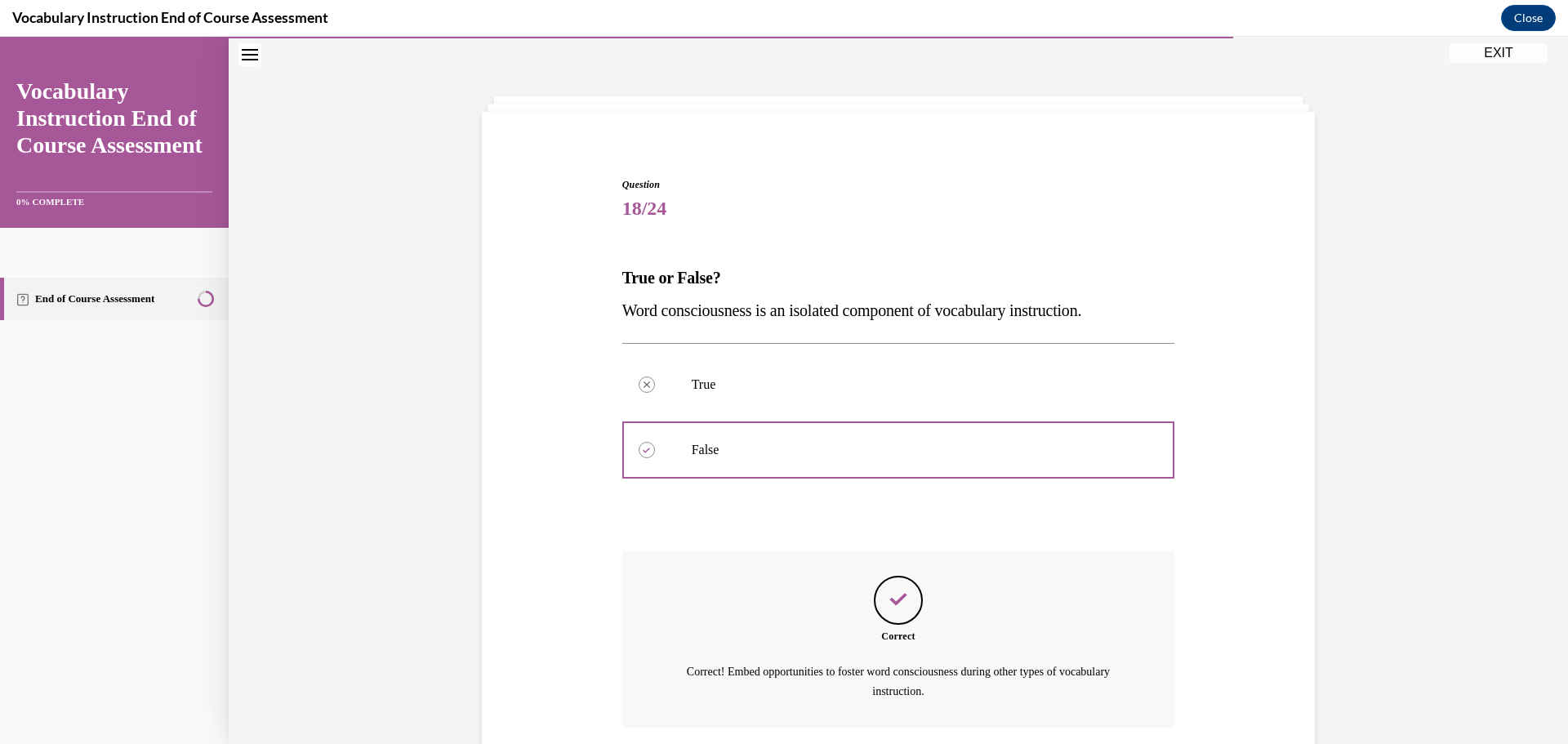
scroll to position [175, 0]
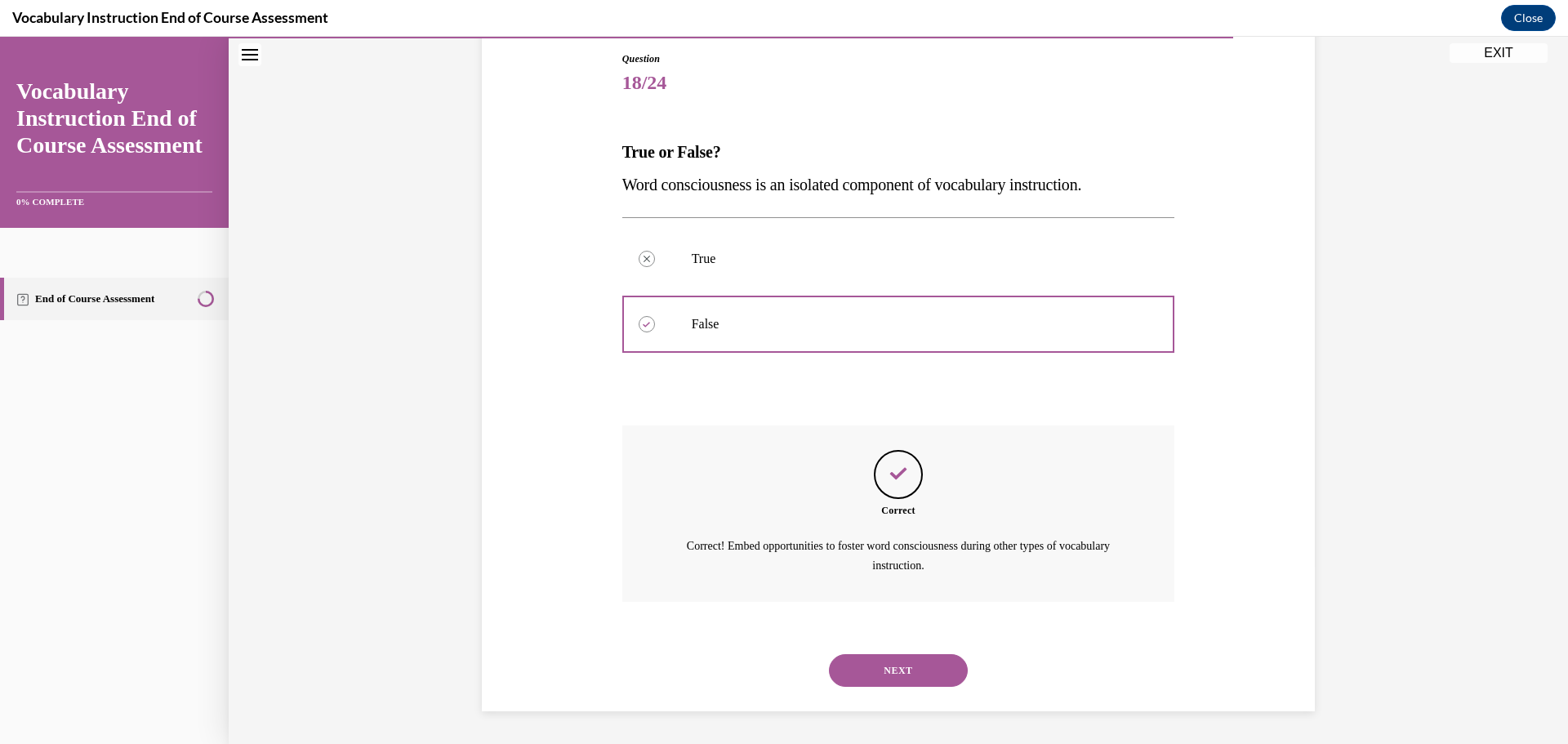
click at [921, 669] on button "NEXT" at bounding box center [898, 671] width 139 height 33
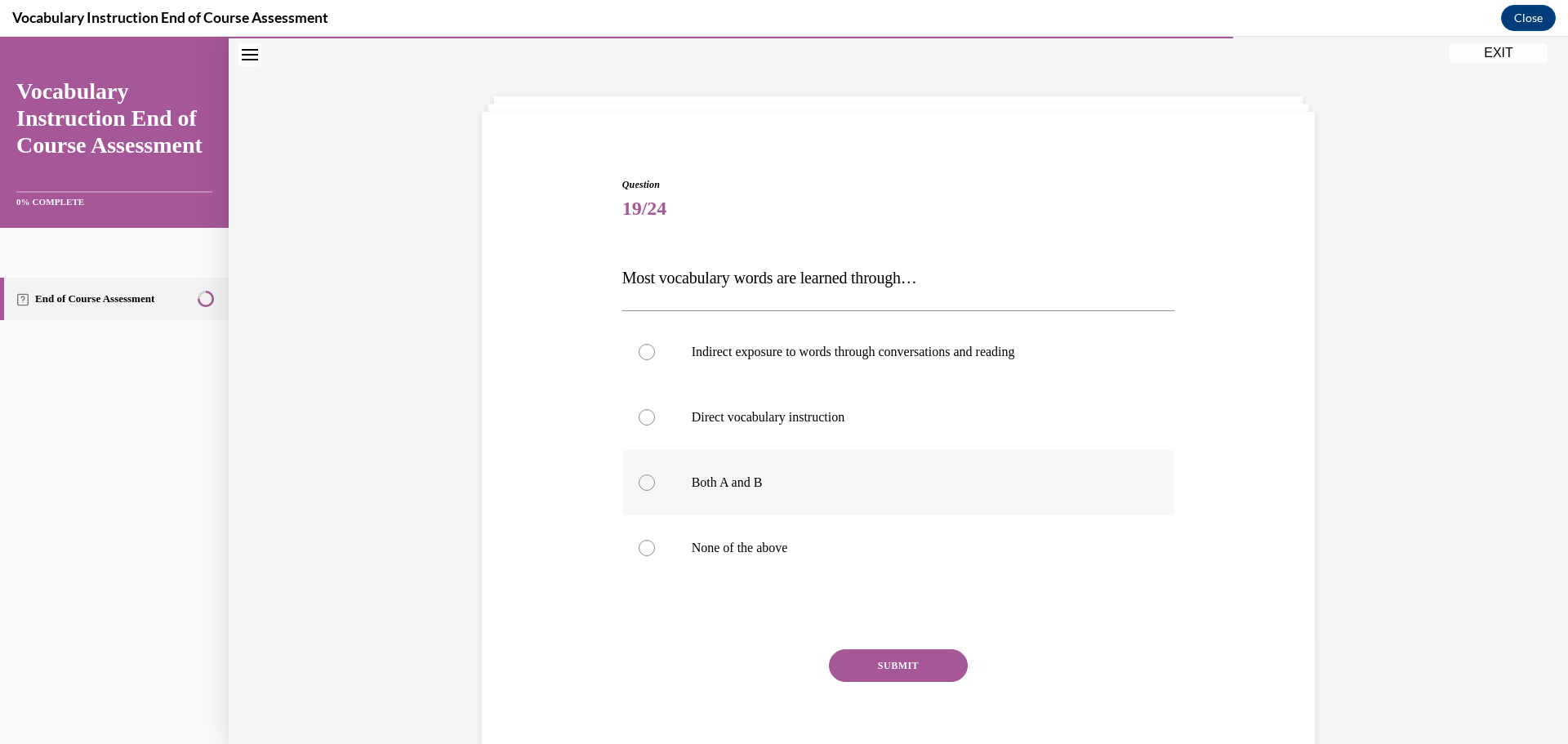
click at [642, 480] on div at bounding box center [647, 483] width 17 height 17
click at [642, 480] on input "Both A and B" at bounding box center [647, 483] width 17 height 17
radio input "true"
click at [902, 665] on button "SUBMIT" at bounding box center [898, 666] width 139 height 33
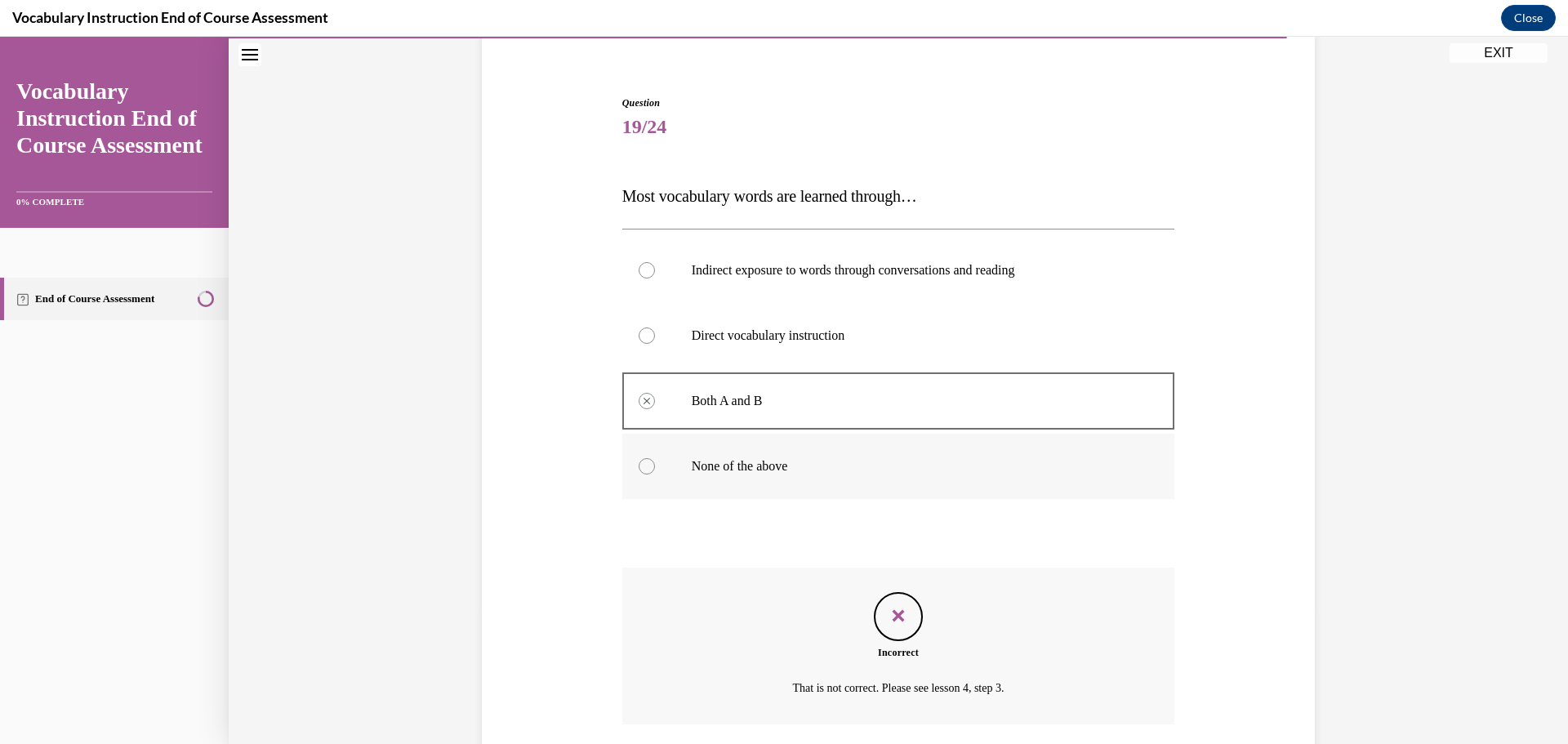
scroll to position [213, 0]
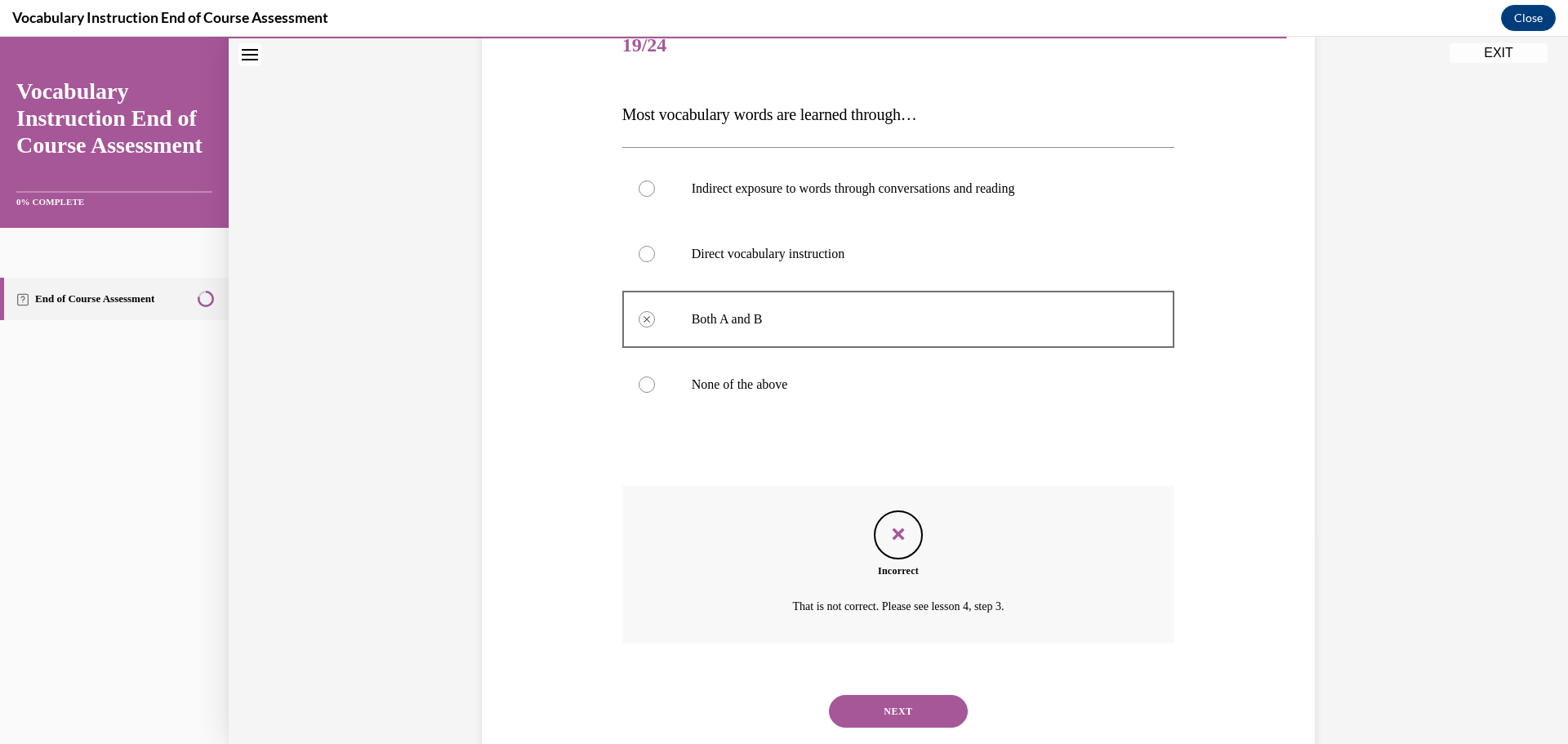
click at [895, 712] on button "NEXT" at bounding box center [898, 711] width 139 height 33
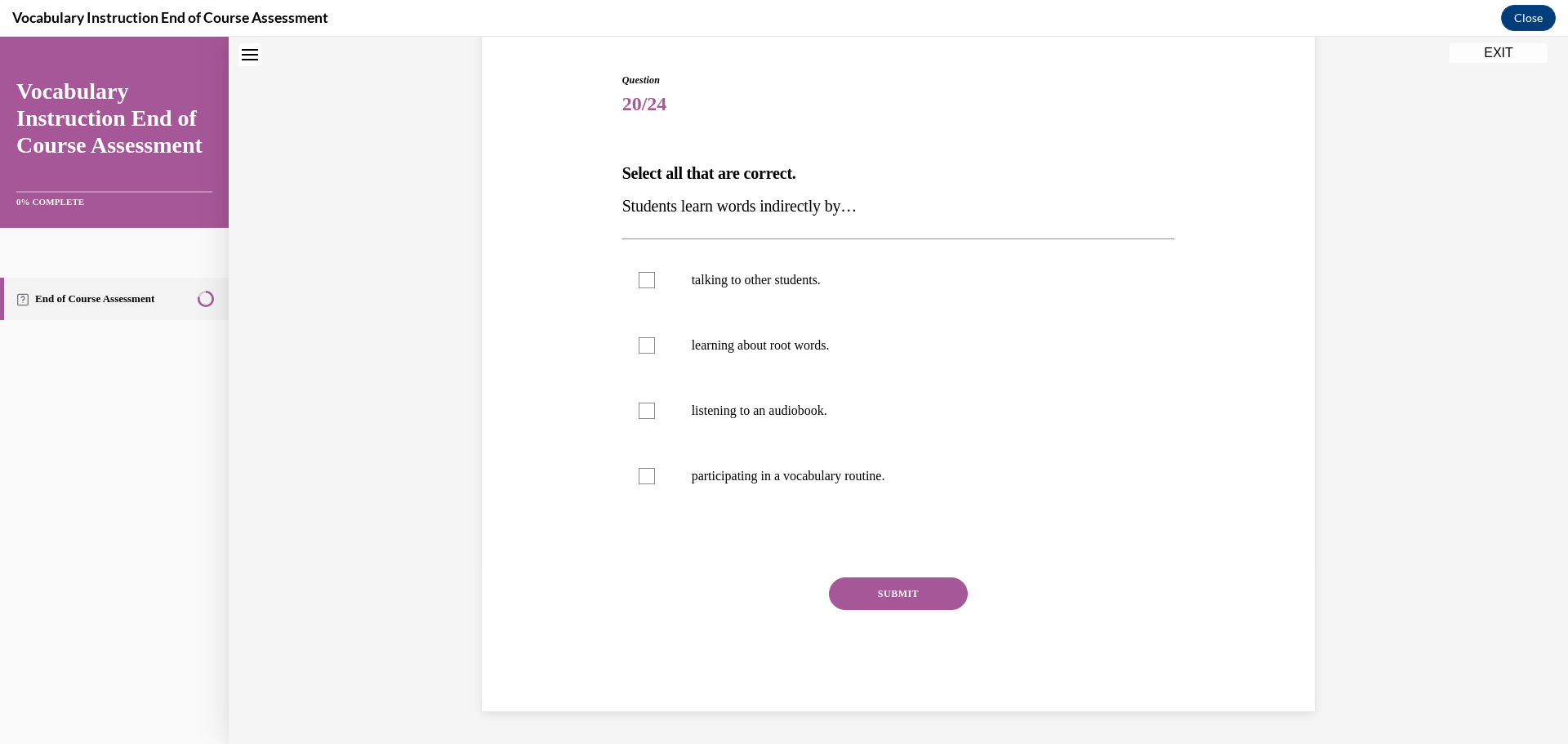
scroll to position [50, 0]
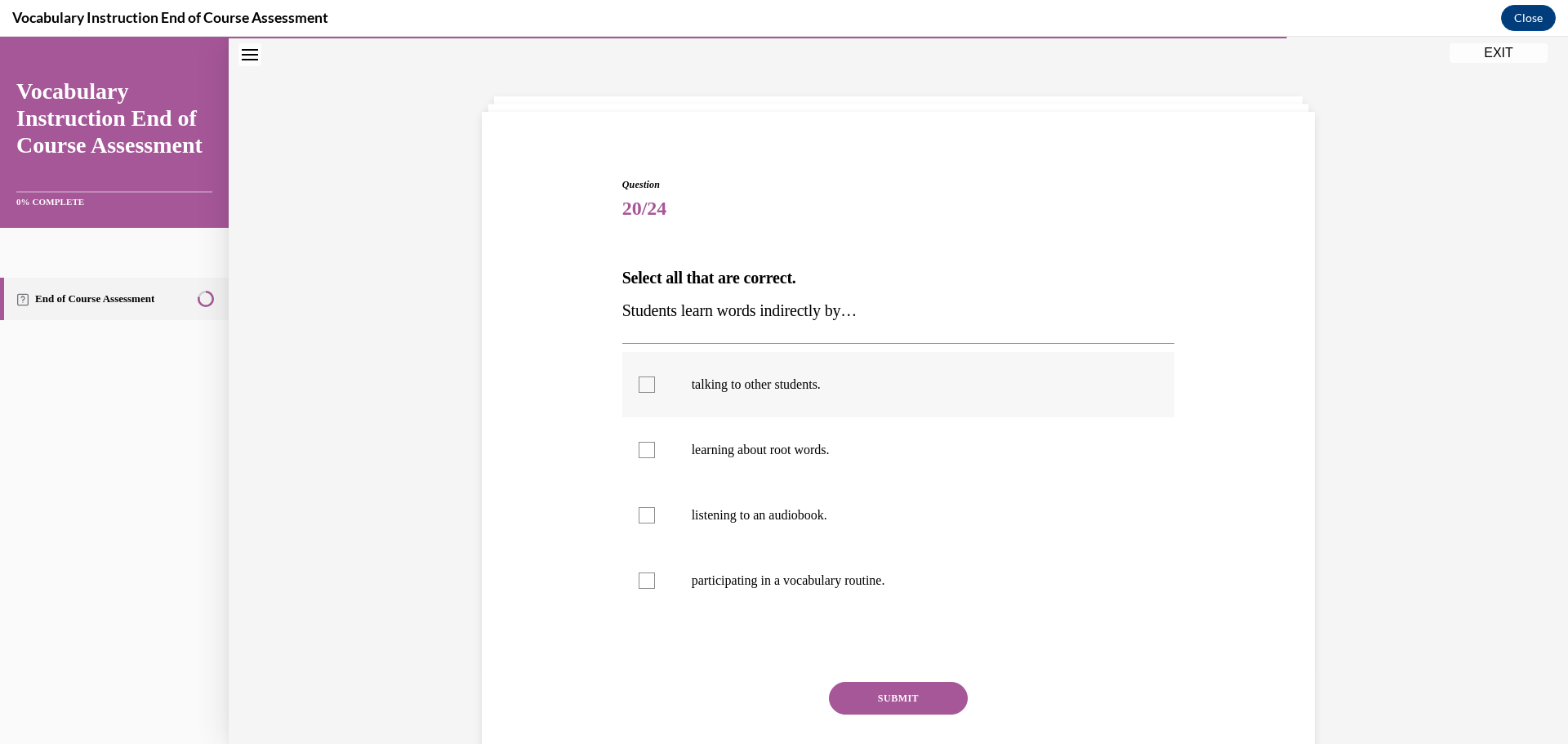
click at [639, 381] on div at bounding box center [647, 385] width 17 height 17
click at [639, 381] on input "talking to other students." at bounding box center [647, 385] width 17 height 17
checkbox input "true"
click at [643, 448] on div at bounding box center [647, 450] width 17 height 17
click at [643, 448] on input "learning about root words." at bounding box center [647, 450] width 17 height 17
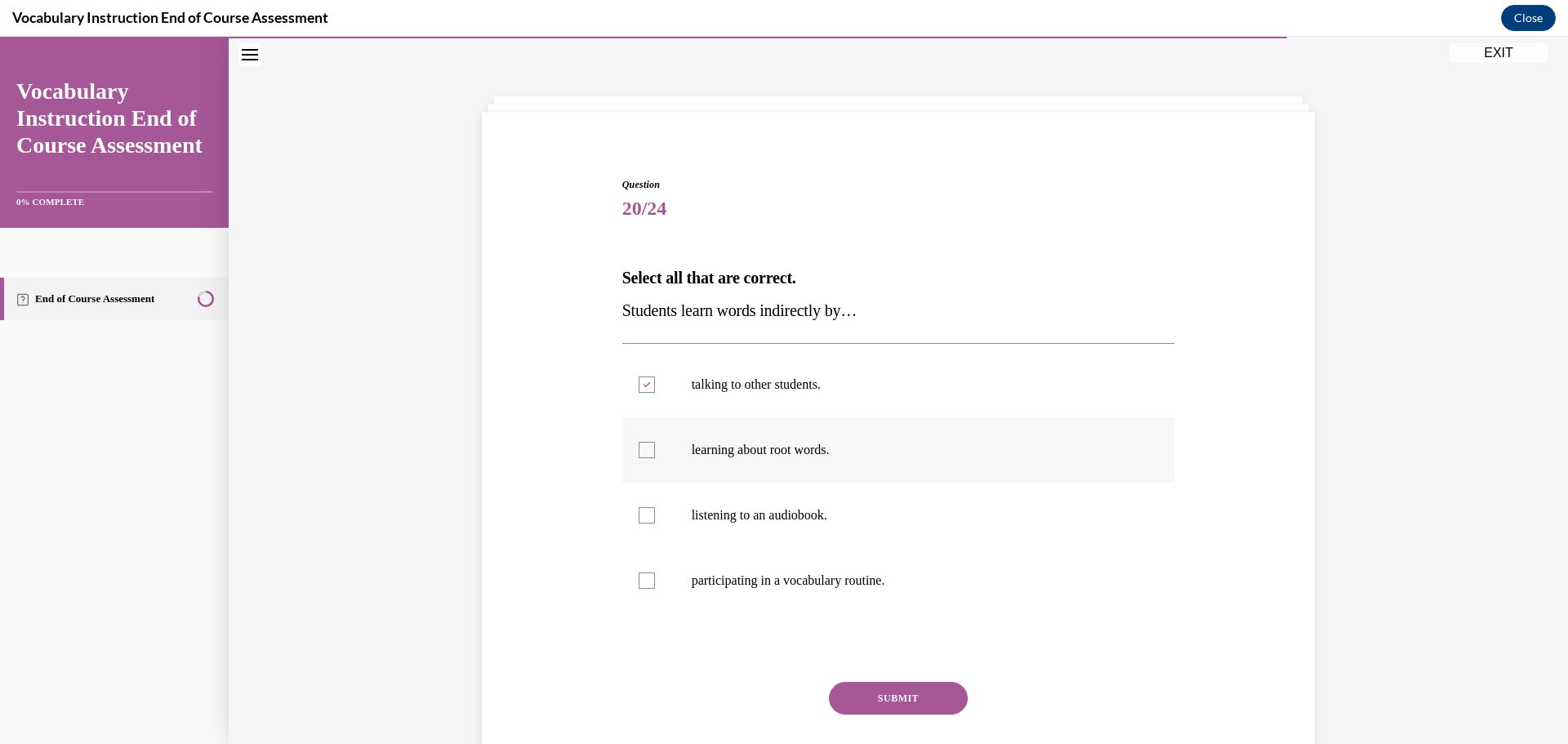
checkbox input "true"
click at [640, 515] on div at bounding box center [647, 515] width 17 height 17
click at [640, 515] on input "listening to an audiobook." at bounding box center [647, 515] width 17 height 17
checkbox input "true"
click at [644, 580] on div at bounding box center [647, 581] width 17 height 17
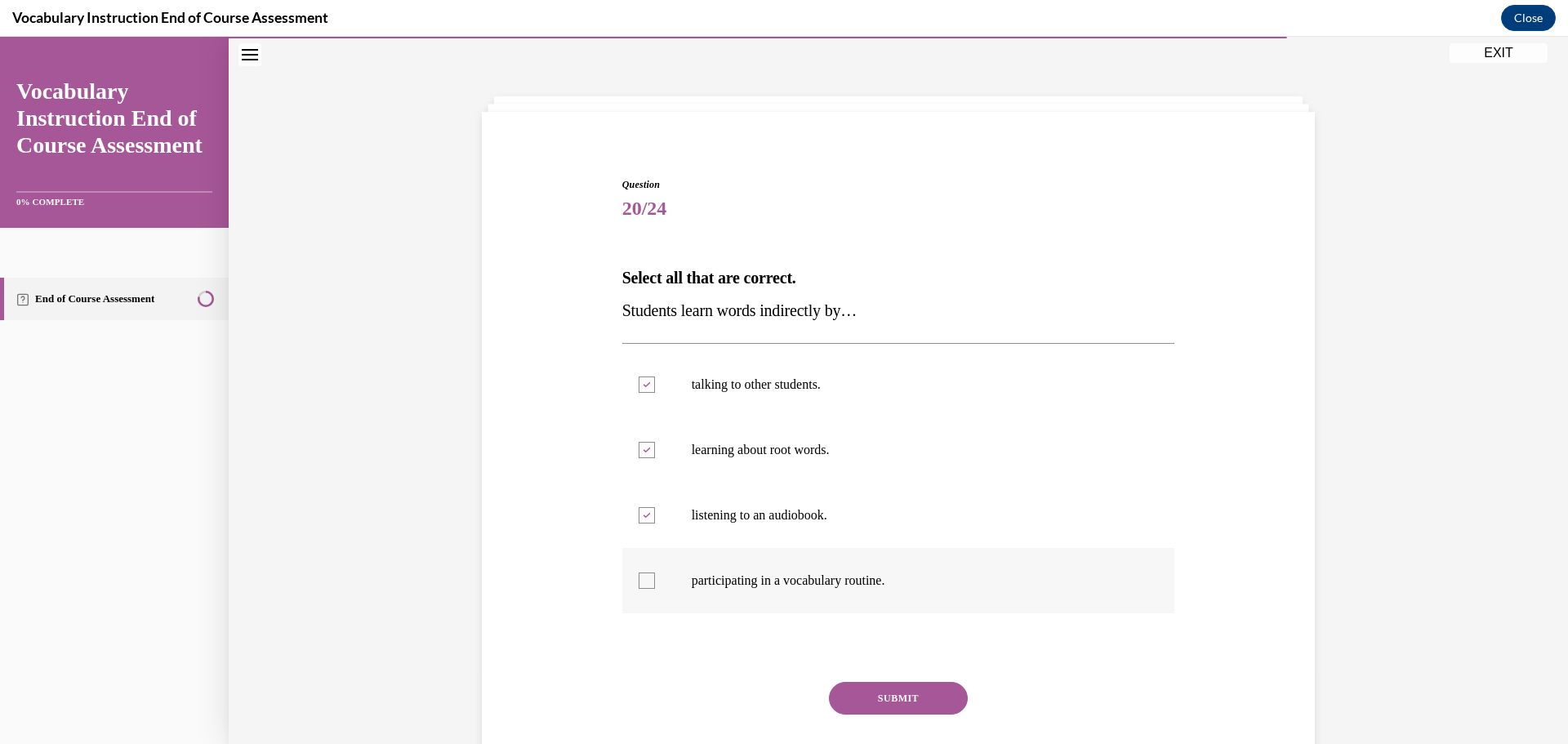
click at [644, 580] on input "participating in a vocabulary routine." at bounding box center [647, 581] width 17 height 17
checkbox input "true"
click at [895, 692] on button "SUBMIT" at bounding box center [898, 698] width 139 height 33
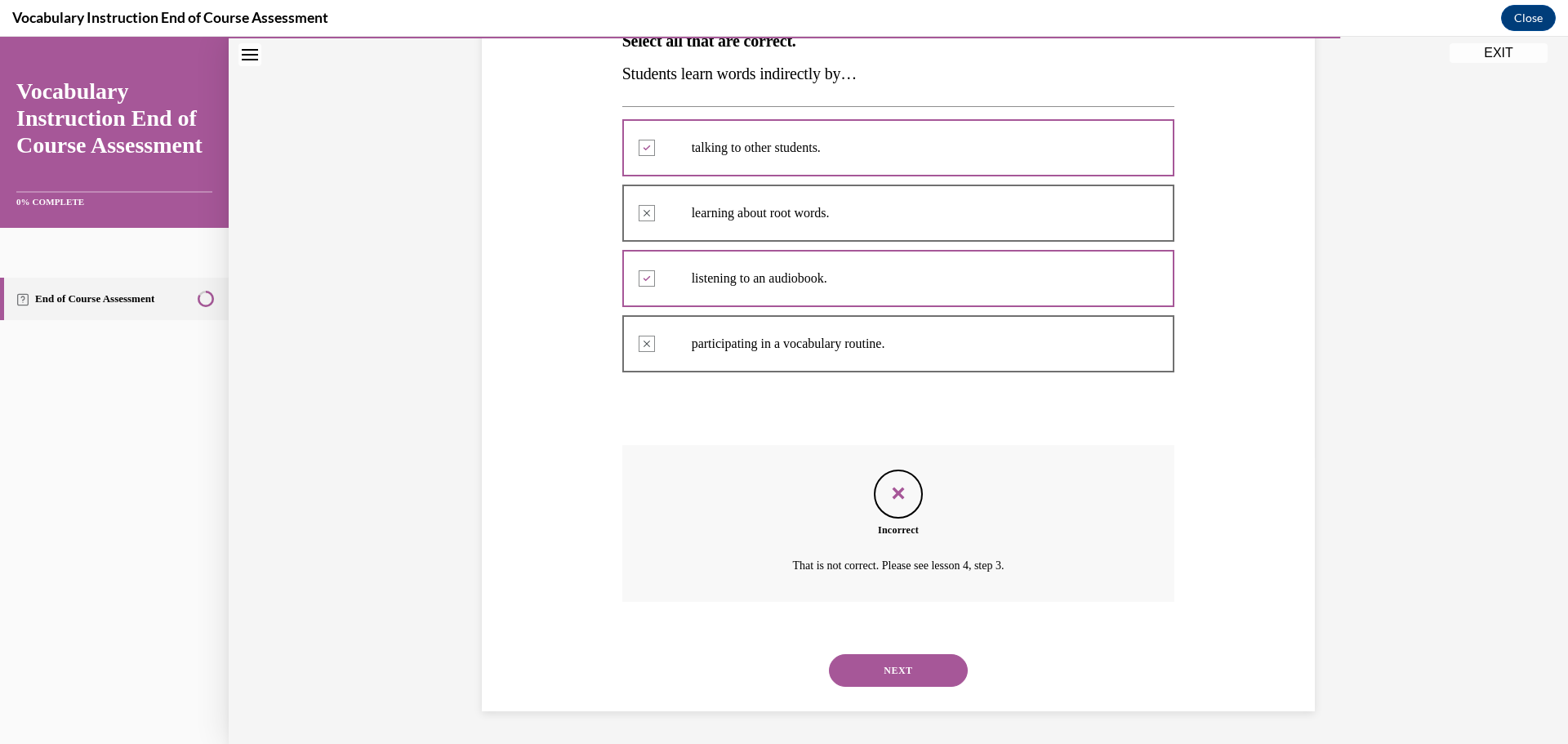
click at [922, 665] on button "NEXT" at bounding box center [898, 671] width 139 height 33
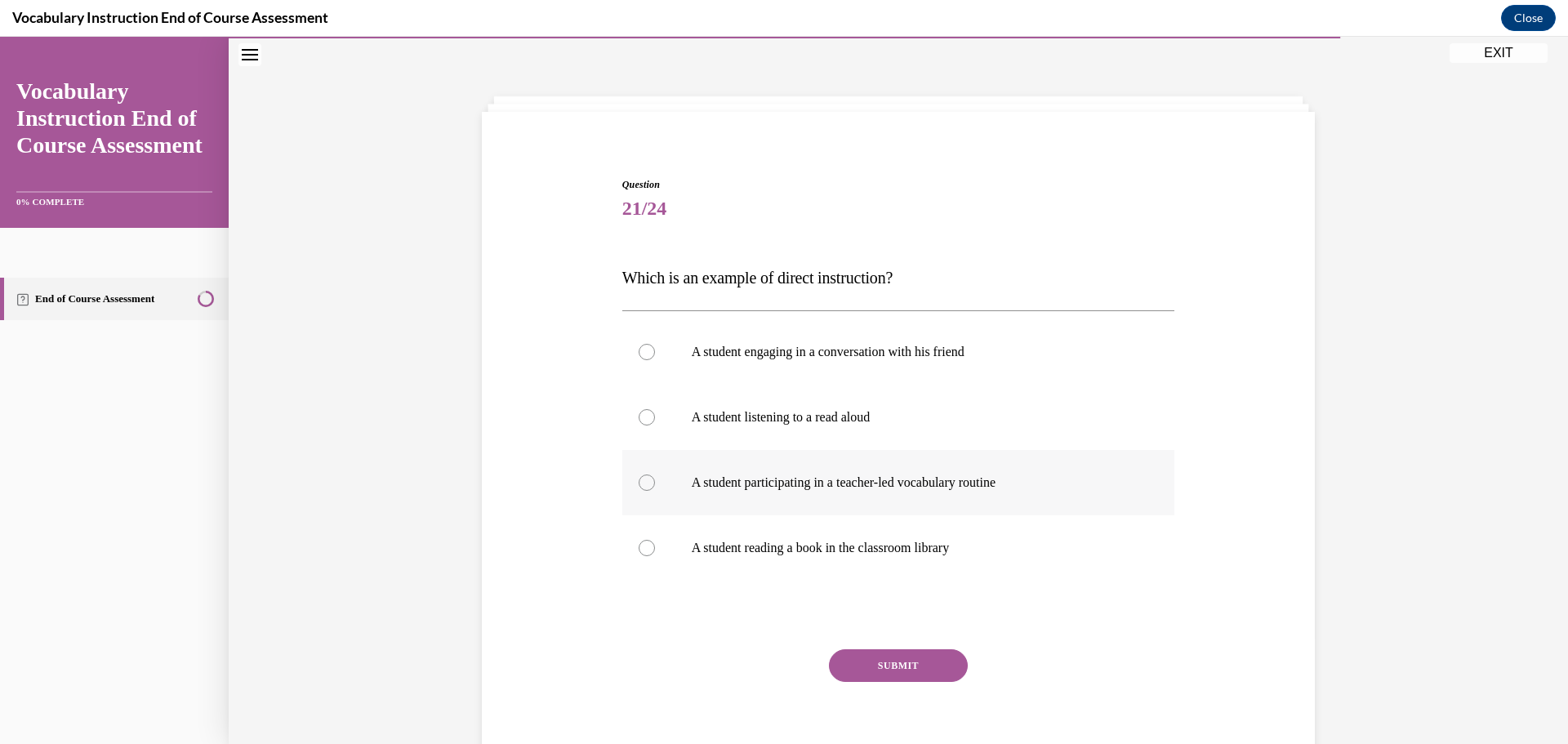
click at [649, 480] on label "A student participating in a teacher-led vocabulary routine" at bounding box center [898, 483] width 553 height 65
click at [649, 480] on input "A student participating in a teacher-led vocabulary routine" at bounding box center [647, 483] width 17 height 17
radio input "true"
click at [913, 657] on button "SUBMIT" at bounding box center [898, 666] width 139 height 33
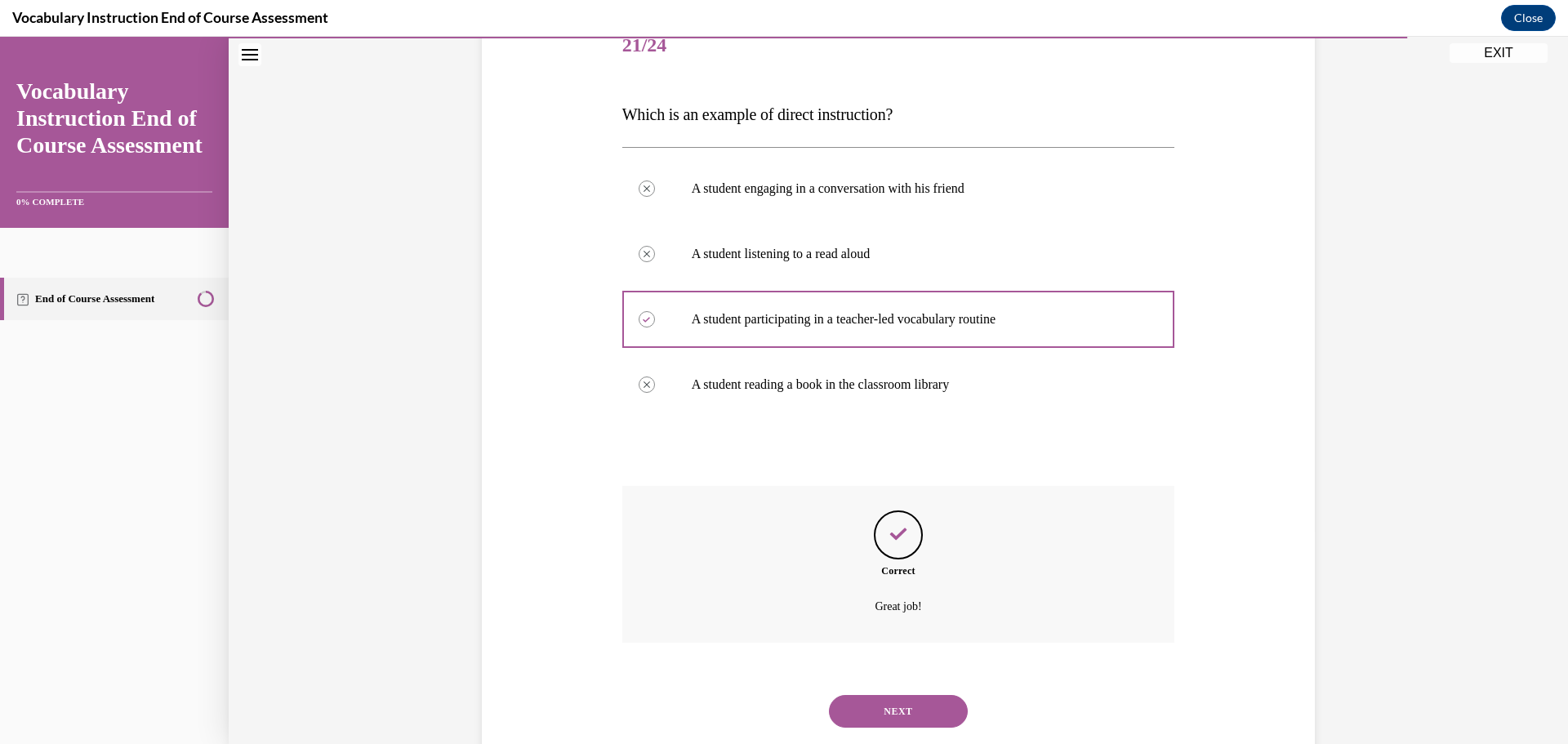
click at [933, 720] on button "NEXT" at bounding box center [898, 711] width 139 height 33
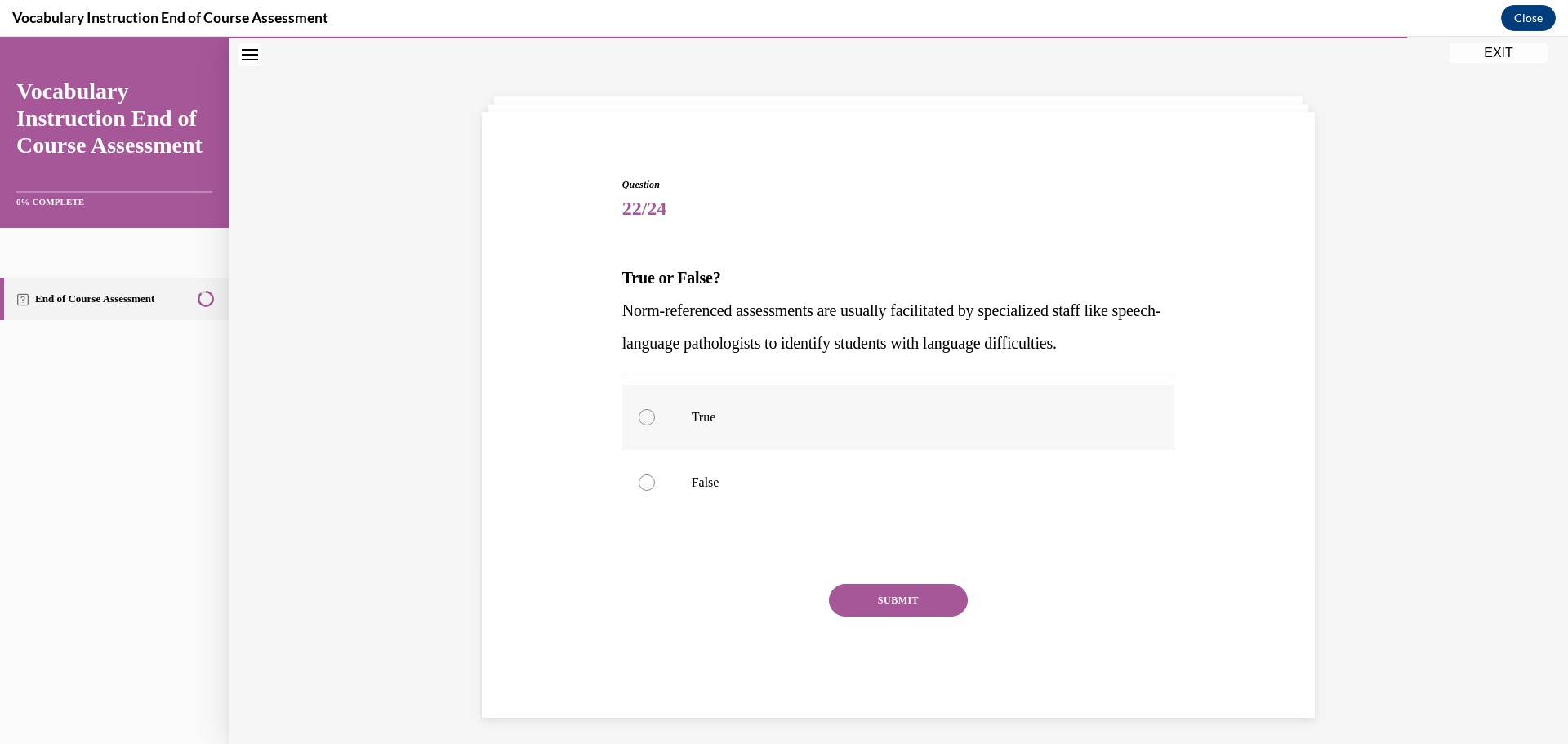
click at [643, 417] on div at bounding box center [647, 418] width 17 height 17
click at [643, 417] on input "True" at bounding box center [647, 418] width 17 height 17
radio input "true"
click at [922, 595] on button "SUBMIT" at bounding box center [898, 600] width 139 height 33
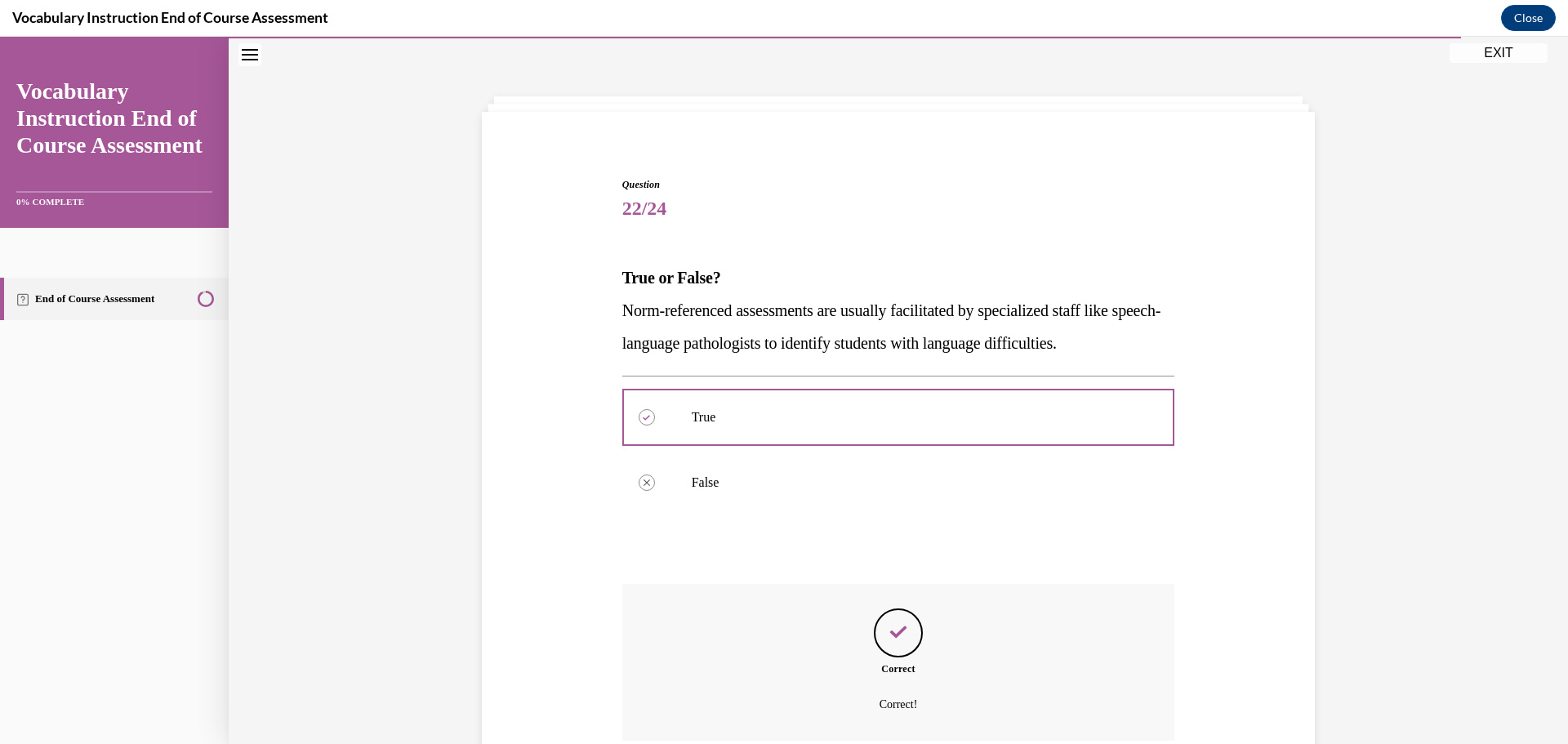
scroll to position [189, 0]
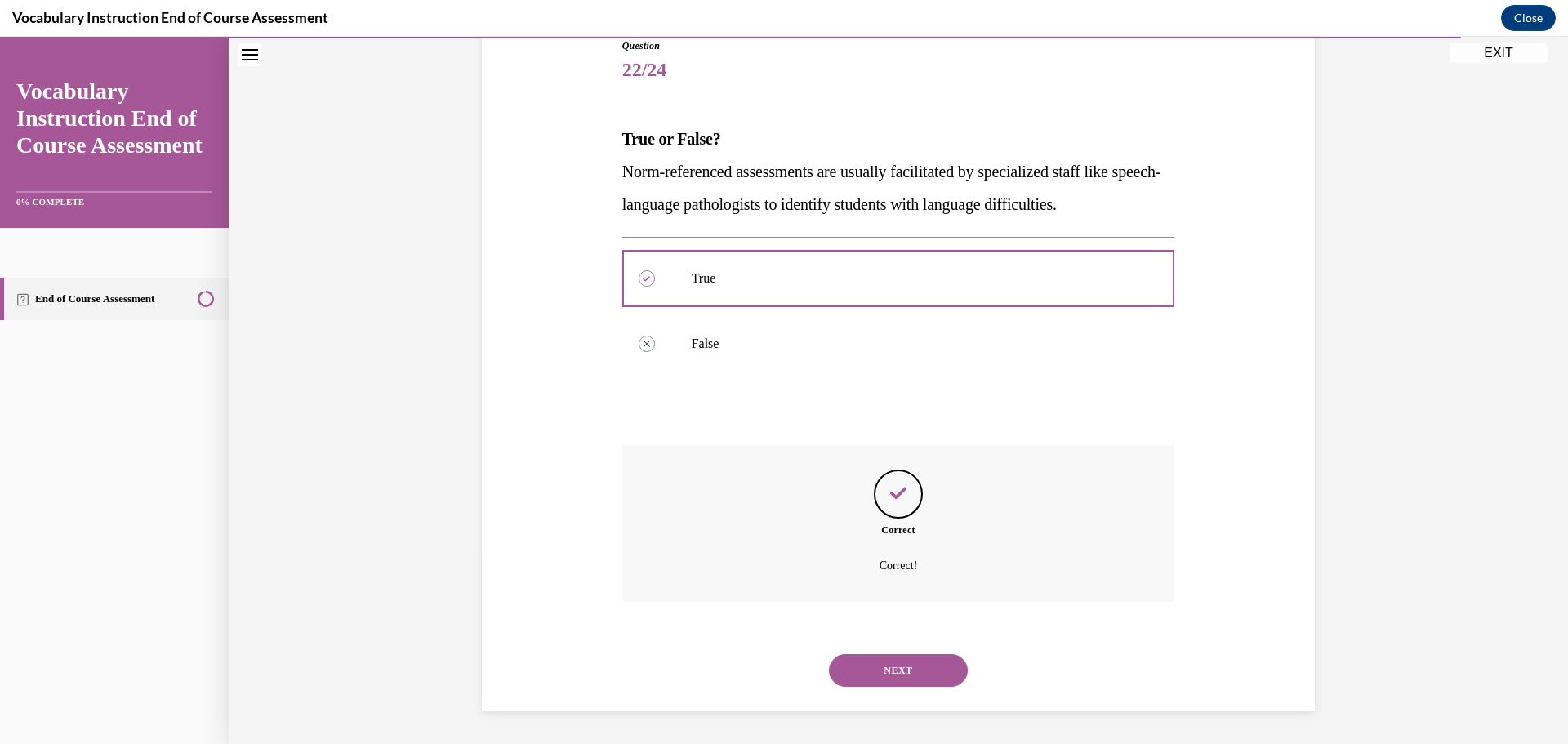
click at [921, 665] on button "NEXT" at bounding box center [898, 671] width 139 height 33
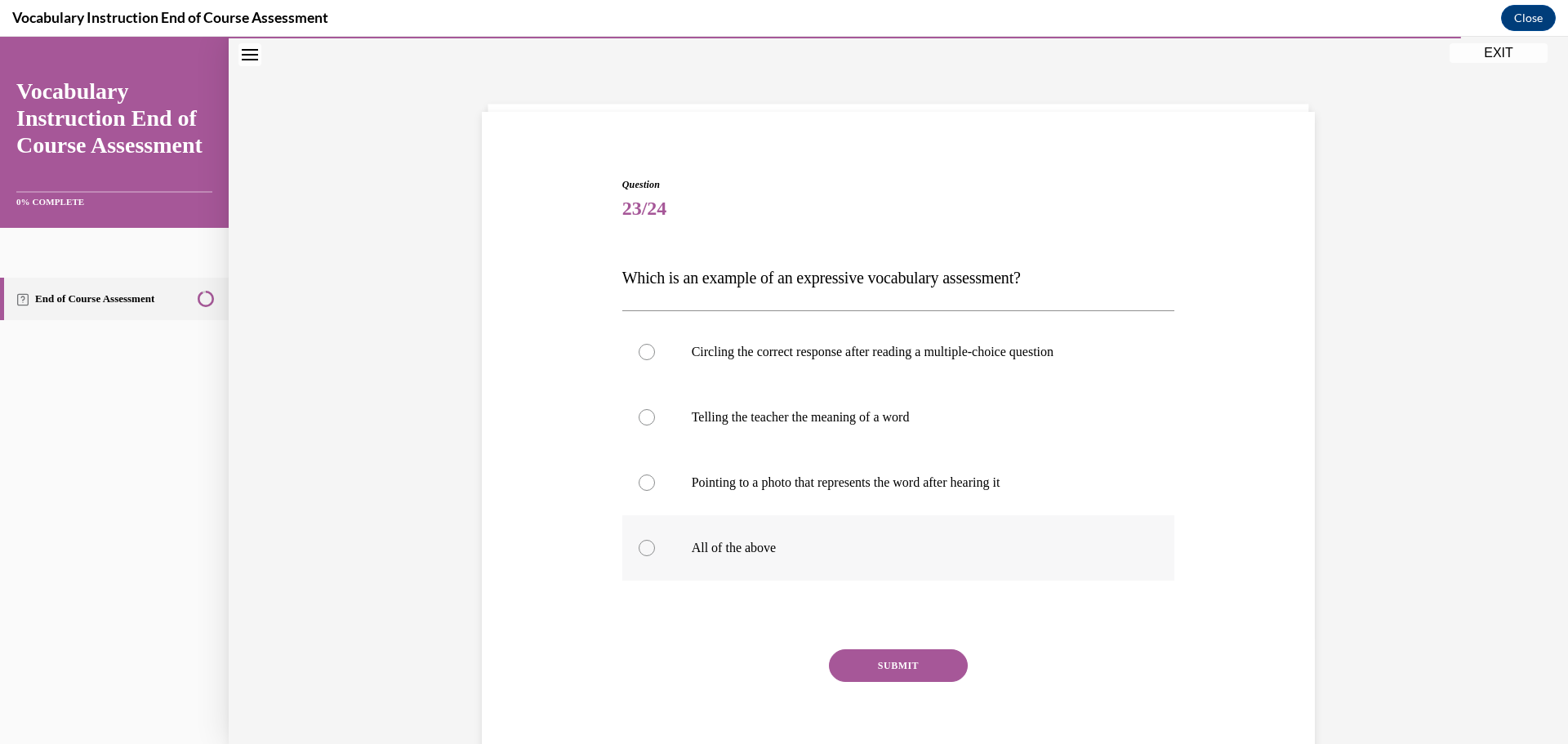
click at [640, 546] on div at bounding box center [647, 549] width 17 height 17
click at [640, 546] on input "All of the above" at bounding box center [647, 549] width 17 height 17
radio input "true"
click at [896, 655] on button "SUBMIT" at bounding box center [898, 666] width 139 height 33
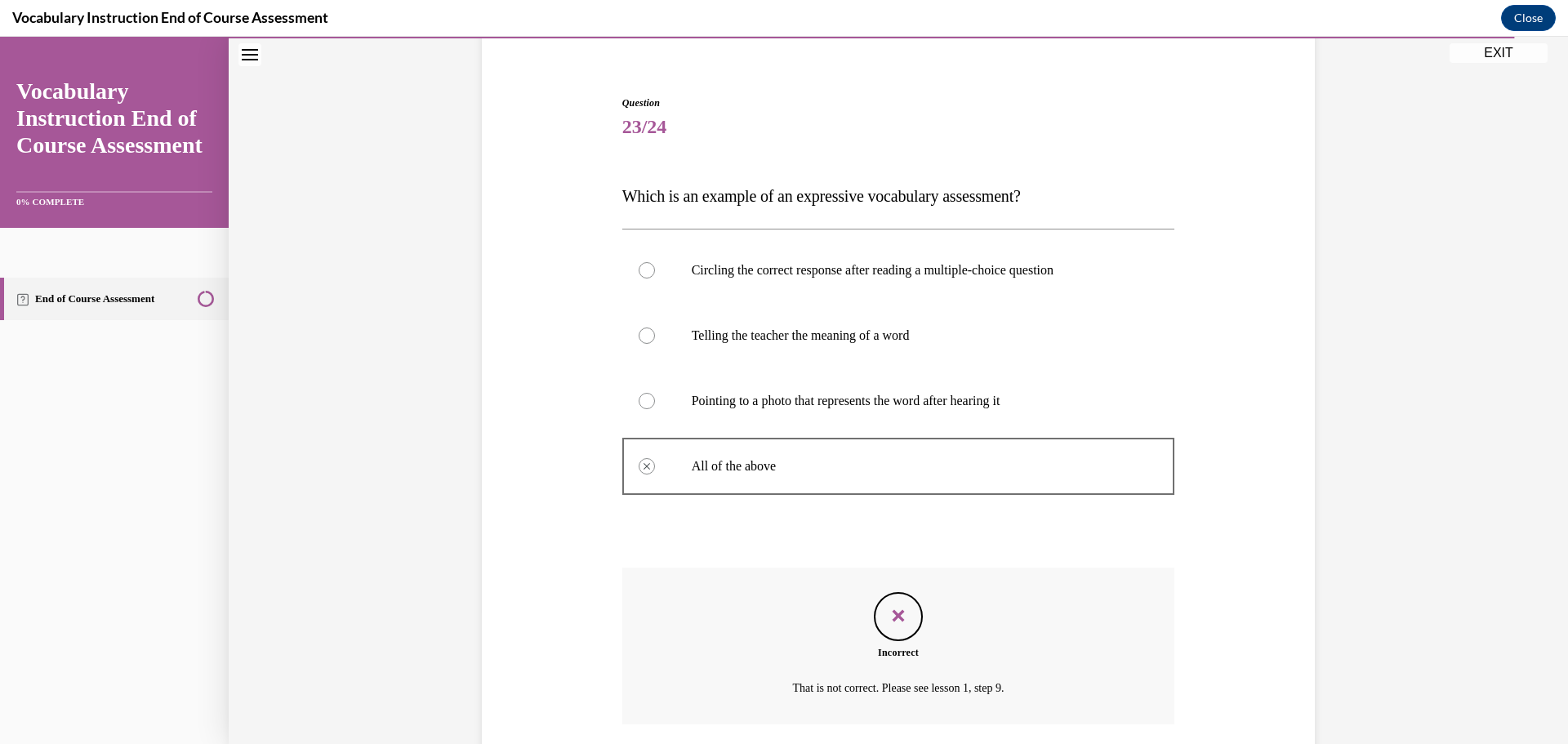
scroll to position [254, 0]
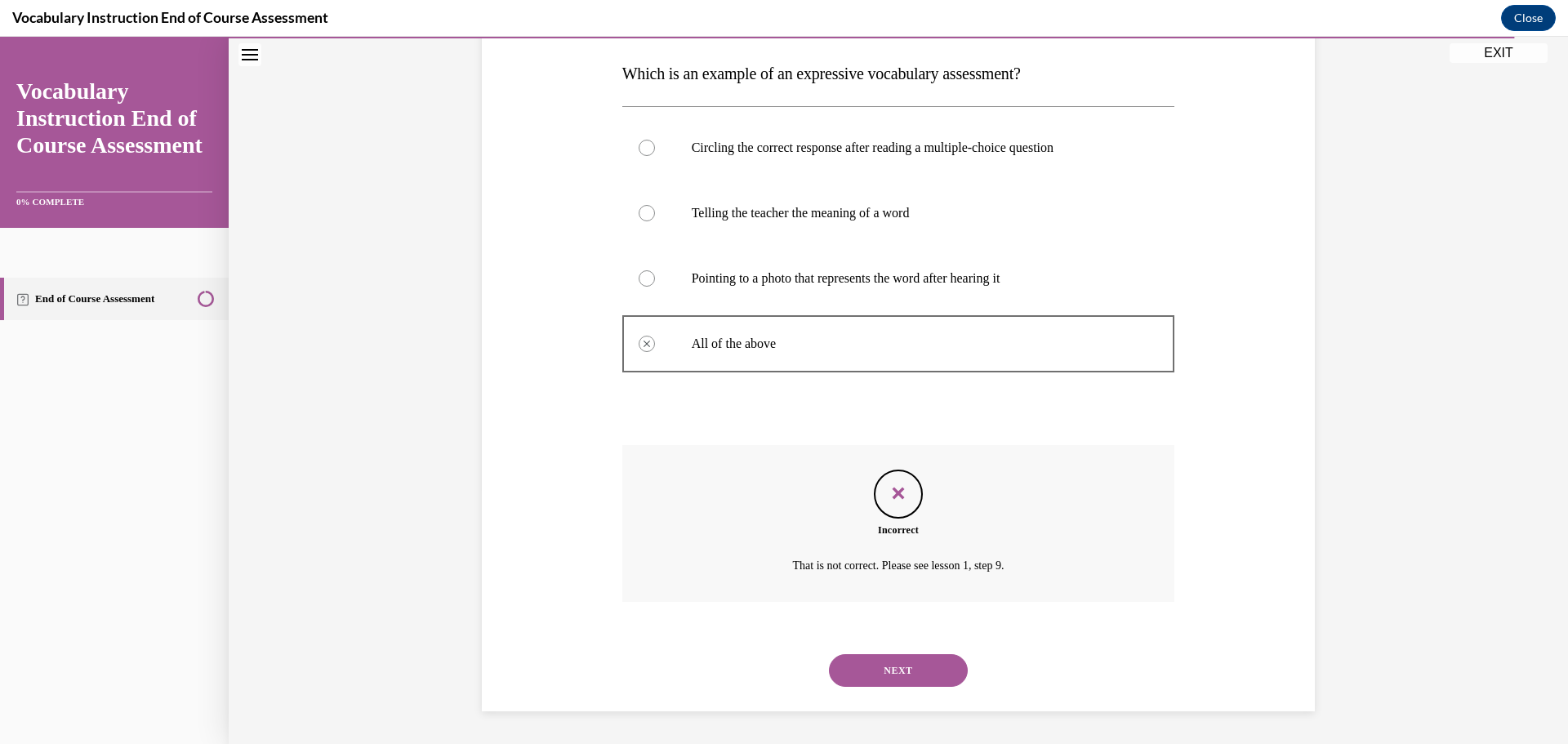
click at [913, 673] on button "NEXT" at bounding box center [898, 671] width 139 height 33
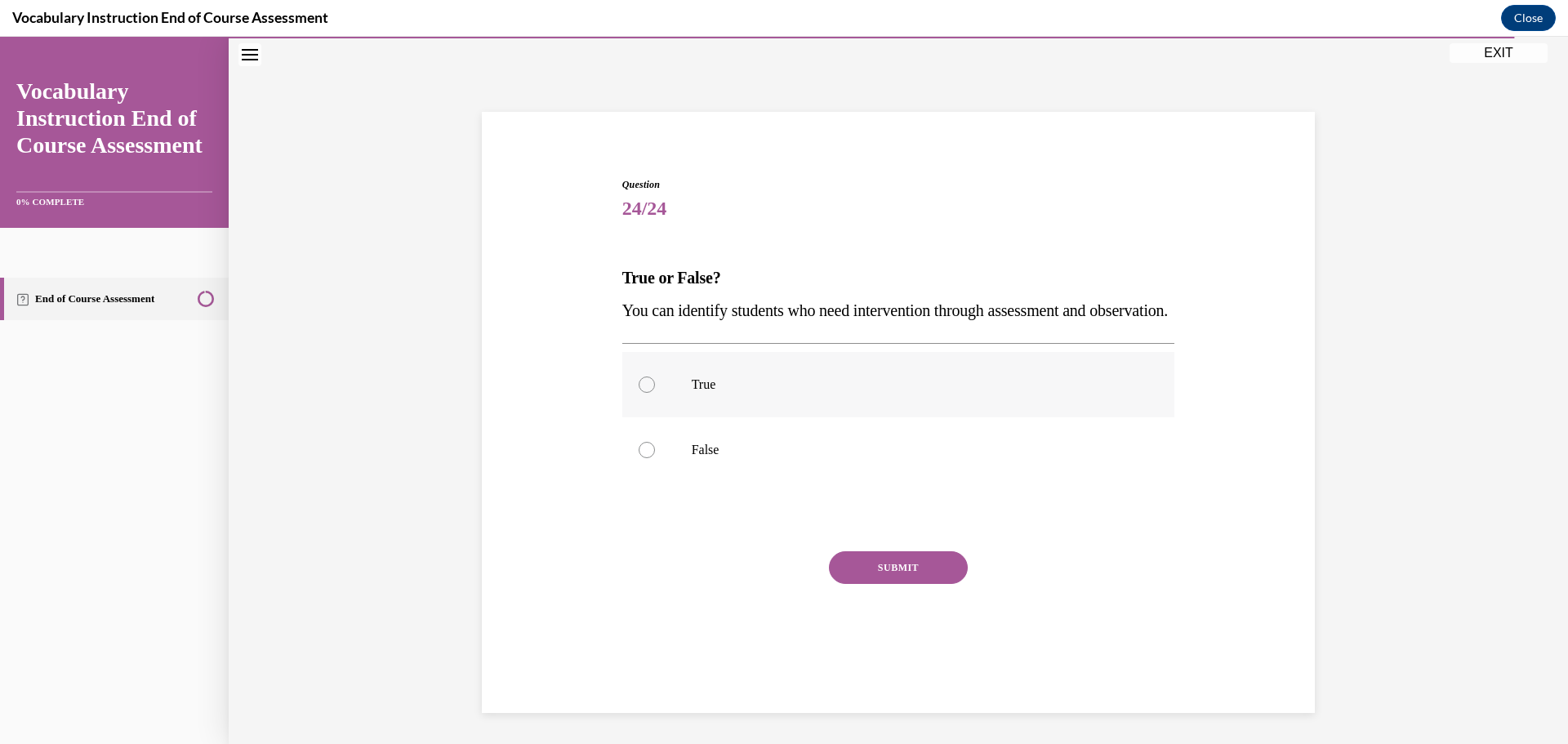
click at [639, 392] on div at bounding box center [647, 385] width 17 height 17
click at [639, 392] on input "True" at bounding box center [647, 385] width 17 height 17
radio input "true"
click at [903, 584] on button "SUBMIT" at bounding box center [898, 567] width 139 height 33
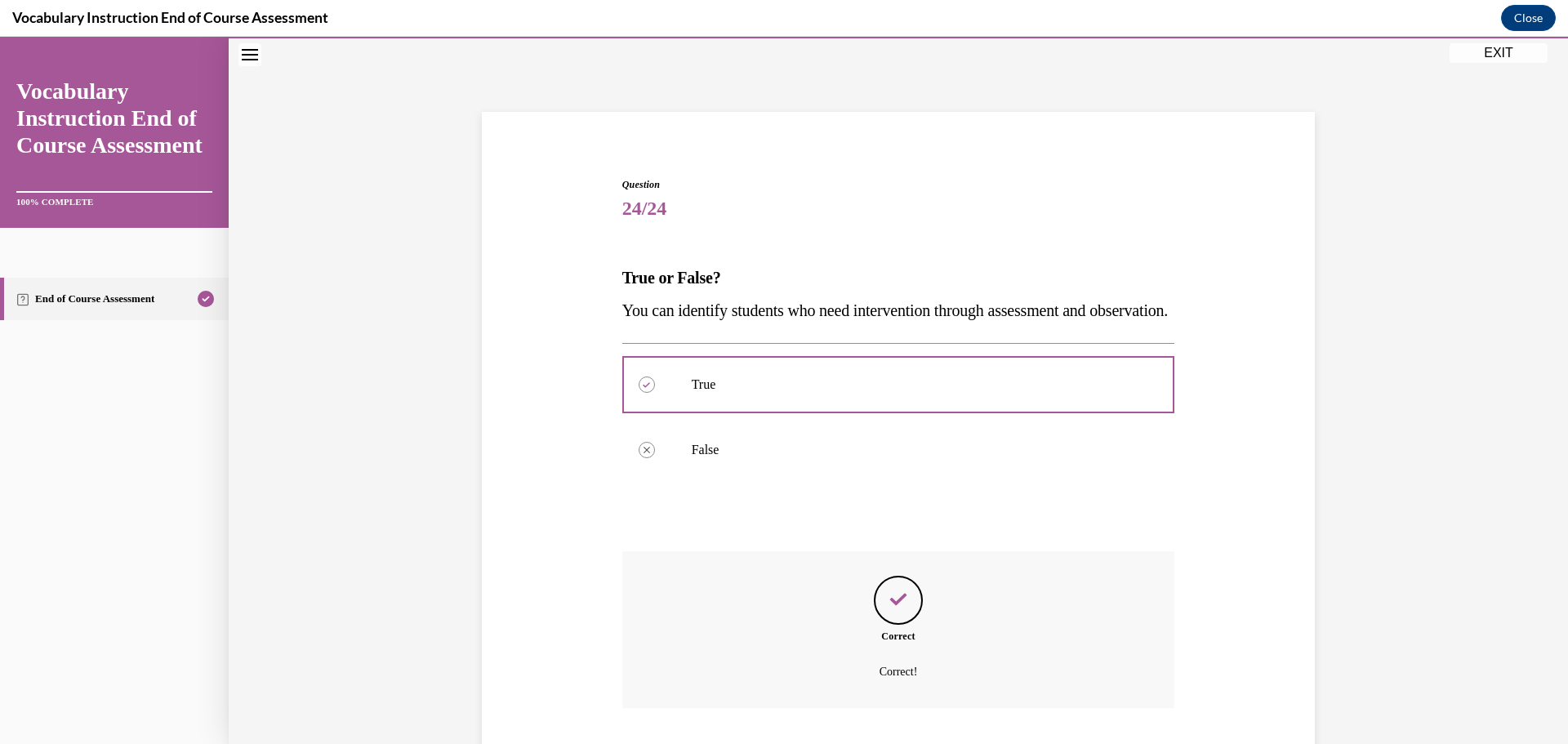
scroll to position [189, 0]
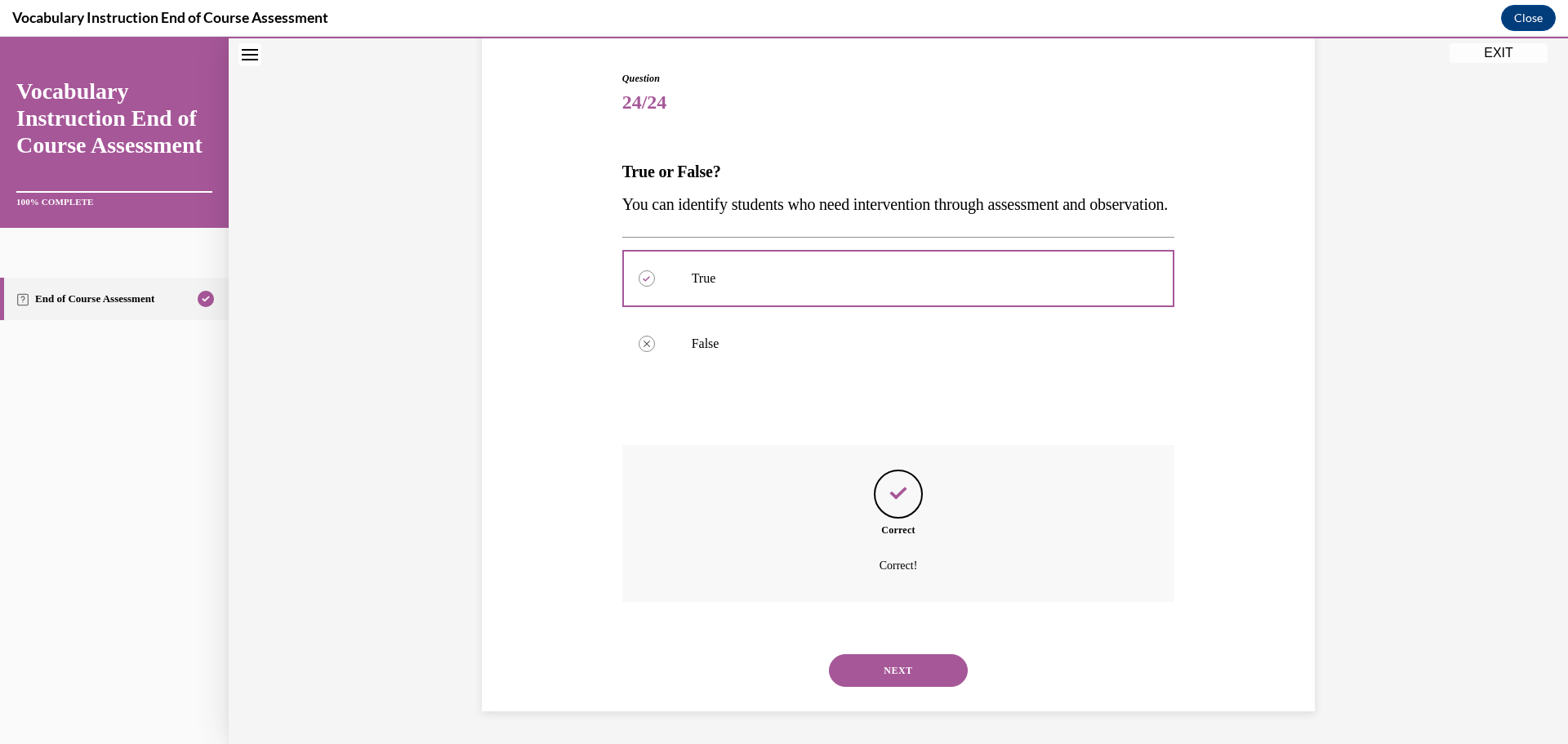
click at [903, 680] on button "NEXT" at bounding box center [898, 671] width 139 height 33
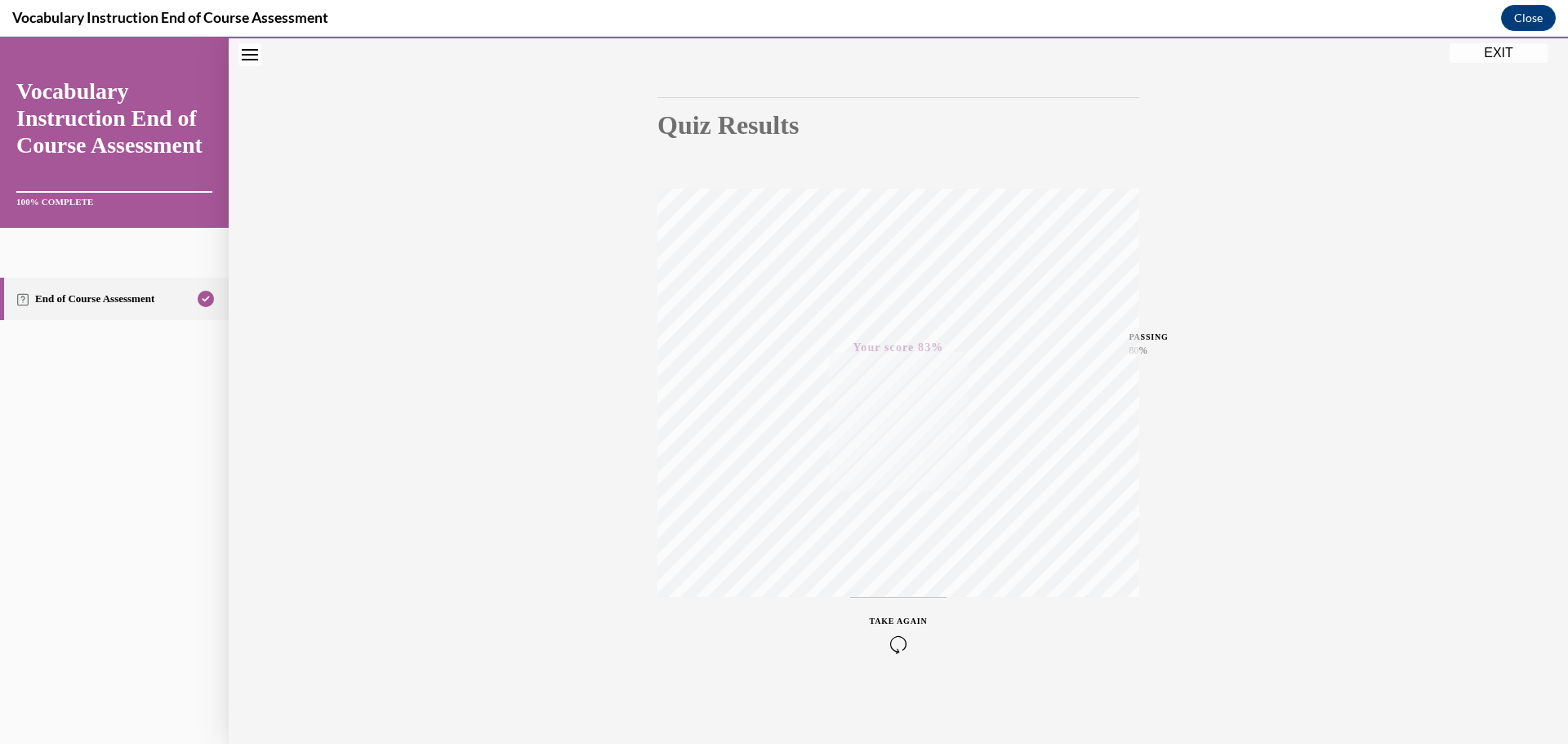
click at [1506, 53] on button "EXIT" at bounding box center [1498, 53] width 98 height 19
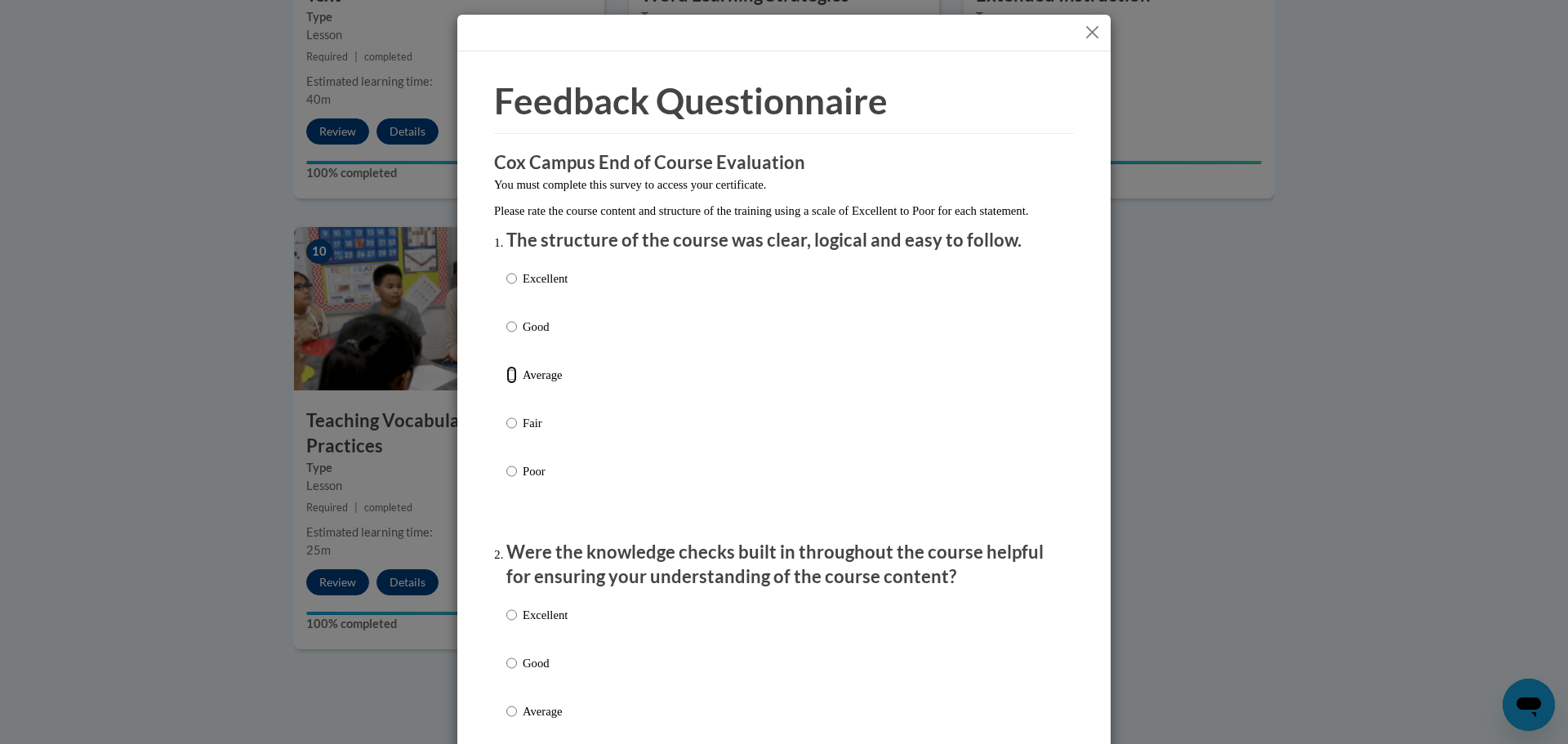
click at [510, 384] on input "Average" at bounding box center [511, 375] width 11 height 18
radio input "true"
click at [506, 721] on input "Average" at bounding box center [511, 711] width 11 height 18
radio input "true"
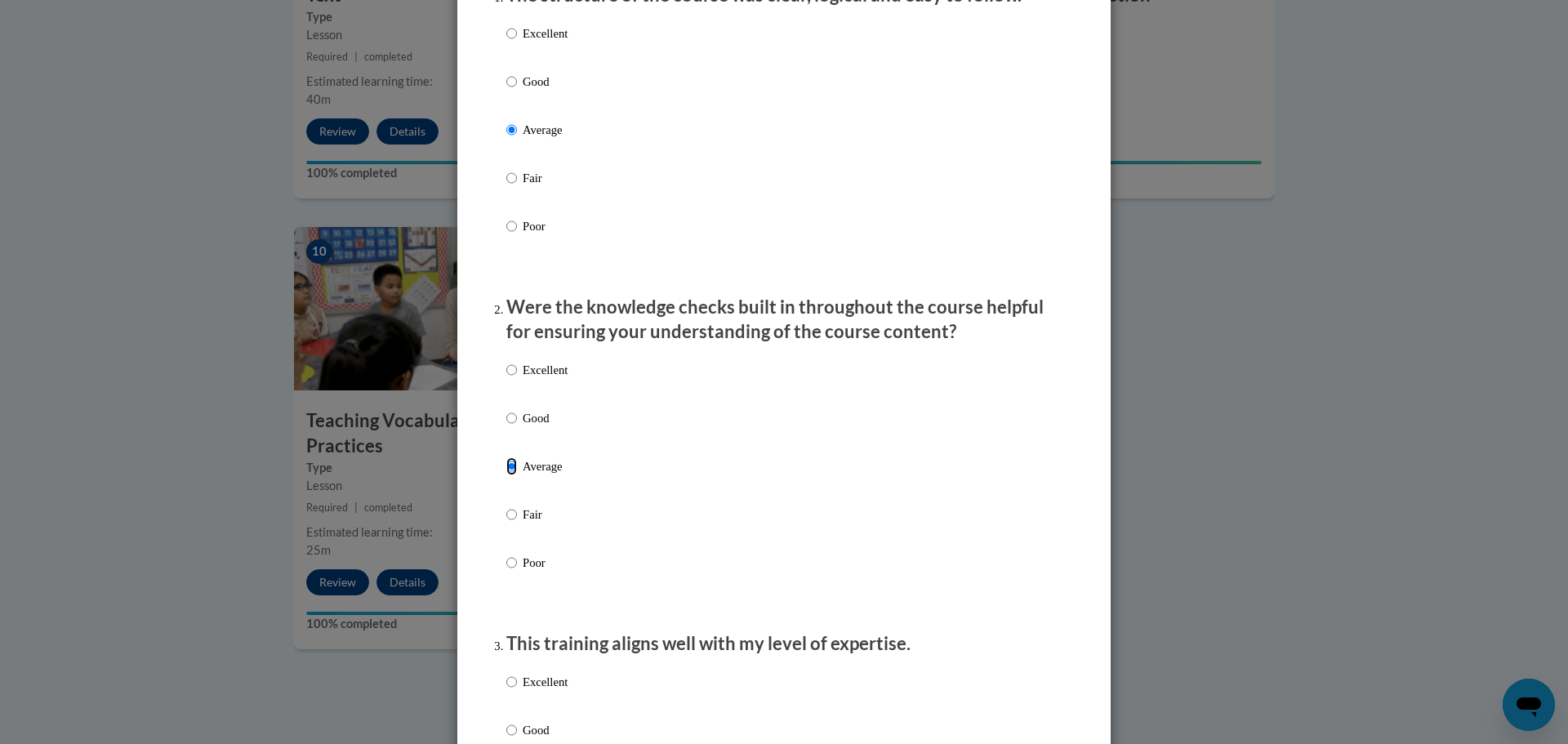
scroll to position [408, 0]
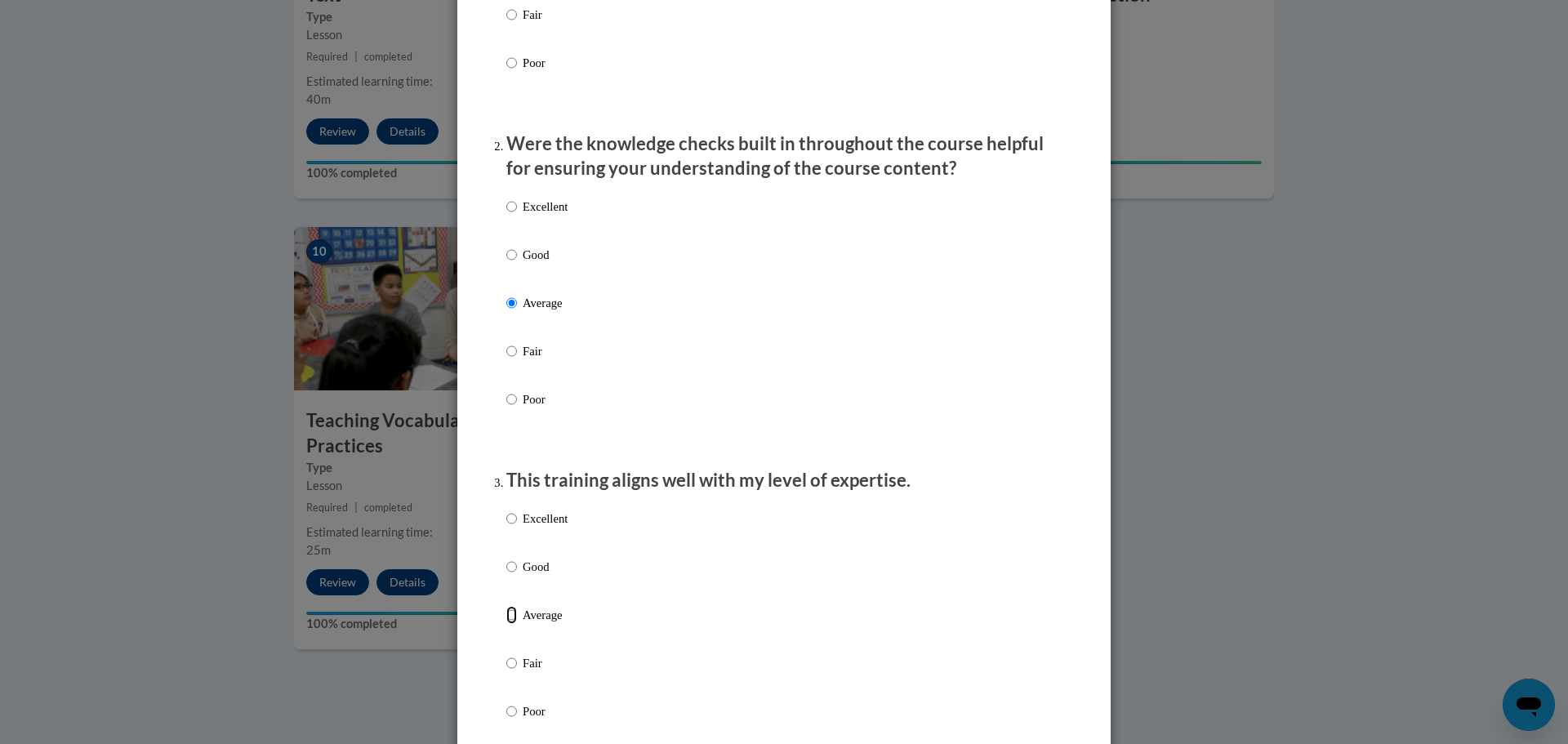
click at [508, 624] on input "Average" at bounding box center [511, 615] width 11 height 18
radio input "true"
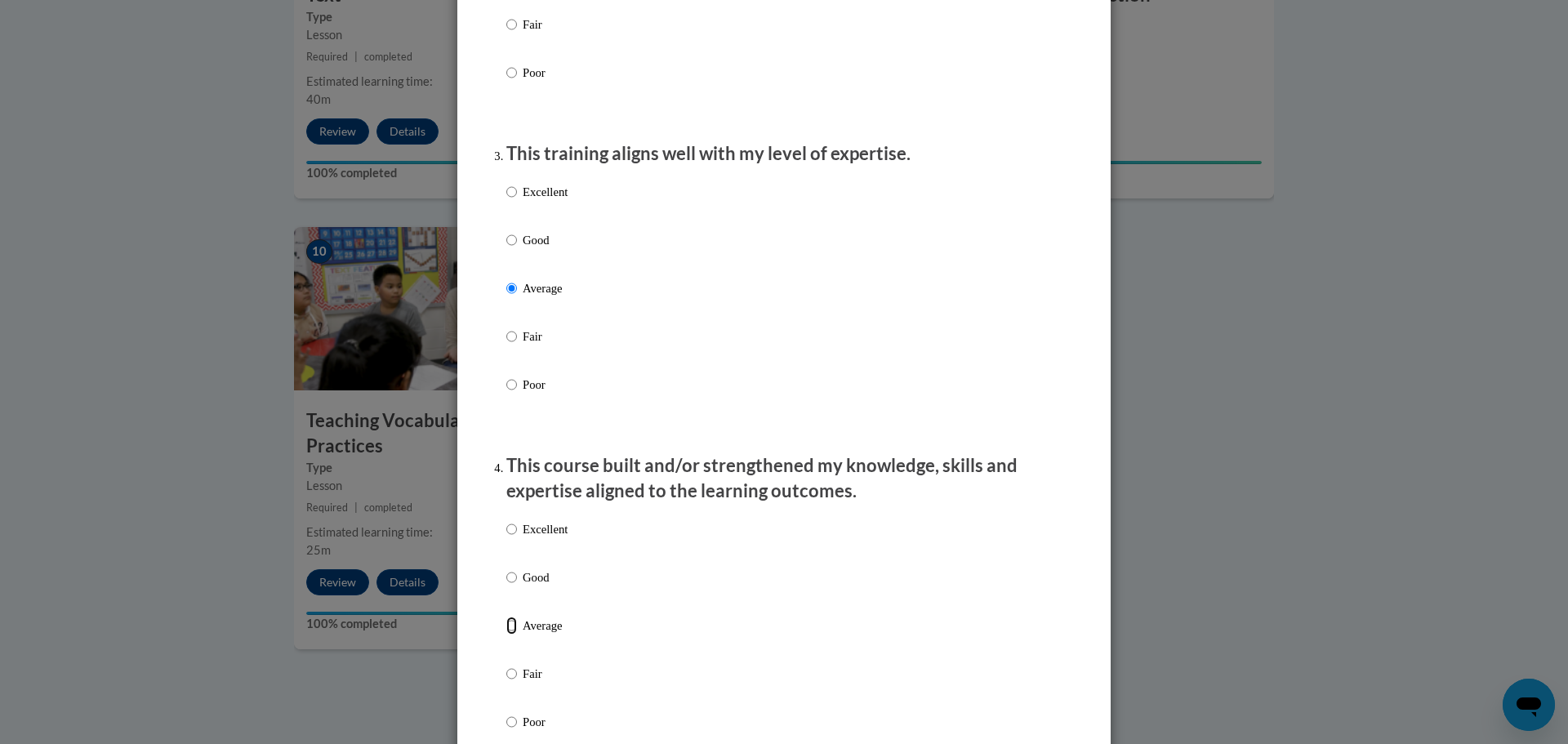
click at [506, 635] on input "Average" at bounding box center [511, 626] width 11 height 18
radio input "true"
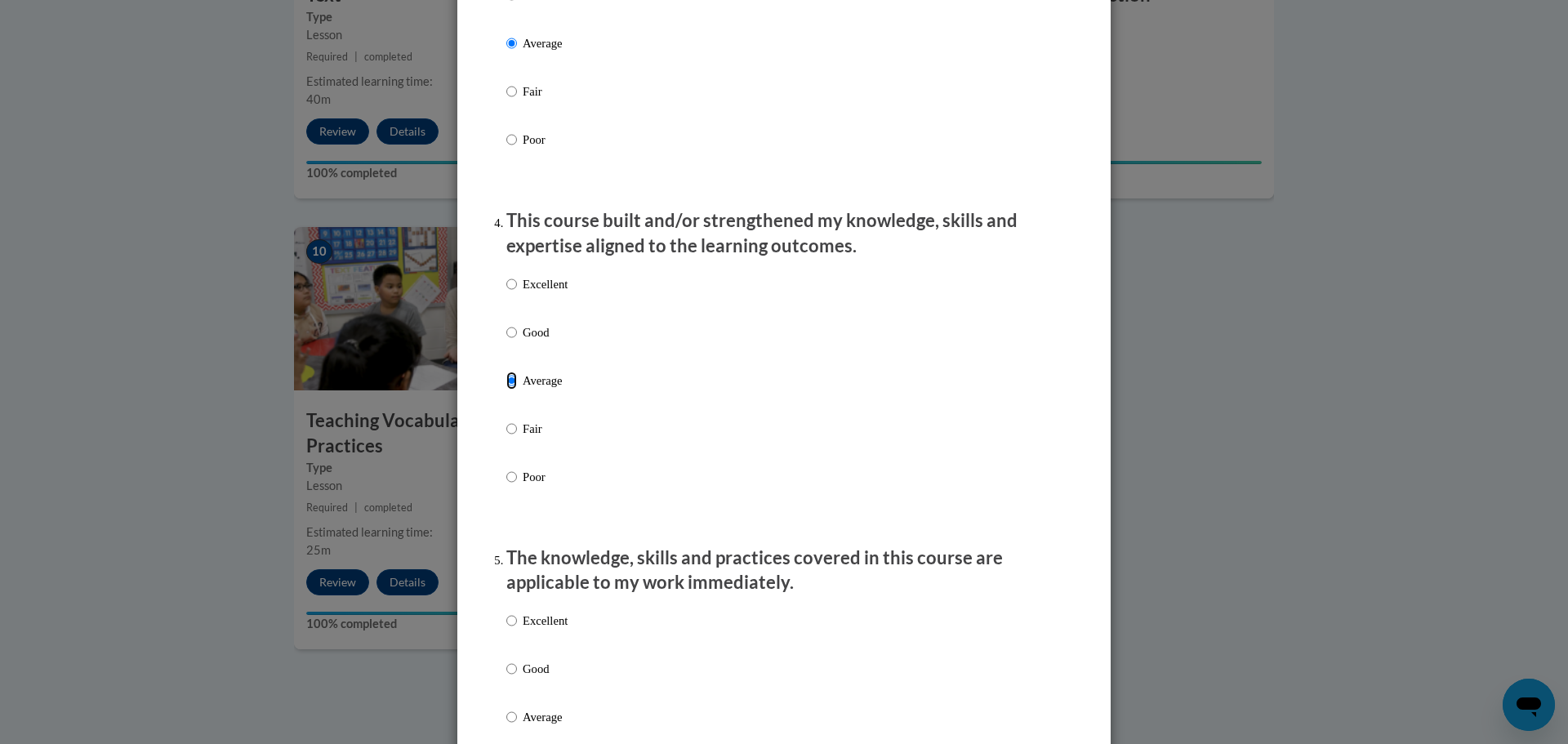
scroll to position [1143, 0]
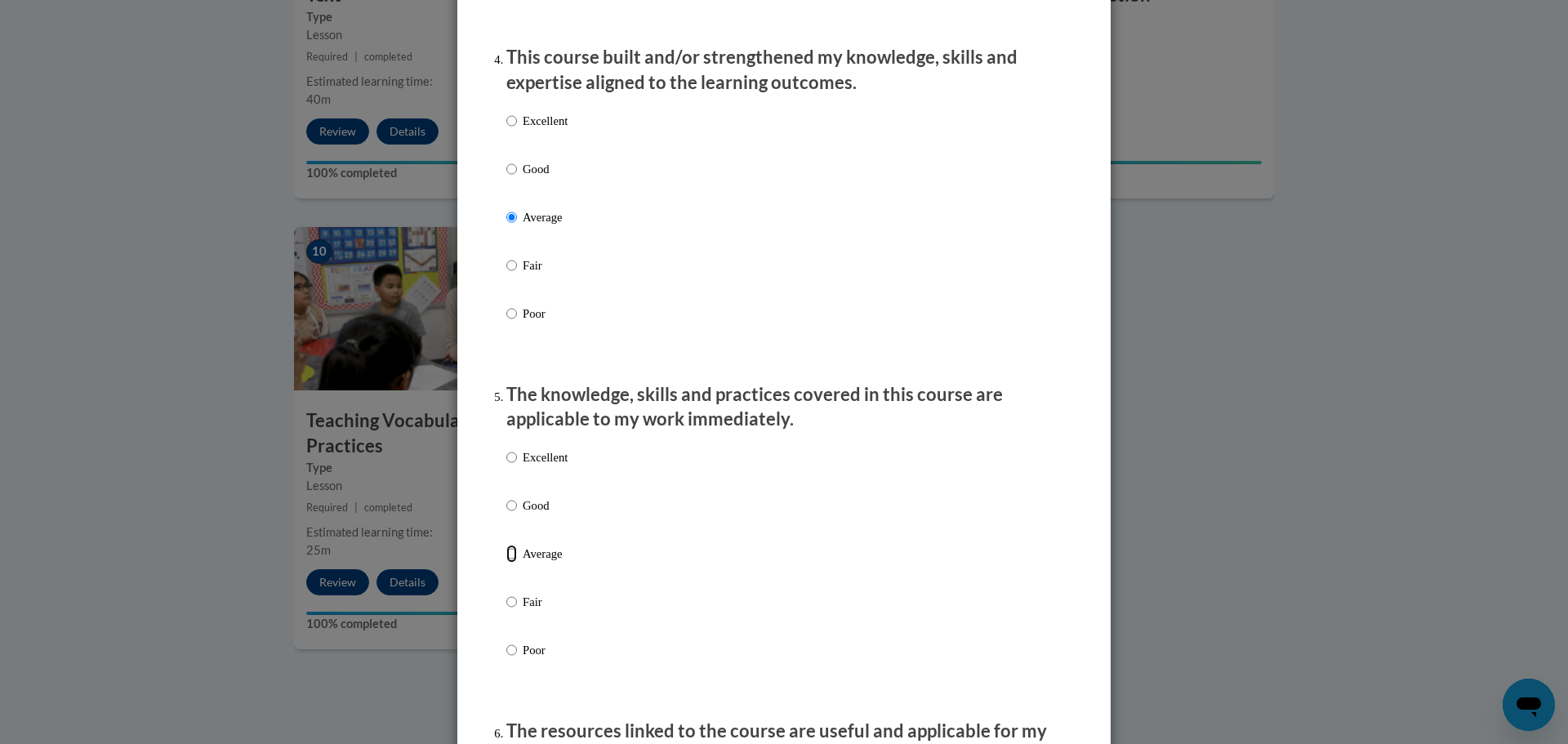
click at [510, 563] on input "Average" at bounding box center [511, 554] width 11 height 18
radio input "true"
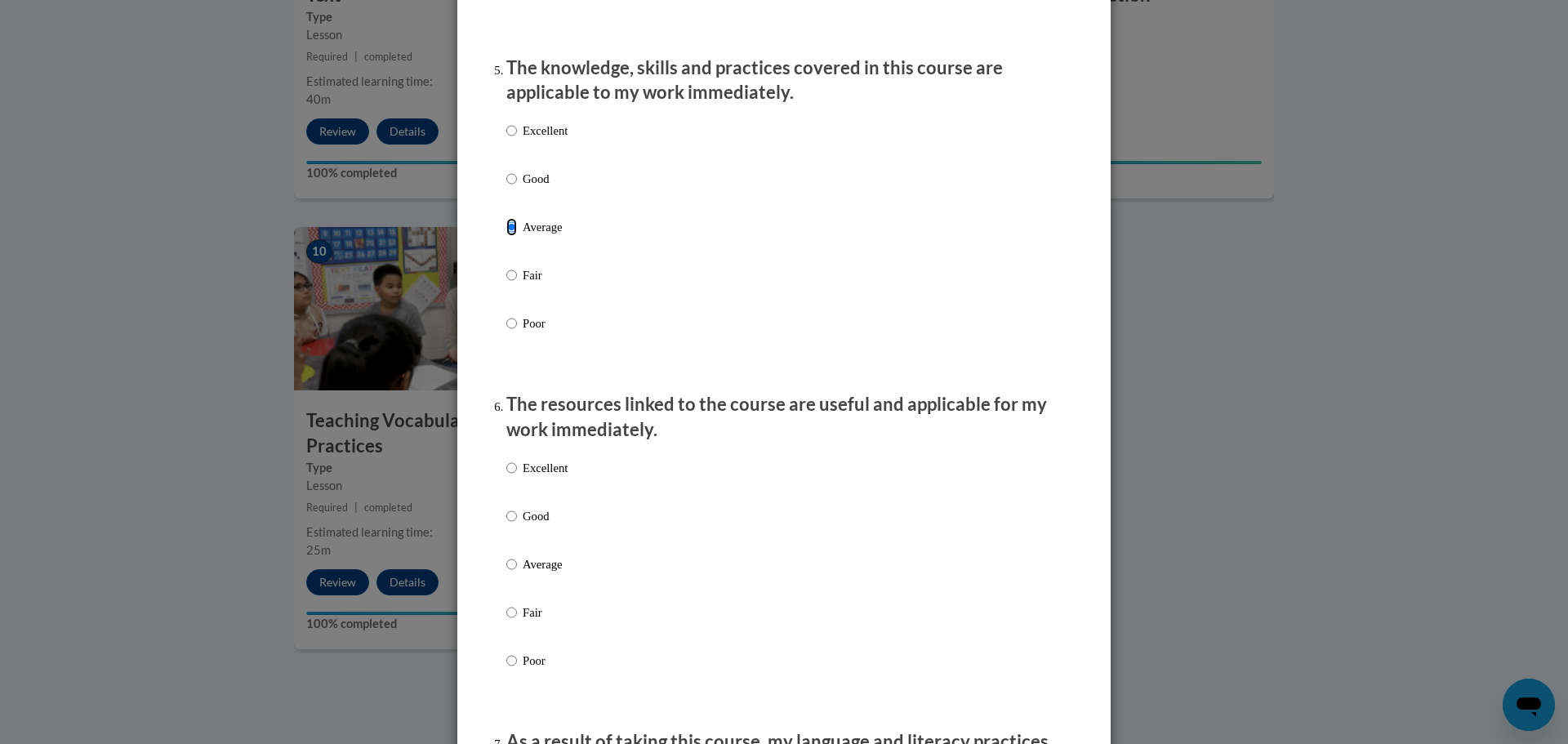
scroll to position [1552, 0]
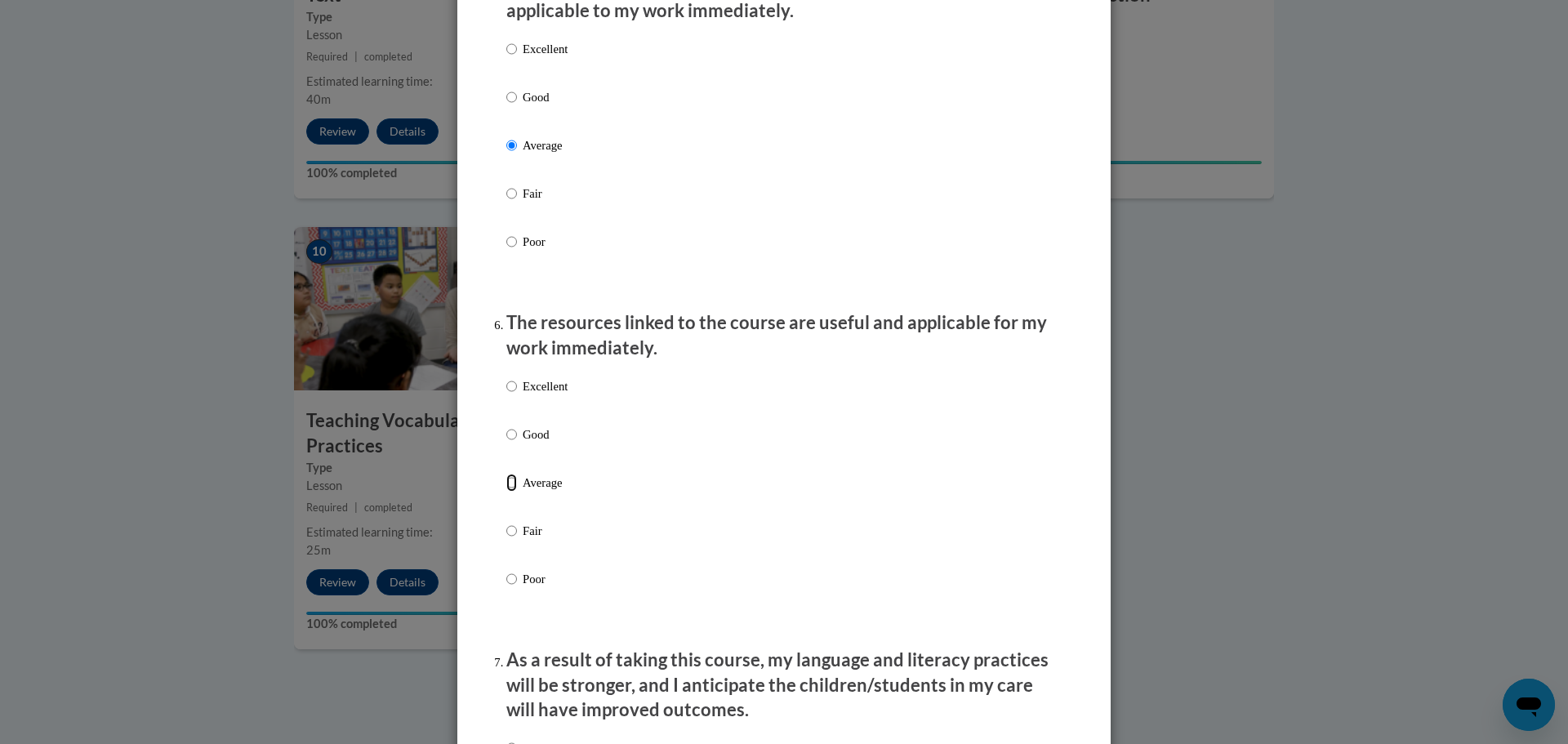
drag, startPoint x: 508, startPoint y: 497, endPoint x: 671, endPoint y: 468, distance: 165.6
click at [509, 492] on input "Average" at bounding box center [511, 483] width 11 height 18
radio input "true"
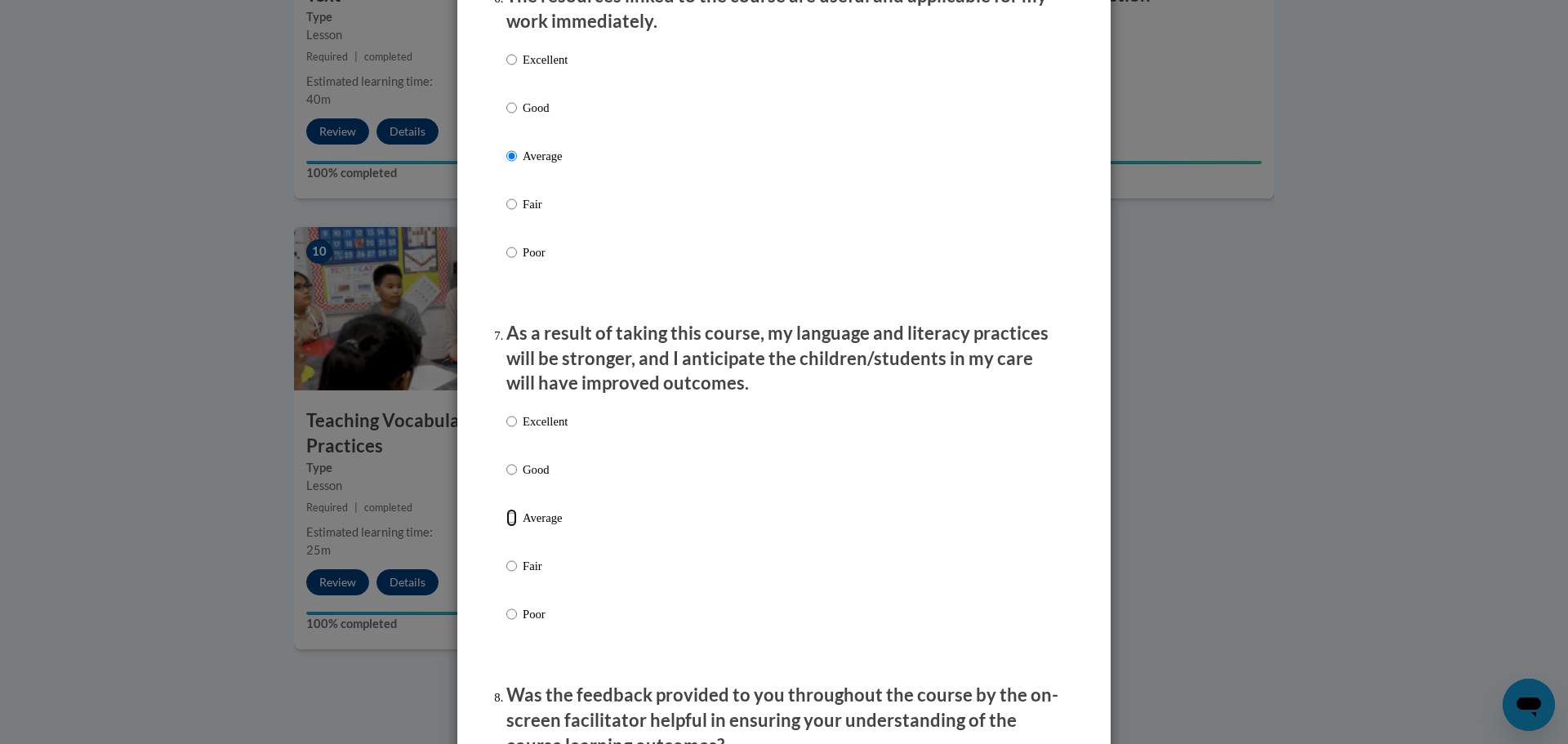
drag, startPoint x: 504, startPoint y: 531, endPoint x: 622, endPoint y: 511, distance: 119.7
click at [506, 527] on input "Average" at bounding box center [511, 518] width 11 height 18
radio input "true"
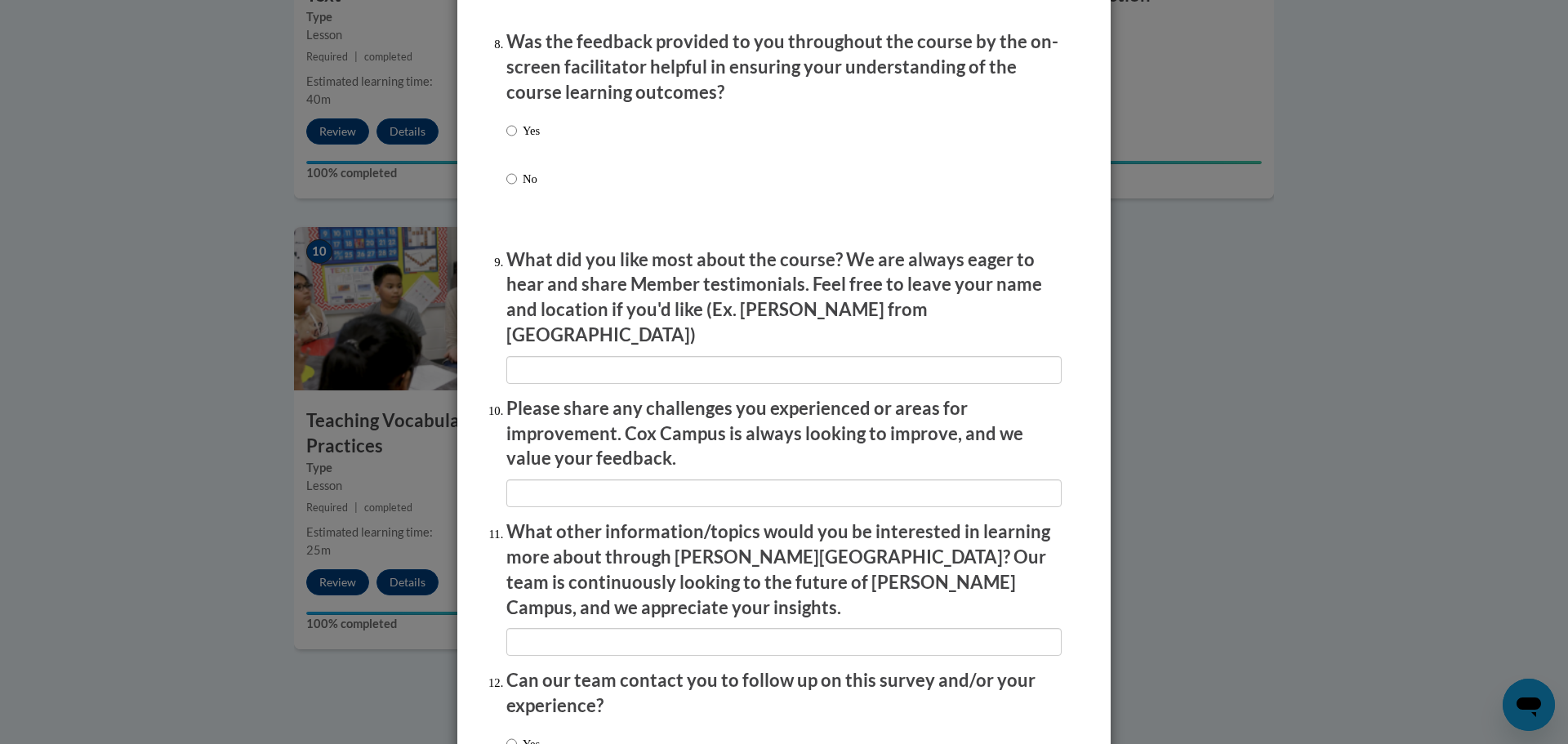
scroll to position [2650, 0]
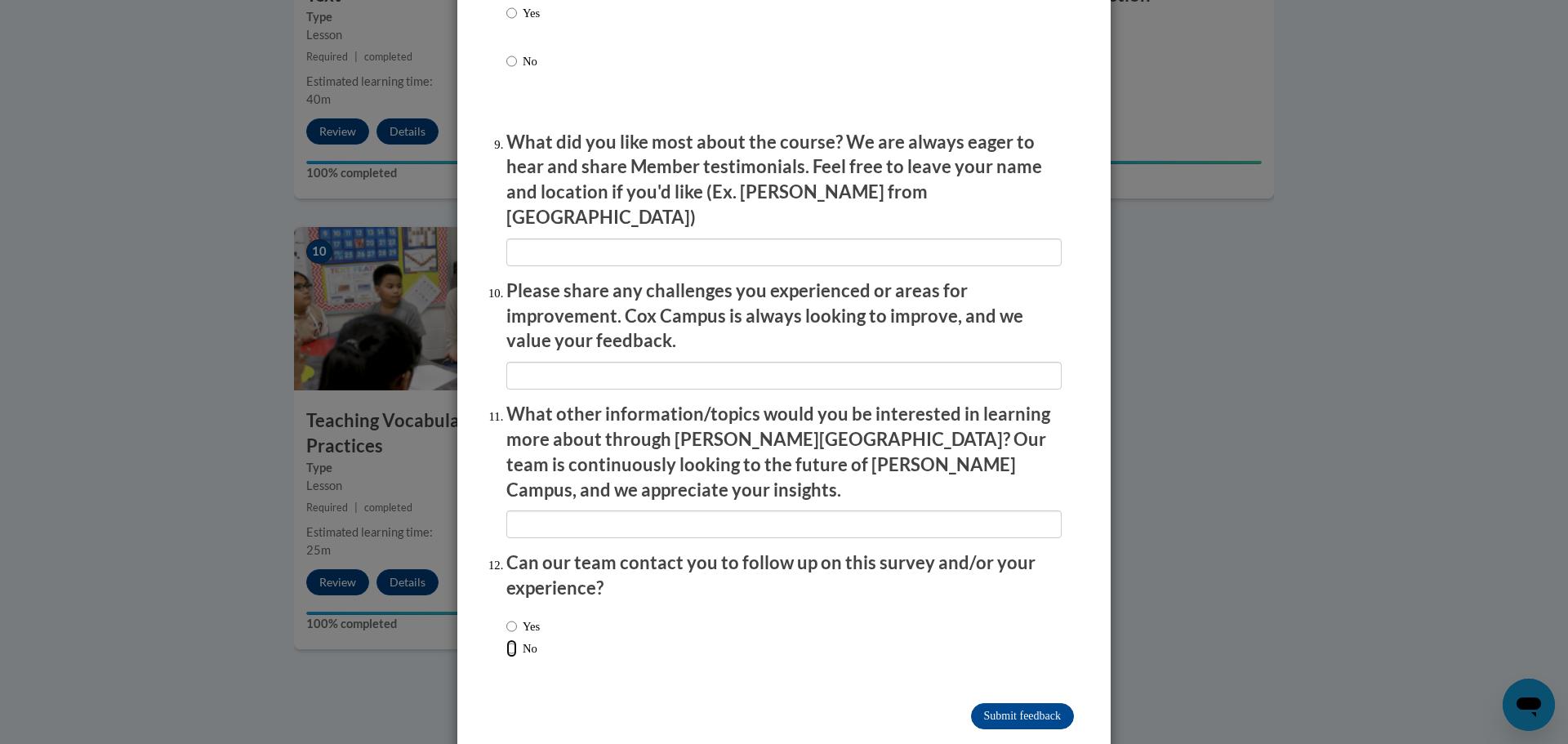
click at [508, 640] on input "No" at bounding box center [511, 649] width 11 height 18
radio input "true"
click at [1007, 703] on input "Submit feedback" at bounding box center [1022, 716] width 103 height 26
